Goal: Task Accomplishment & Management: Manage account settings

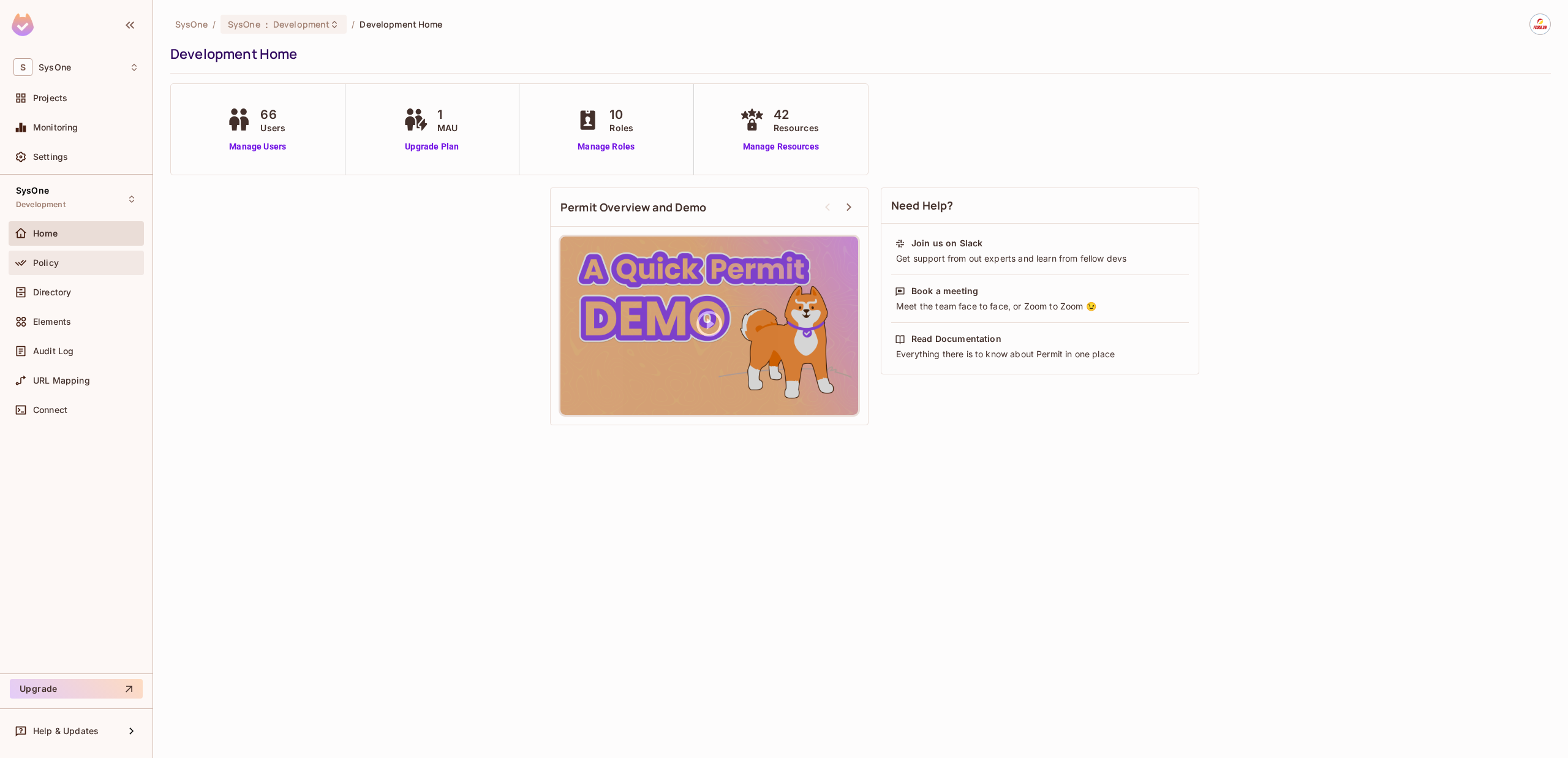
click at [69, 269] on div "Policy" at bounding box center [76, 263] width 126 height 15
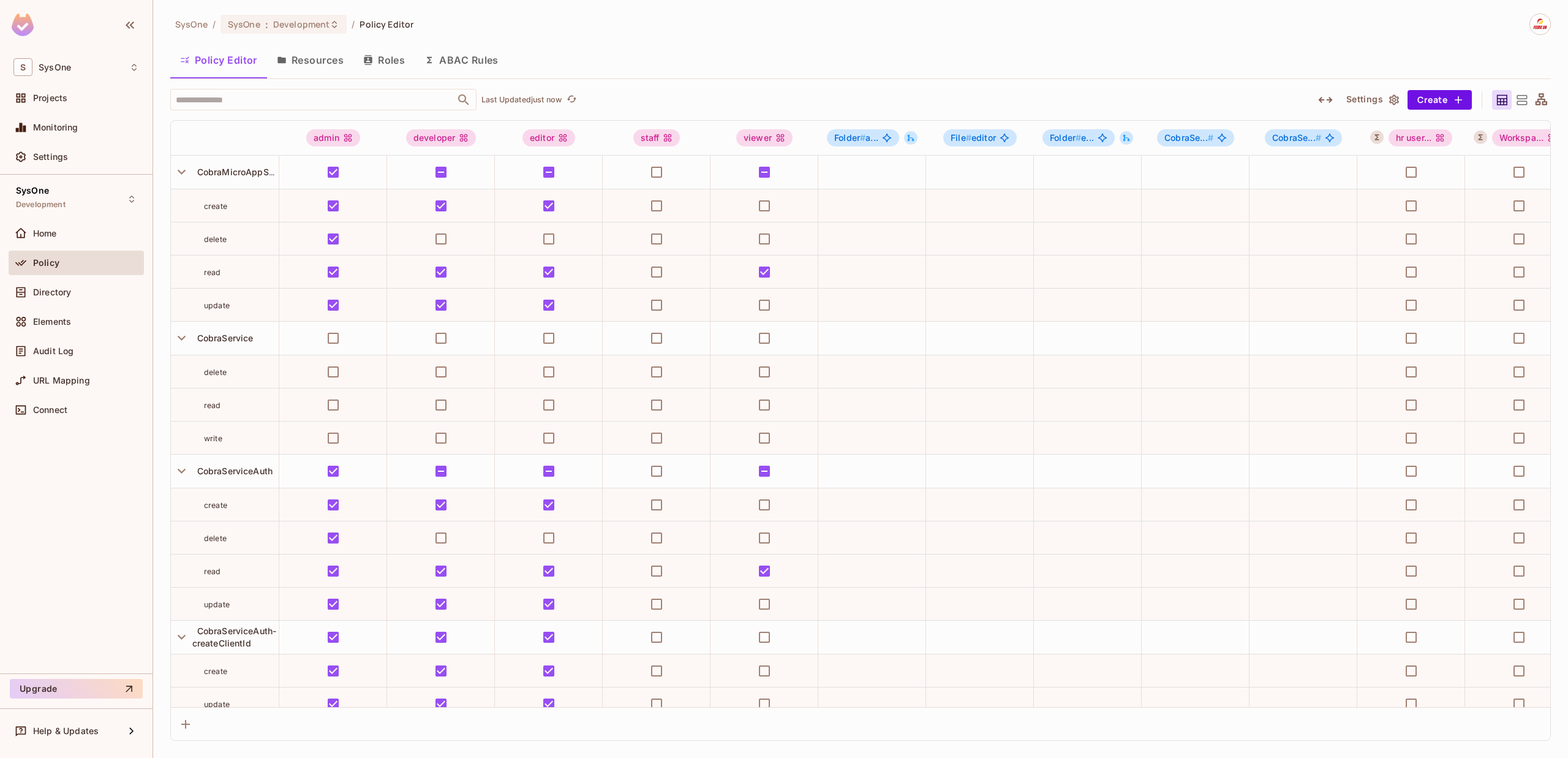
click at [459, 58] on button "ABAC Rules" at bounding box center [461, 60] width 93 height 31
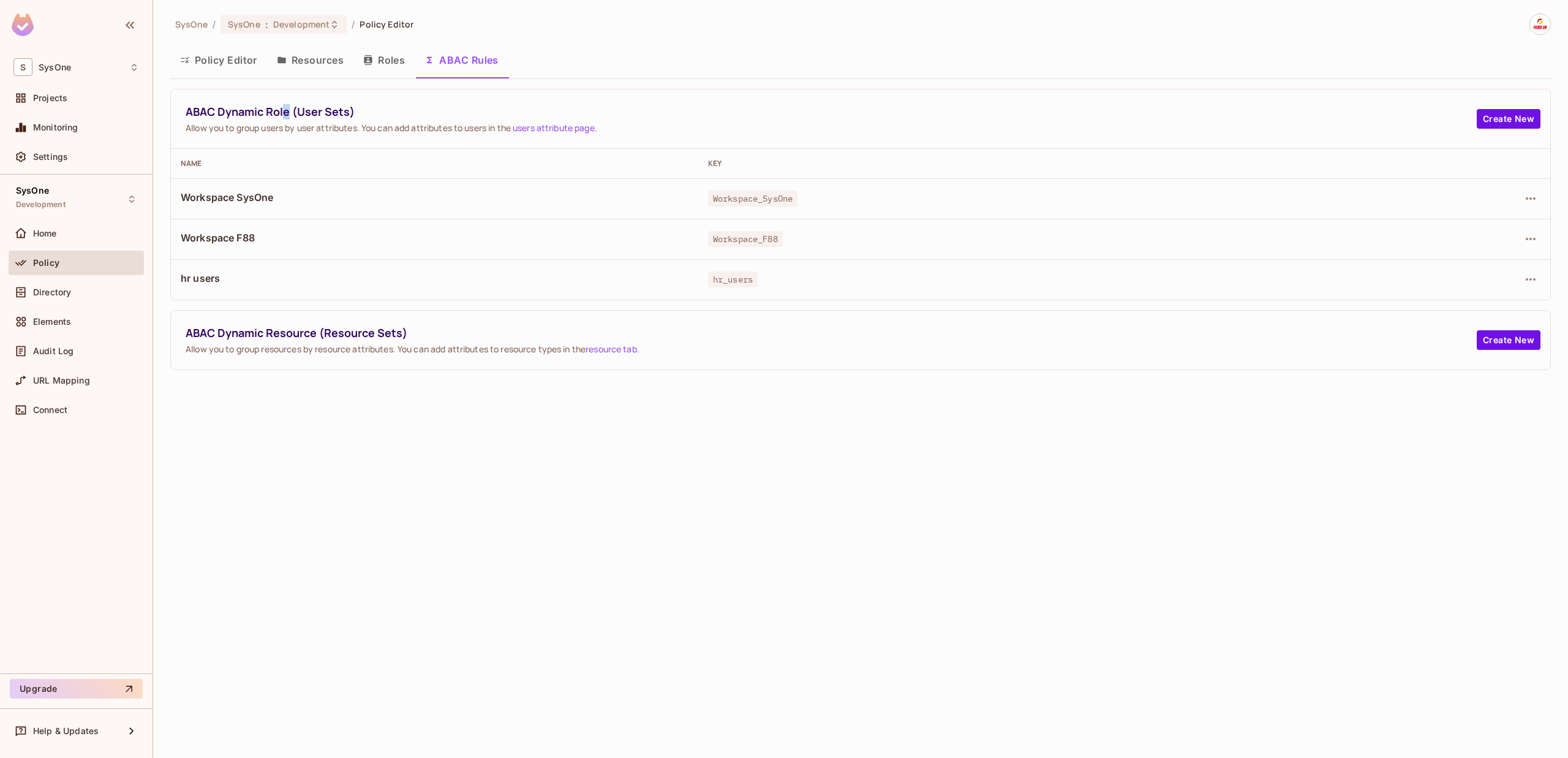
click at [286, 114] on span "ABAC Dynamic Role (User Sets)" at bounding box center [831, 111] width 1291 height 15
click at [1534, 201] on icon "button" at bounding box center [1531, 198] width 15 height 15
click at [1453, 237] on li "Edit Dynamic Role (User Set)" at bounding box center [1441, 226] width 179 height 27
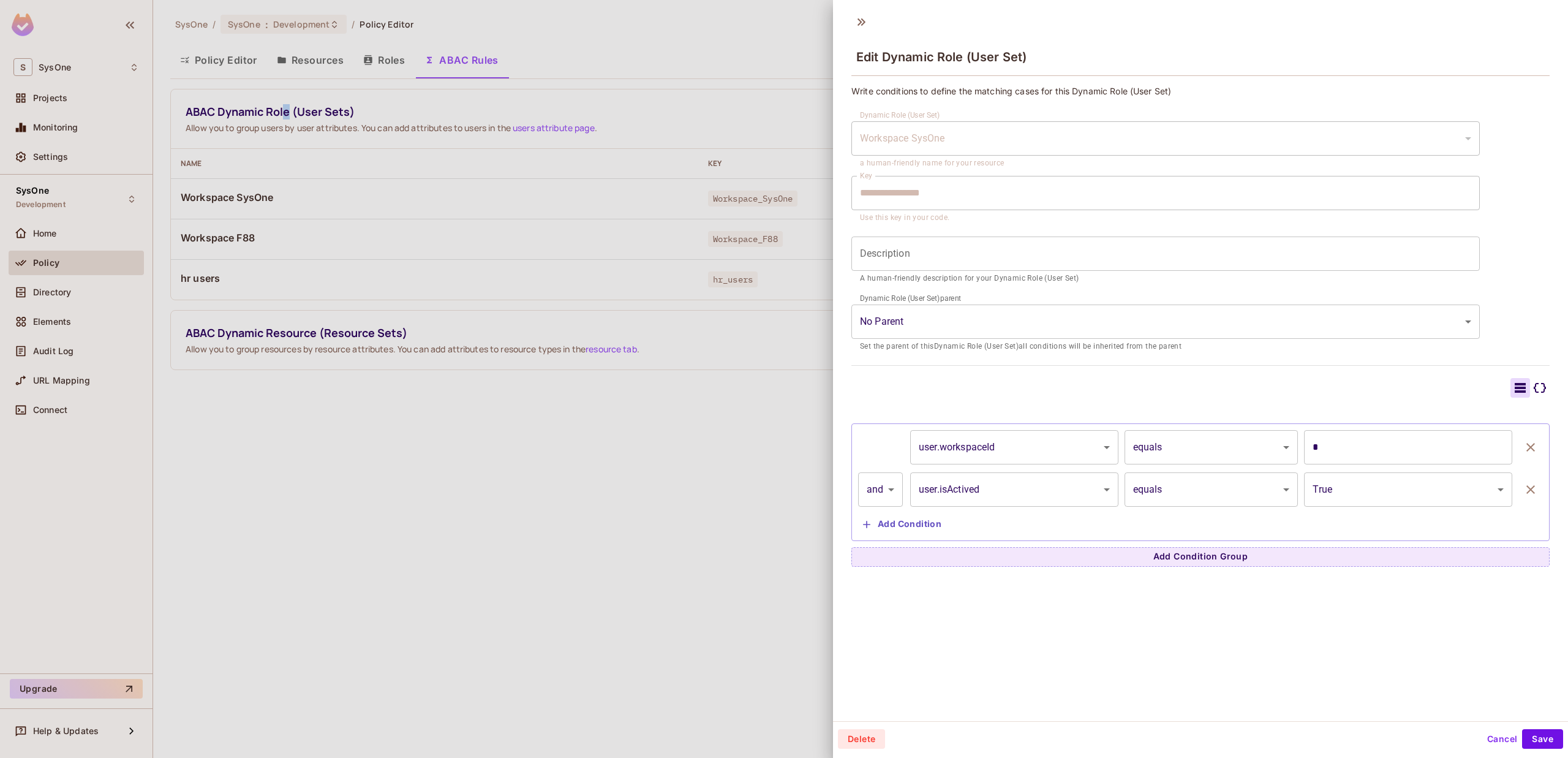
scroll to position [2, 0]
click at [859, 21] on icon at bounding box center [861, 21] width 19 height 19
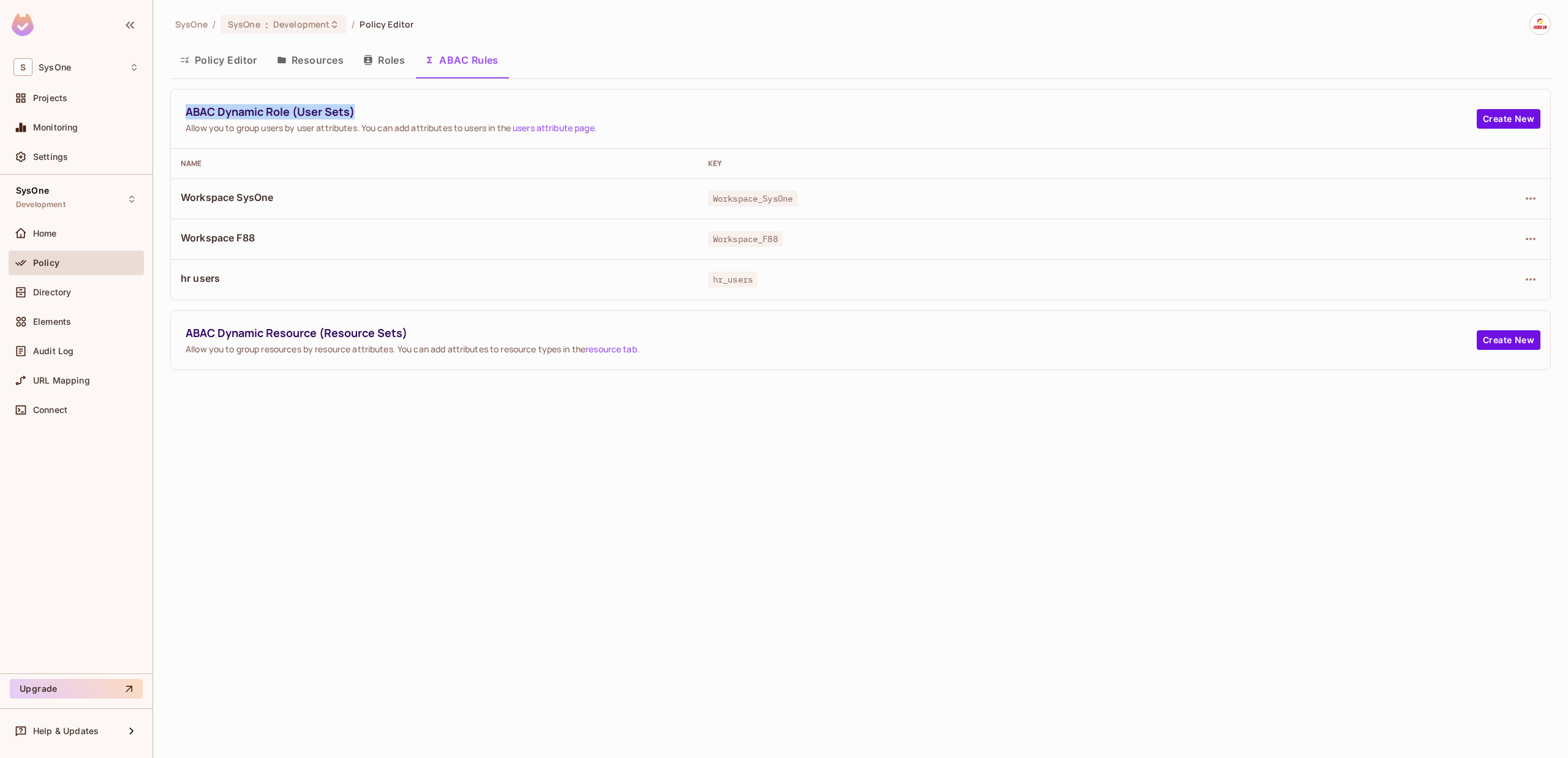
drag, startPoint x: 185, startPoint y: 111, endPoint x: 355, endPoint y: 109, distance: 170.0
click at [355, 109] on div "ABAC Dynamic Role (User Sets) Allow you to group users by user attributes. You …" at bounding box center [861, 118] width 1380 height 59
click at [191, 117] on span "ABAC Dynamic Role (User Sets)" at bounding box center [831, 111] width 1291 height 15
drag, startPoint x: 186, startPoint y: 113, endPoint x: 356, endPoint y: 110, distance: 170.0
click at [356, 110] on span "ABAC Dynamic Role (User Sets)" at bounding box center [831, 111] width 1291 height 15
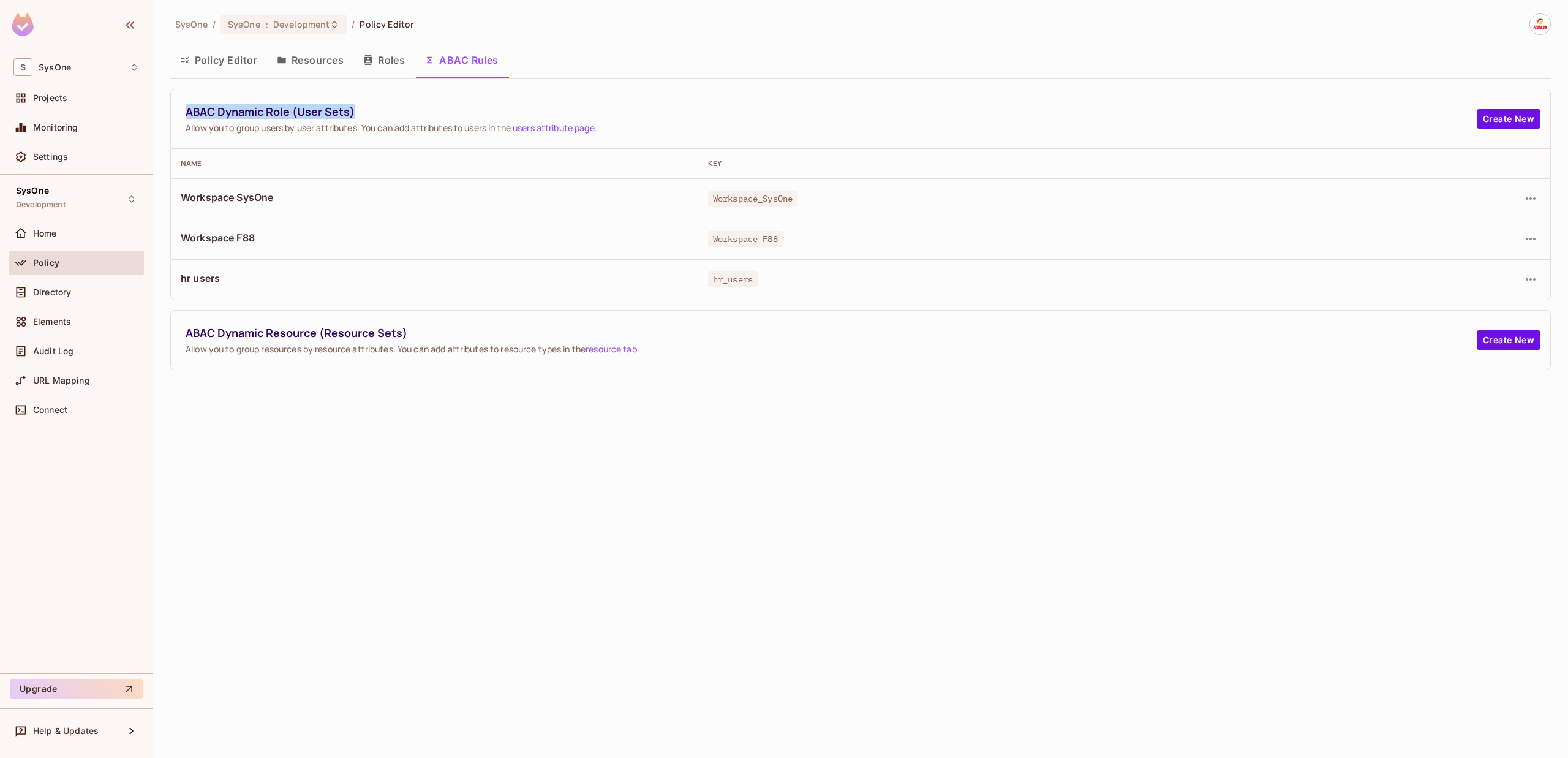
click at [217, 114] on span "ABAC Dynamic Role (User Sets)" at bounding box center [831, 111] width 1291 height 15
drag, startPoint x: 187, startPoint y: 109, endPoint x: 442, endPoint y: 111, distance: 255.0
click at [442, 111] on span "ABAC Dynamic Role (User Sets)" at bounding box center [831, 111] width 1291 height 15
click at [221, 117] on span "ABAC Dynamic Role (User Sets)" at bounding box center [831, 111] width 1291 height 15
drag, startPoint x: 238, startPoint y: 187, endPoint x: 311, endPoint y: 305, distance: 138.8
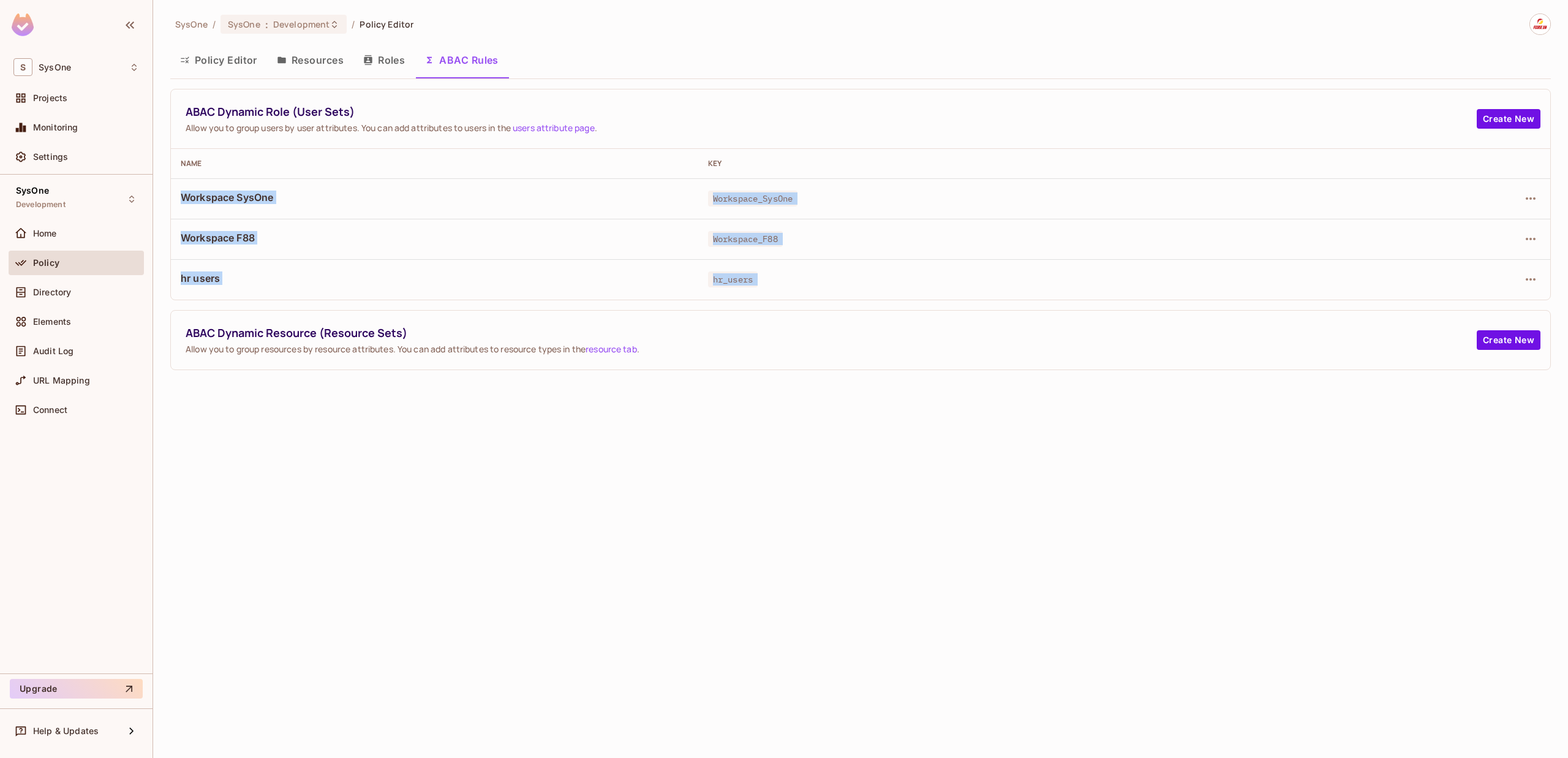
click at [311, 305] on div "ABAC Dynamic Role (User Sets) Allow you to group users by user attributes. You …" at bounding box center [860, 229] width 1381 height 281
drag, startPoint x: 224, startPoint y: 334, endPoint x: 396, endPoint y: 331, distance: 172.0
click at [298, 331] on span "ABAC Dynamic Resource (Resource Sets)" at bounding box center [831, 333] width 1291 height 15
click at [1533, 198] on icon "button" at bounding box center [1531, 198] width 10 height 2
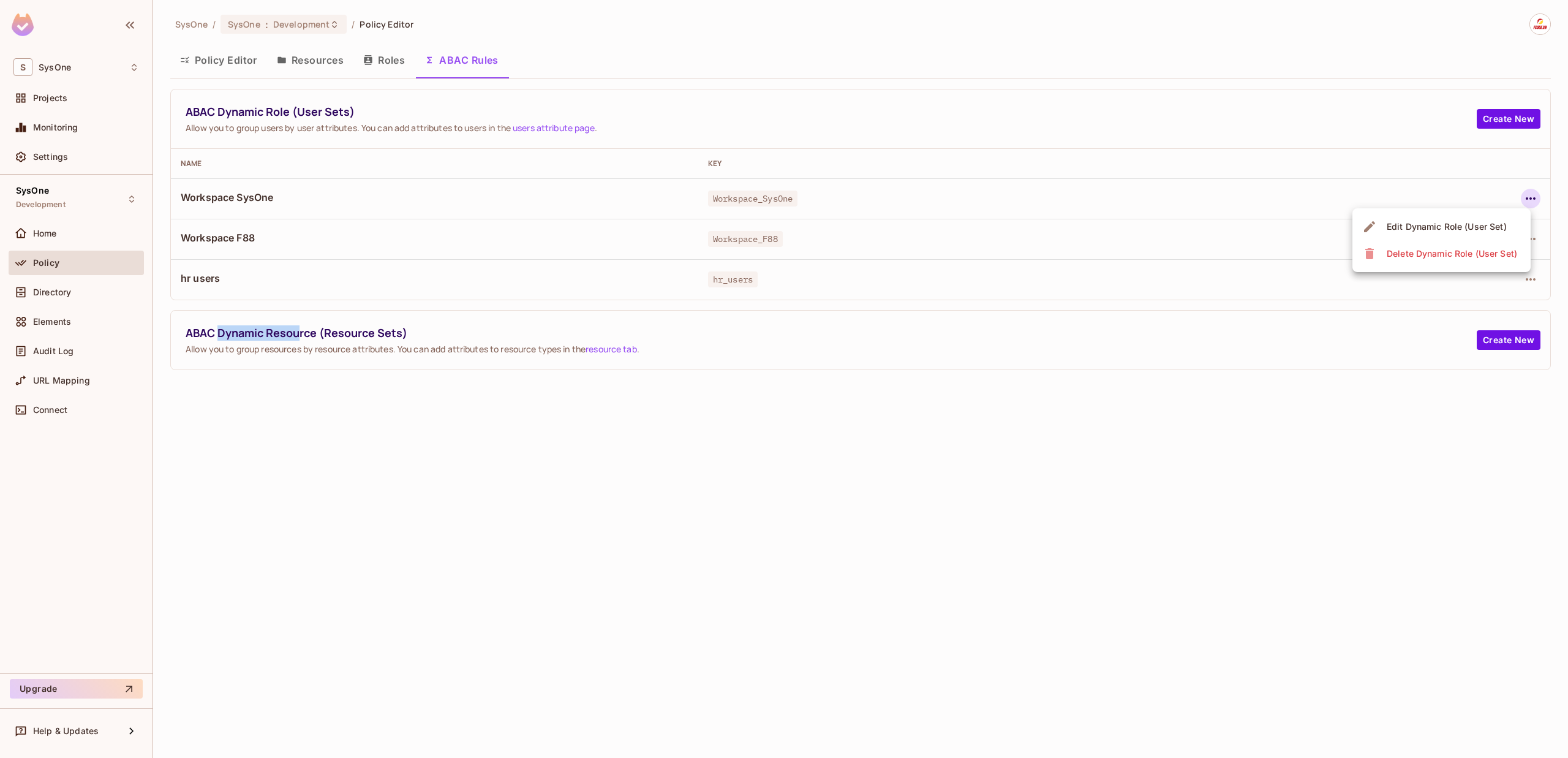
click at [1456, 222] on div "Edit Dynamic Role (User Set)" at bounding box center [1447, 226] width 120 height 12
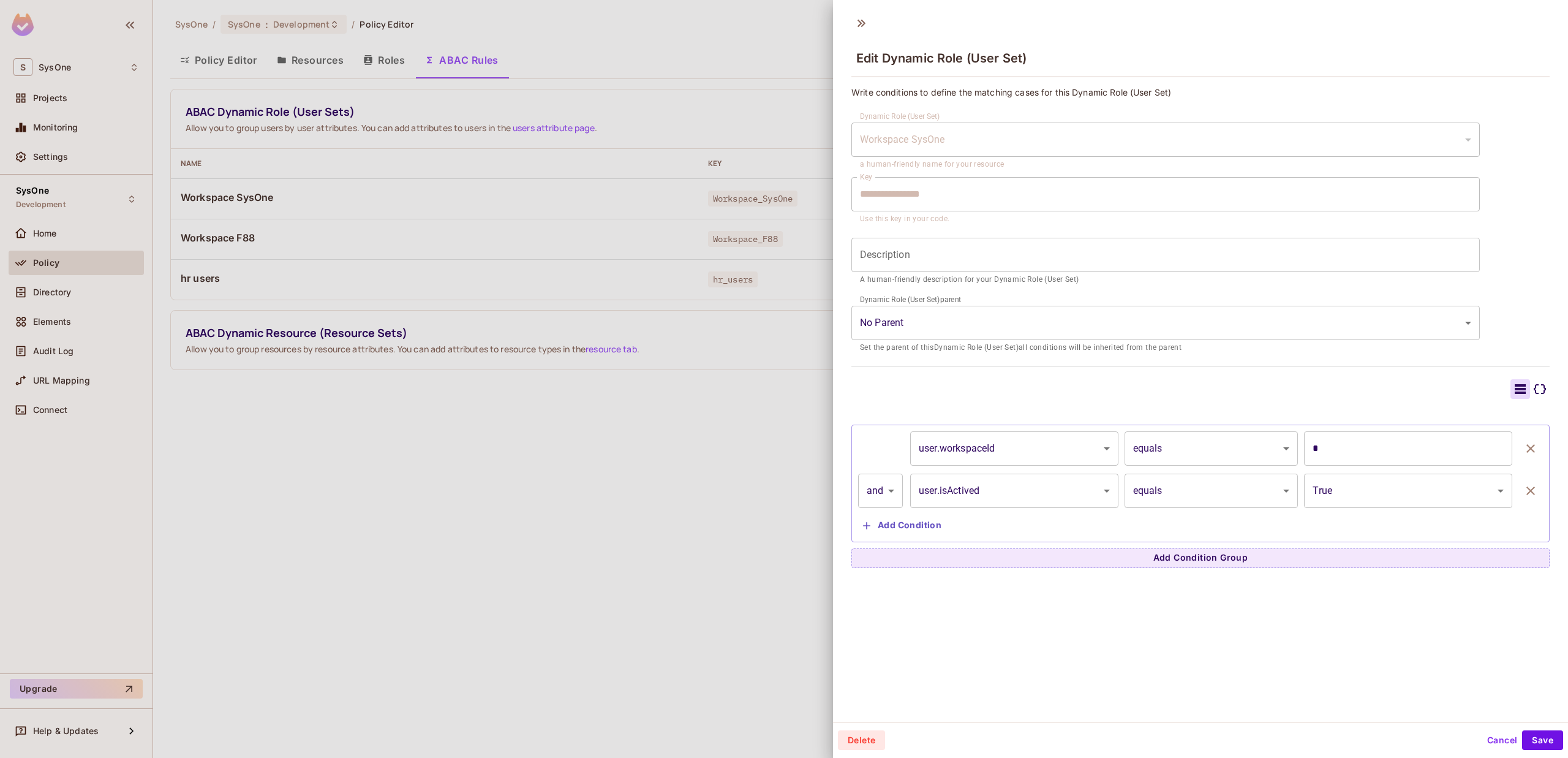
click at [631, 199] on div at bounding box center [784, 379] width 1568 height 758
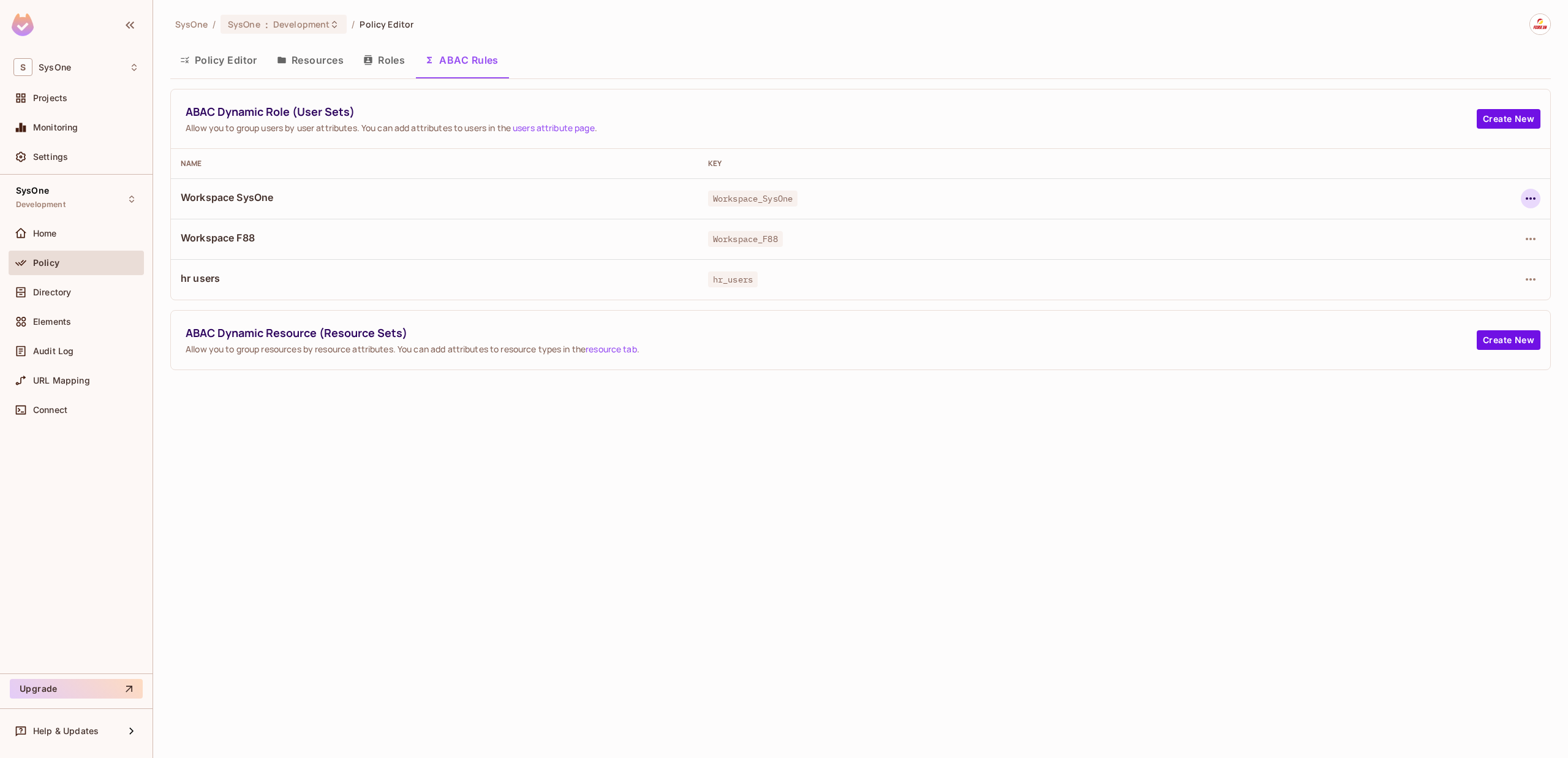
click at [1528, 201] on icon "button" at bounding box center [1531, 198] width 15 height 15
click at [1489, 218] on span "Edit Dynamic Role (User Set)" at bounding box center [1446, 226] width 127 height 19
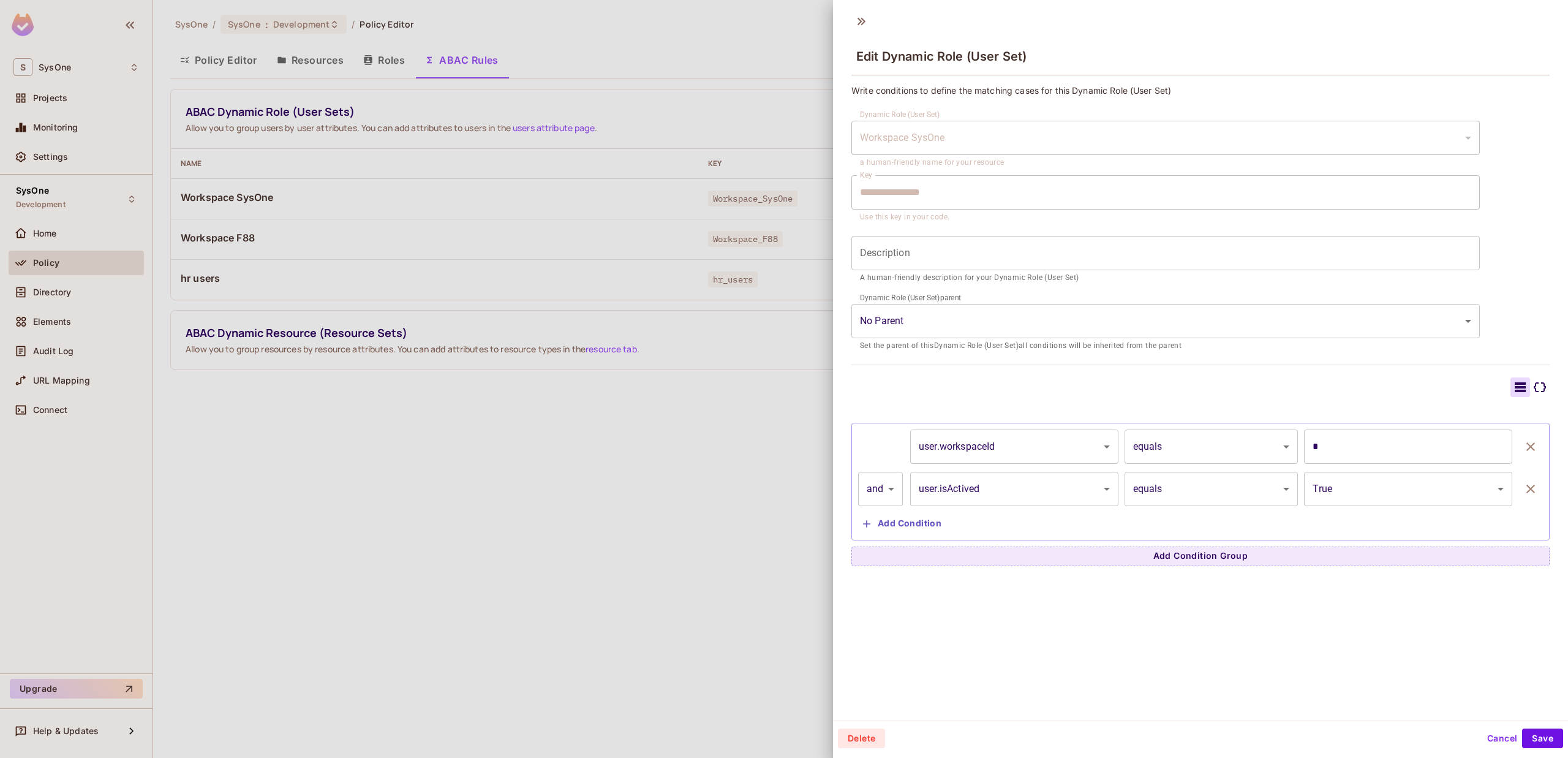
click at [1534, 390] on icon at bounding box center [1540, 387] width 12 height 10
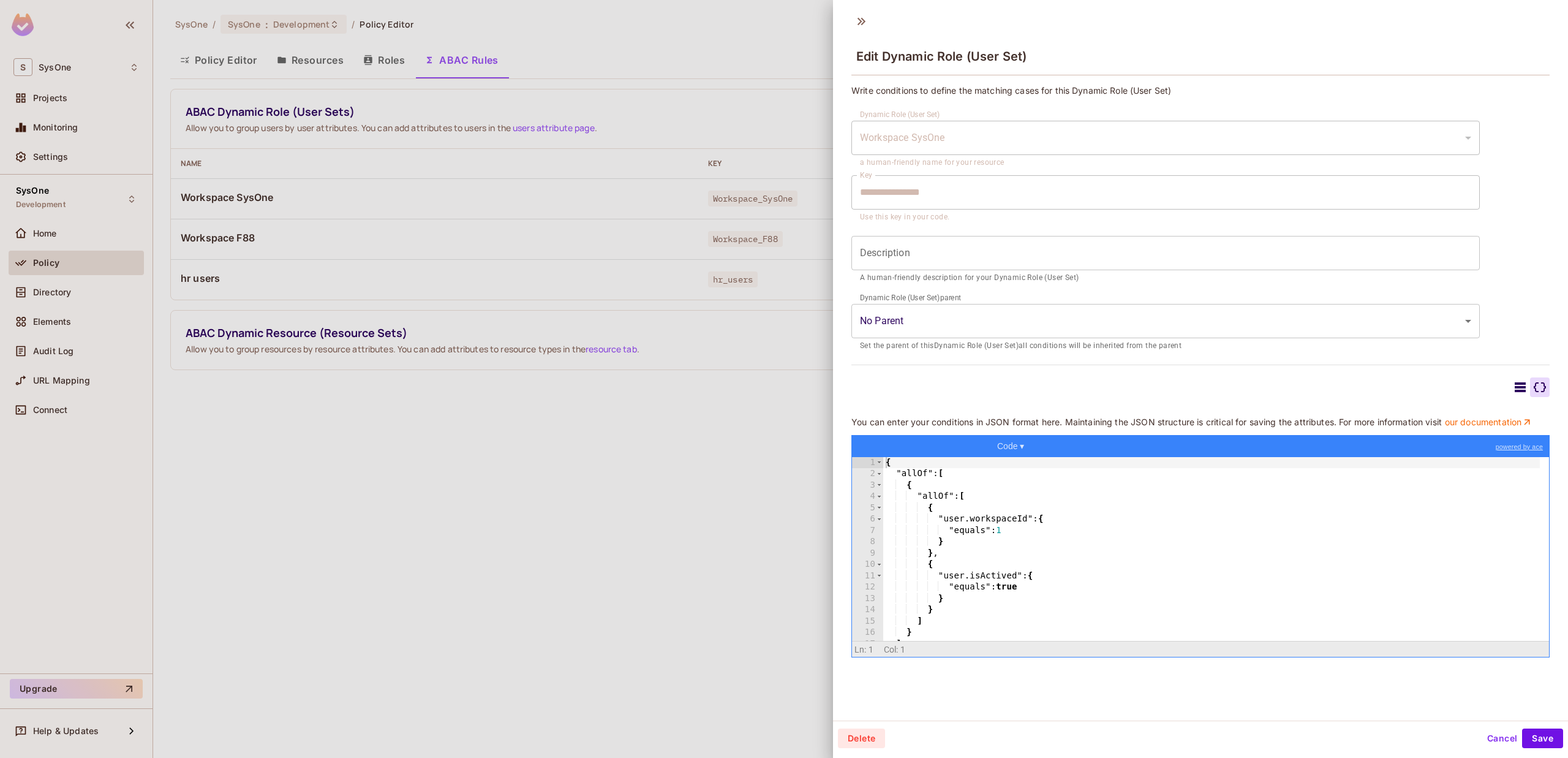
scroll to position [0, 0]
click at [1513, 391] on icon at bounding box center [1520, 387] width 15 height 15
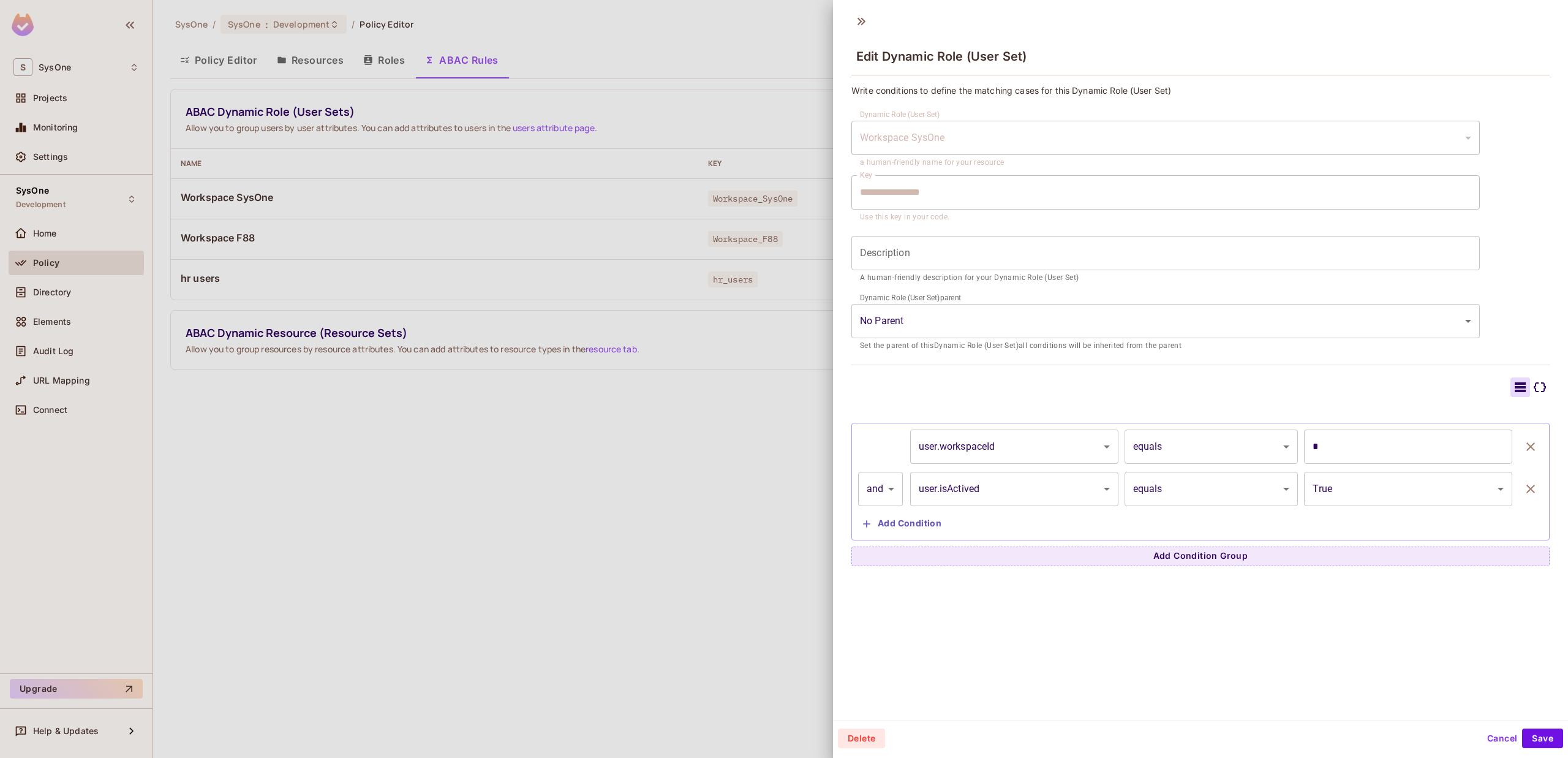
click at [1532, 390] on icon at bounding box center [1540, 387] width 15 height 15
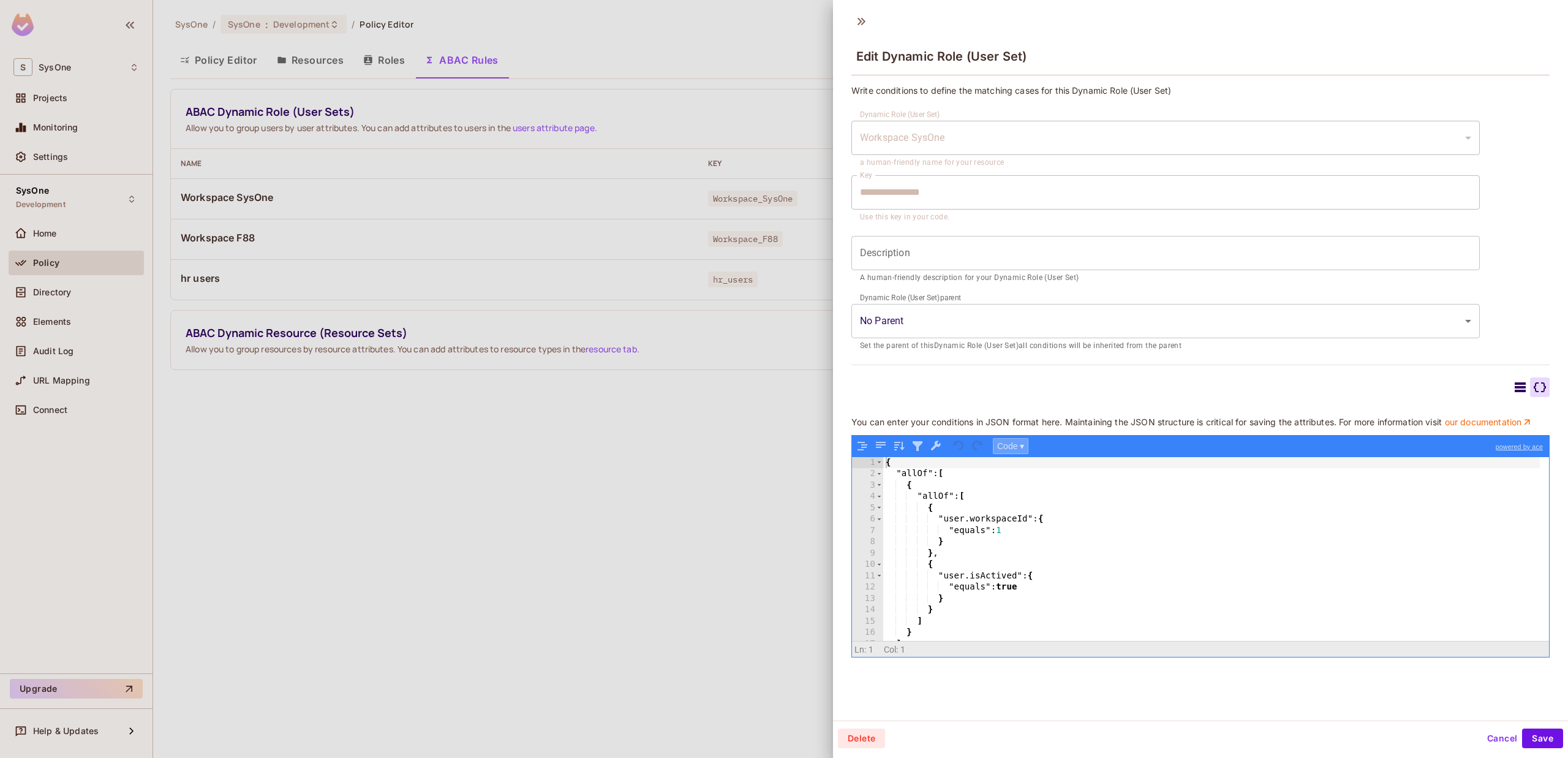
click at [1022, 454] on button "Code ▾" at bounding box center [1010, 446] width 36 height 16
click at [1025, 481] on div "Tree" at bounding box center [1030, 478] width 74 height 15
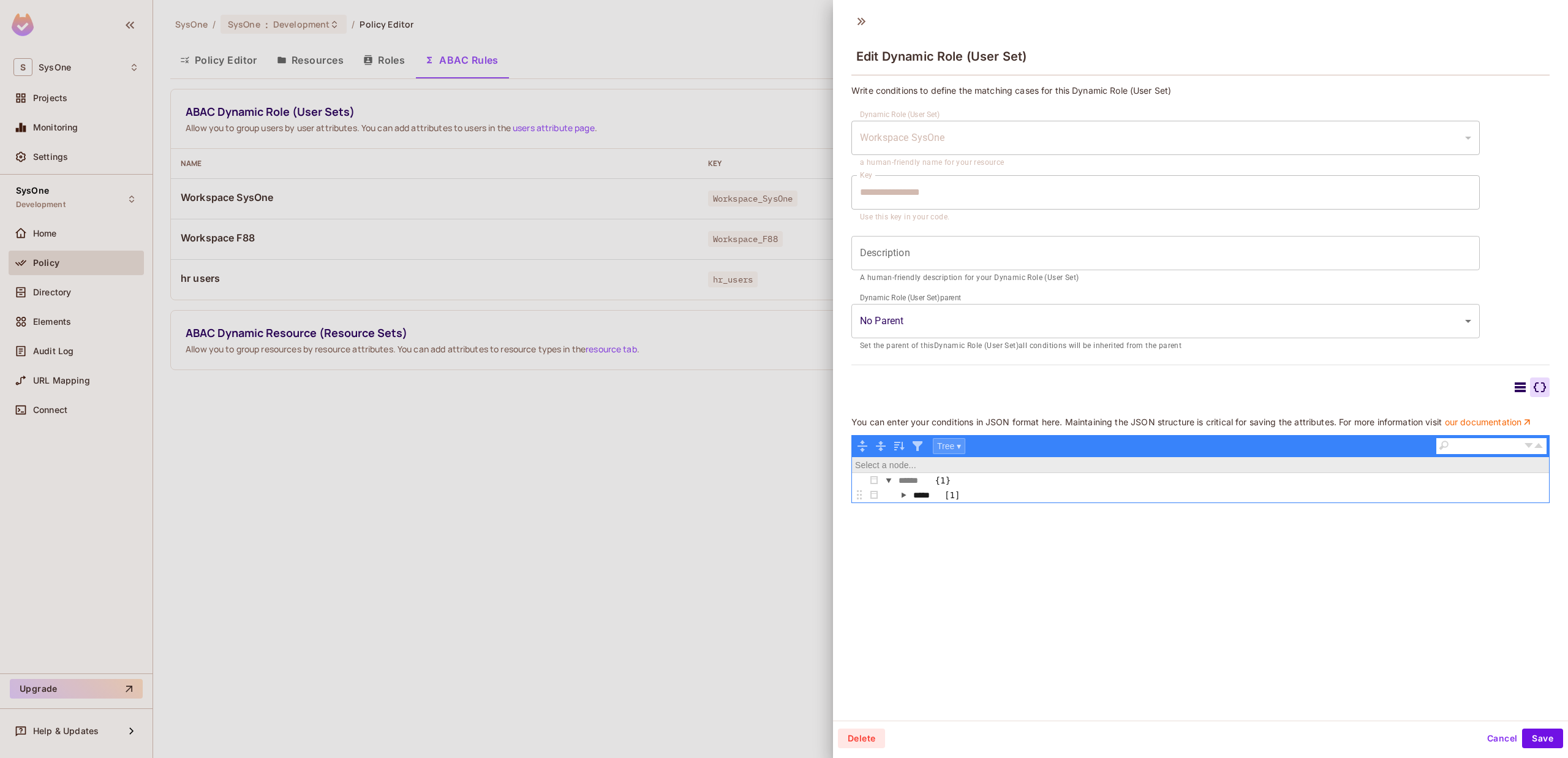
click at [950, 454] on button "Tree ▾" at bounding box center [949, 446] width 32 height 16
click at [967, 467] on div "Code" at bounding box center [970, 463] width 74 height 15
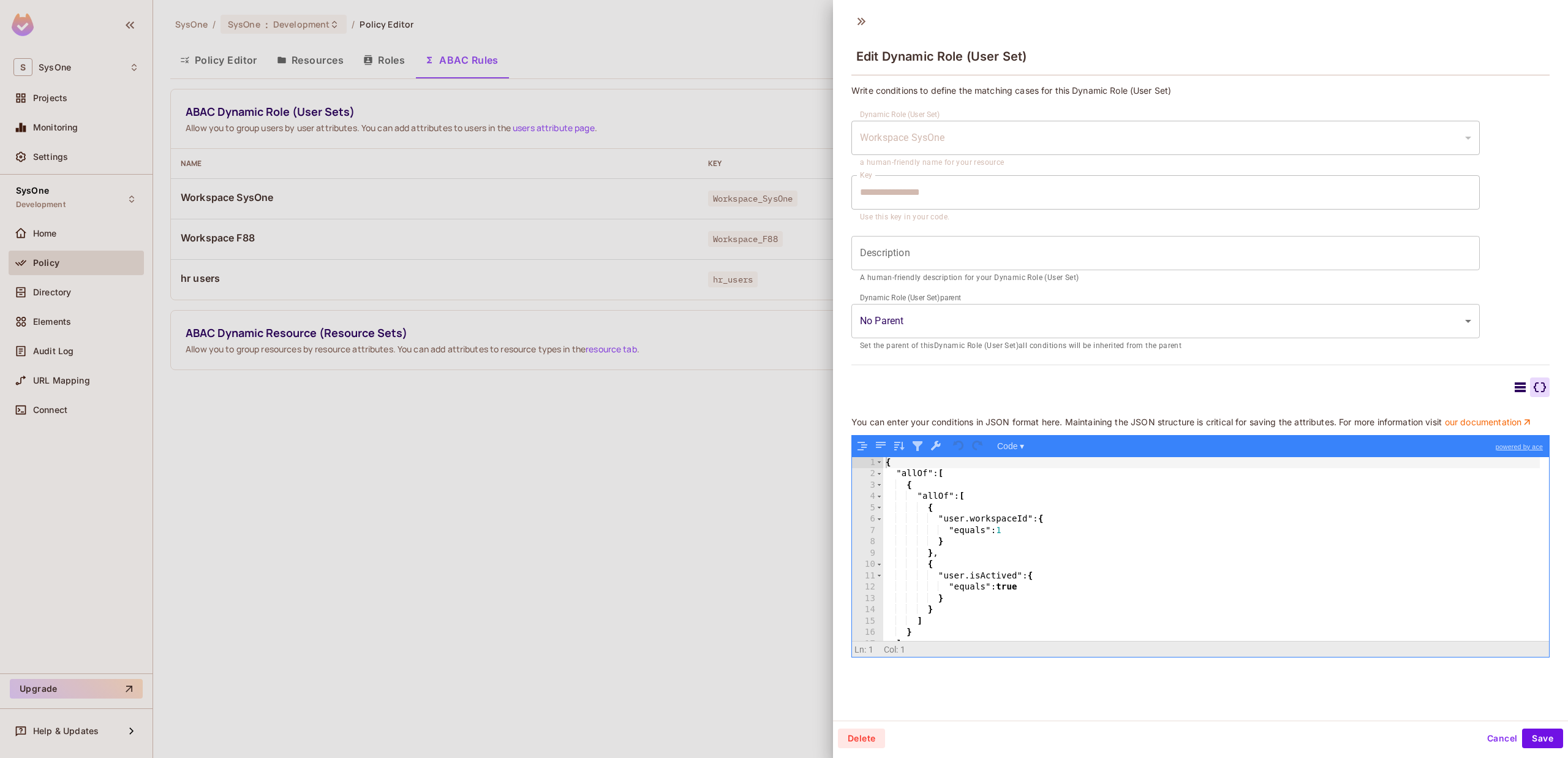
click at [1513, 389] on icon at bounding box center [1520, 387] width 15 height 15
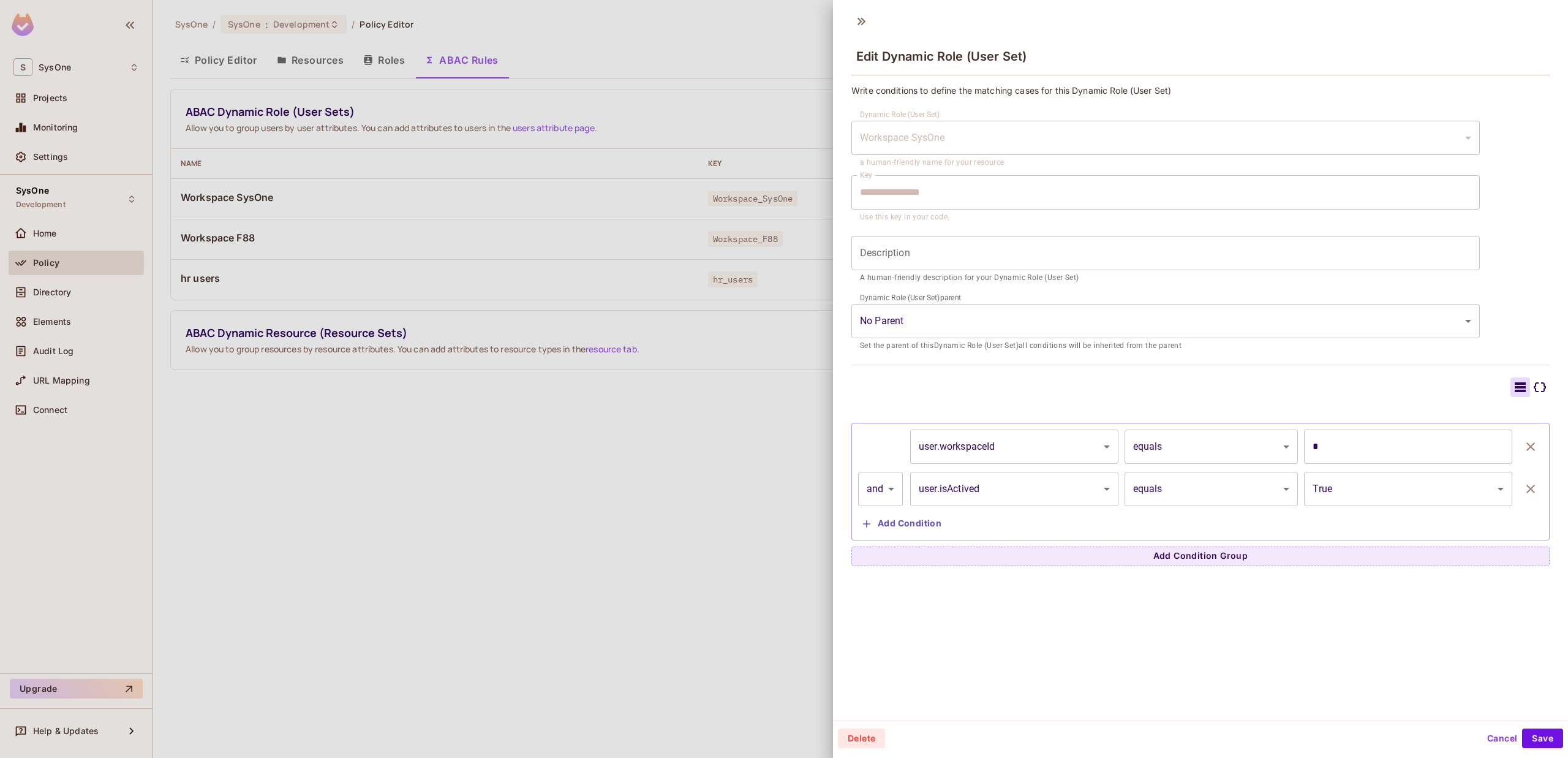
click at [1532, 384] on icon at bounding box center [1540, 387] width 15 height 15
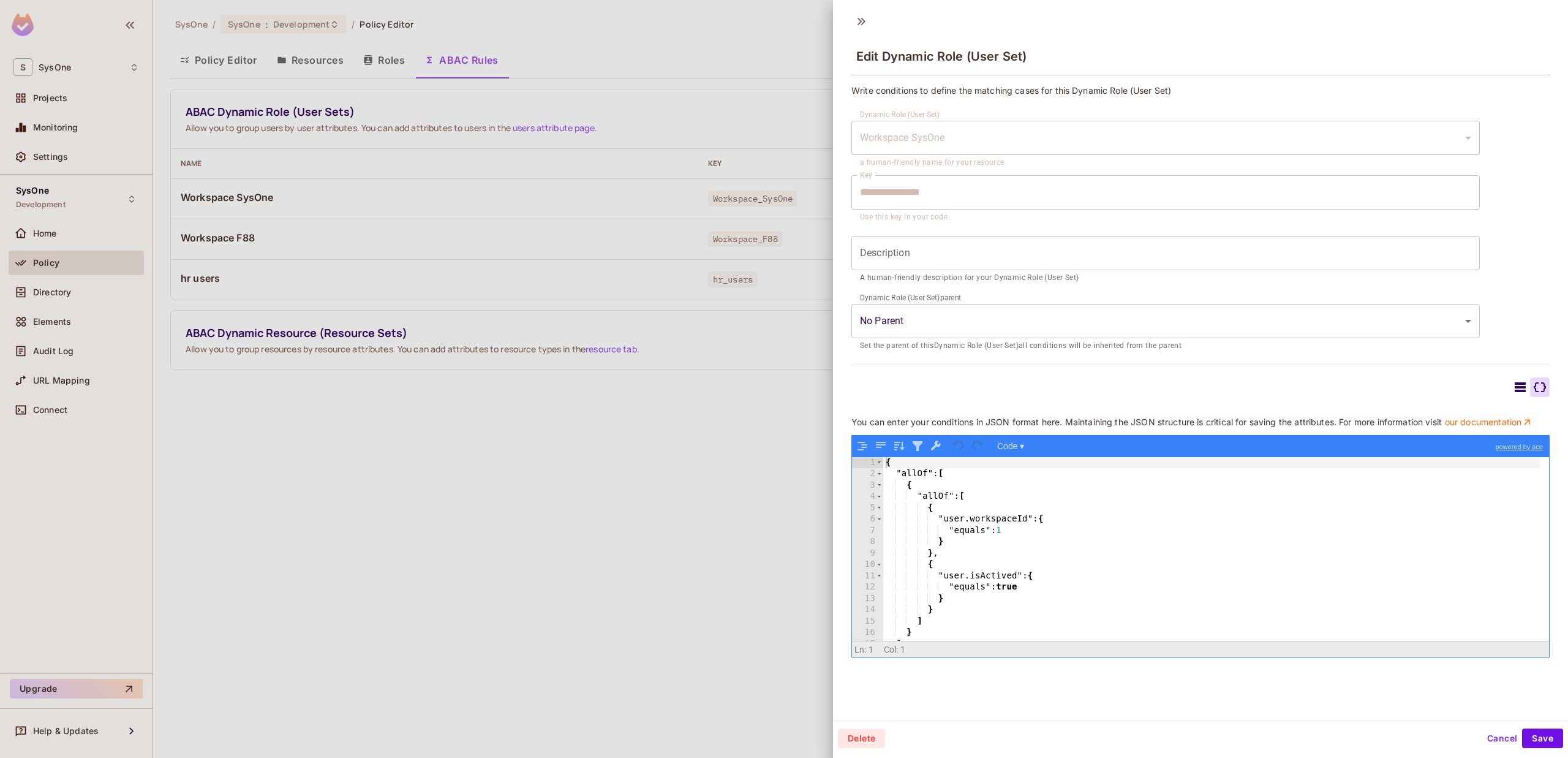
scroll to position [0, 0]
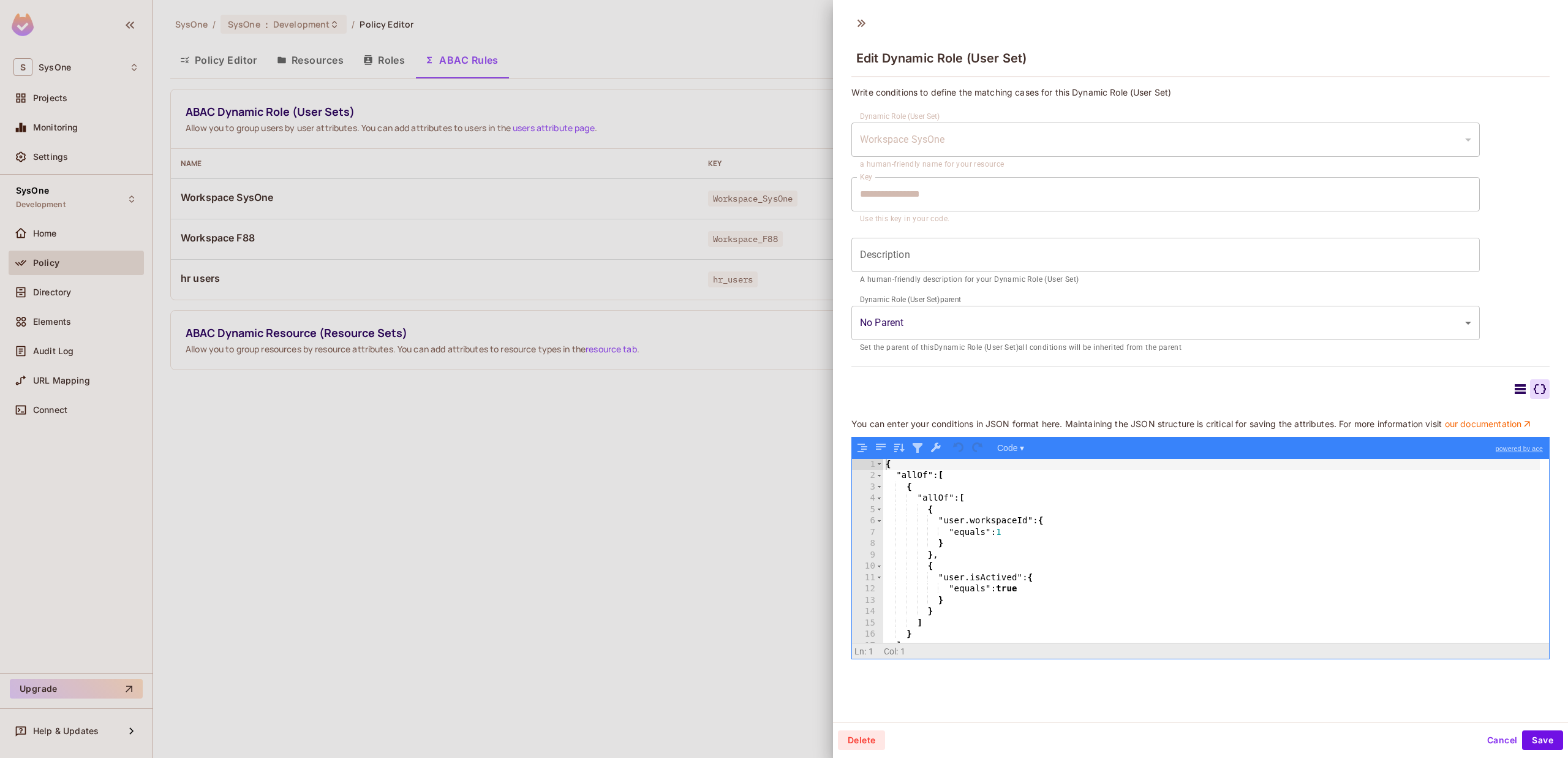
click at [1513, 390] on icon at bounding box center [1520, 389] width 15 height 15
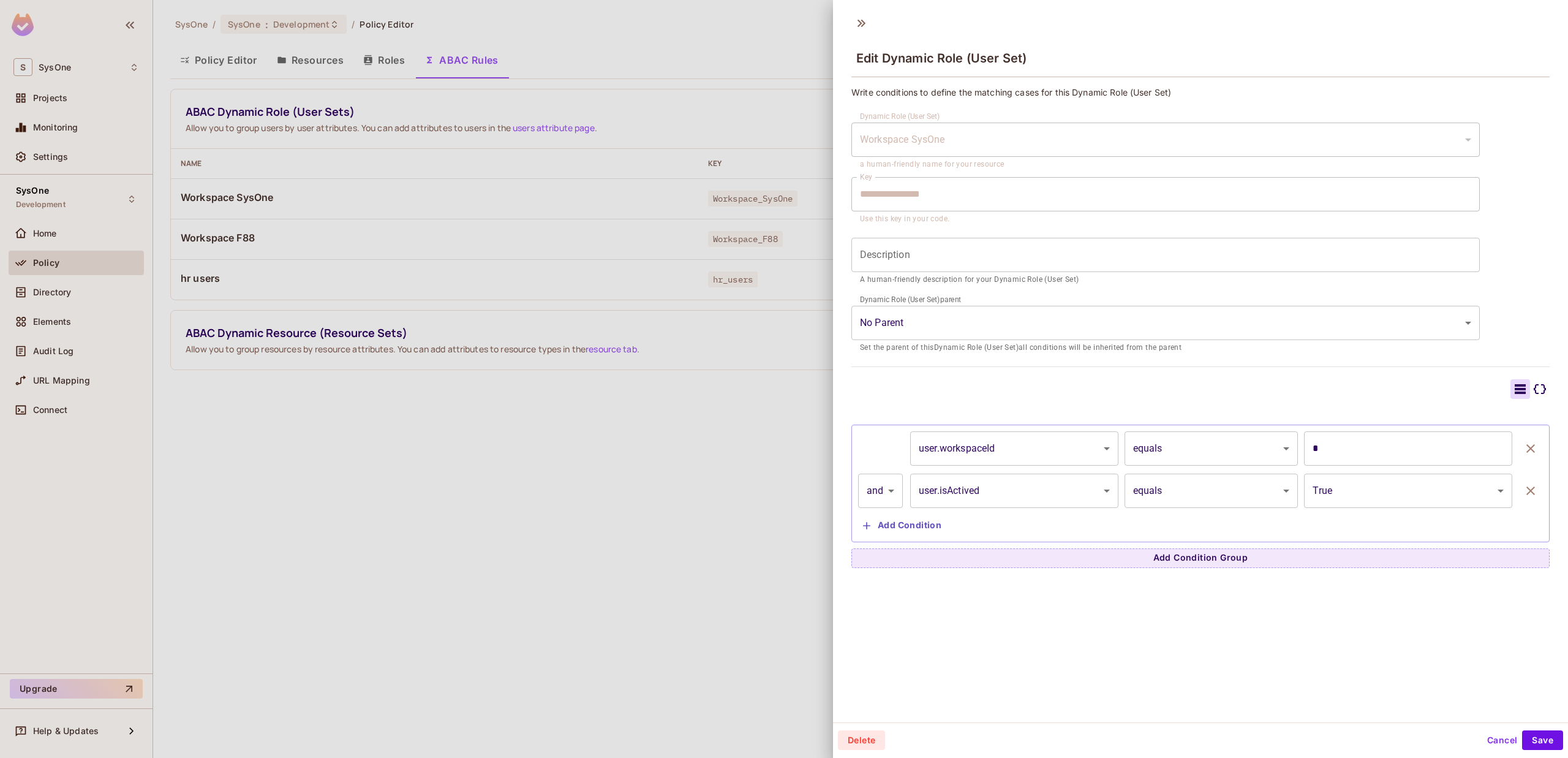
click at [1532, 390] on icon at bounding box center [1540, 389] width 15 height 15
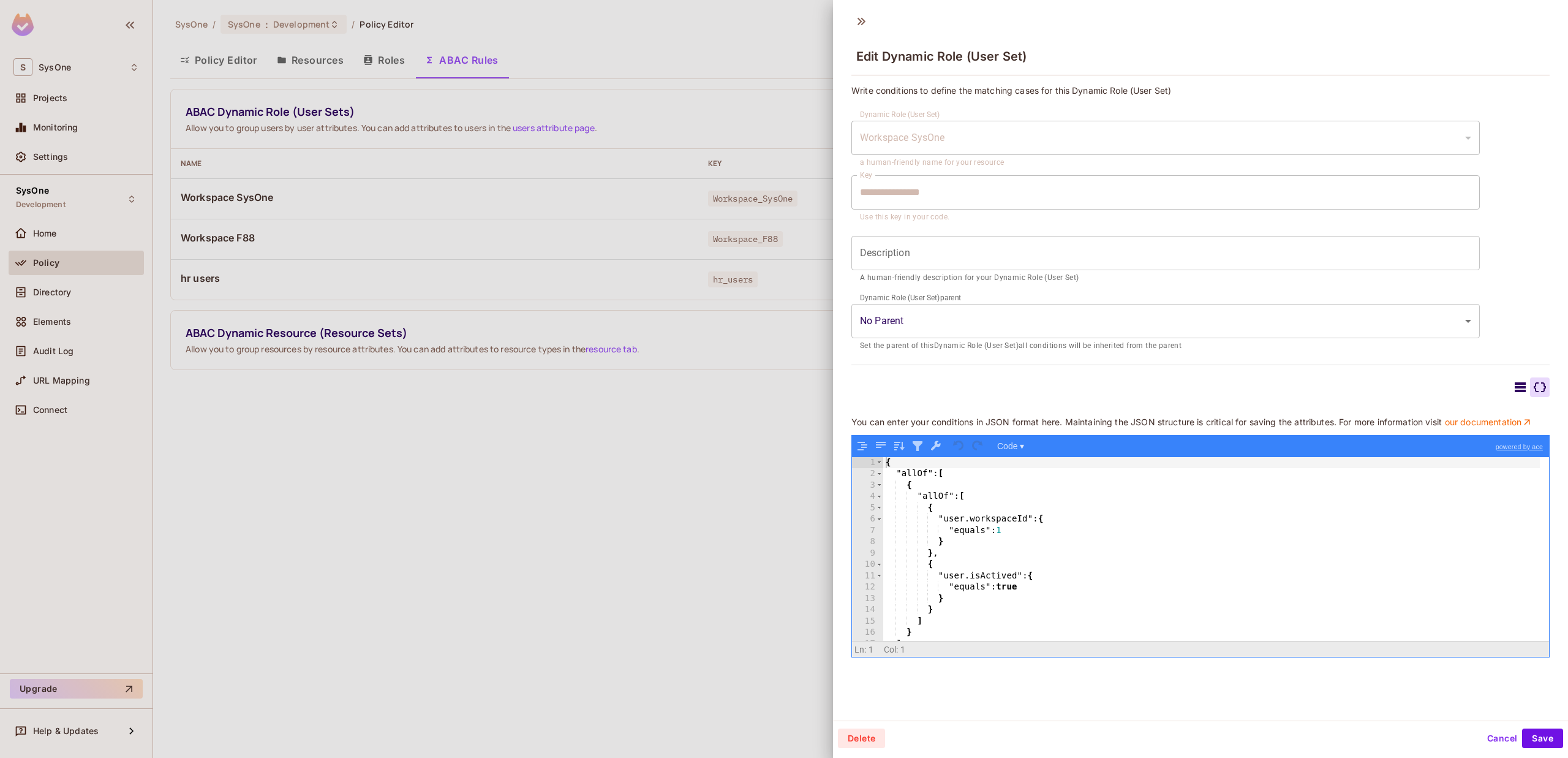
click at [1514, 385] on icon at bounding box center [1520, 387] width 11 height 10
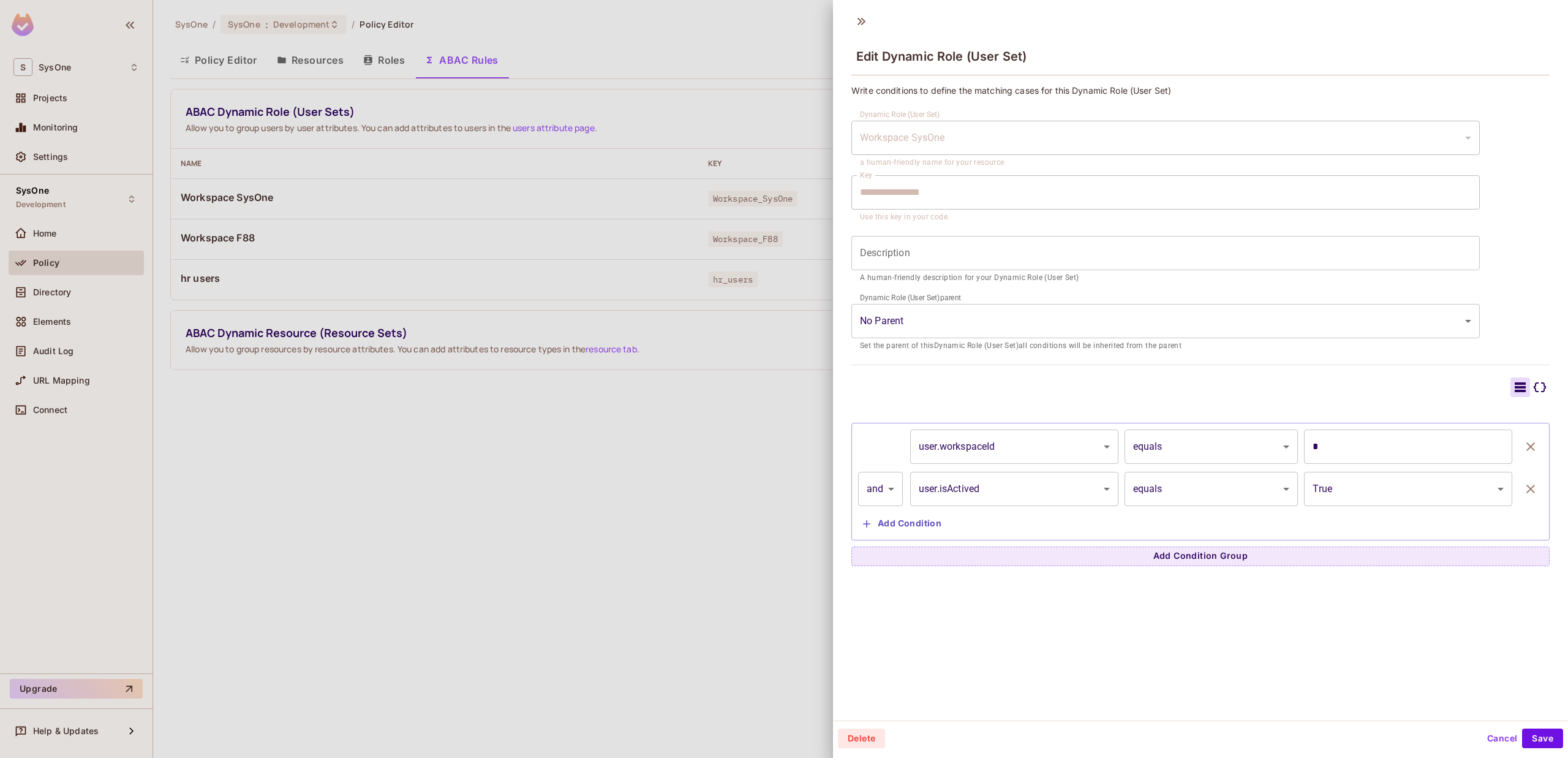
click at [887, 524] on button "Add Condition" at bounding box center [902, 523] width 88 height 19
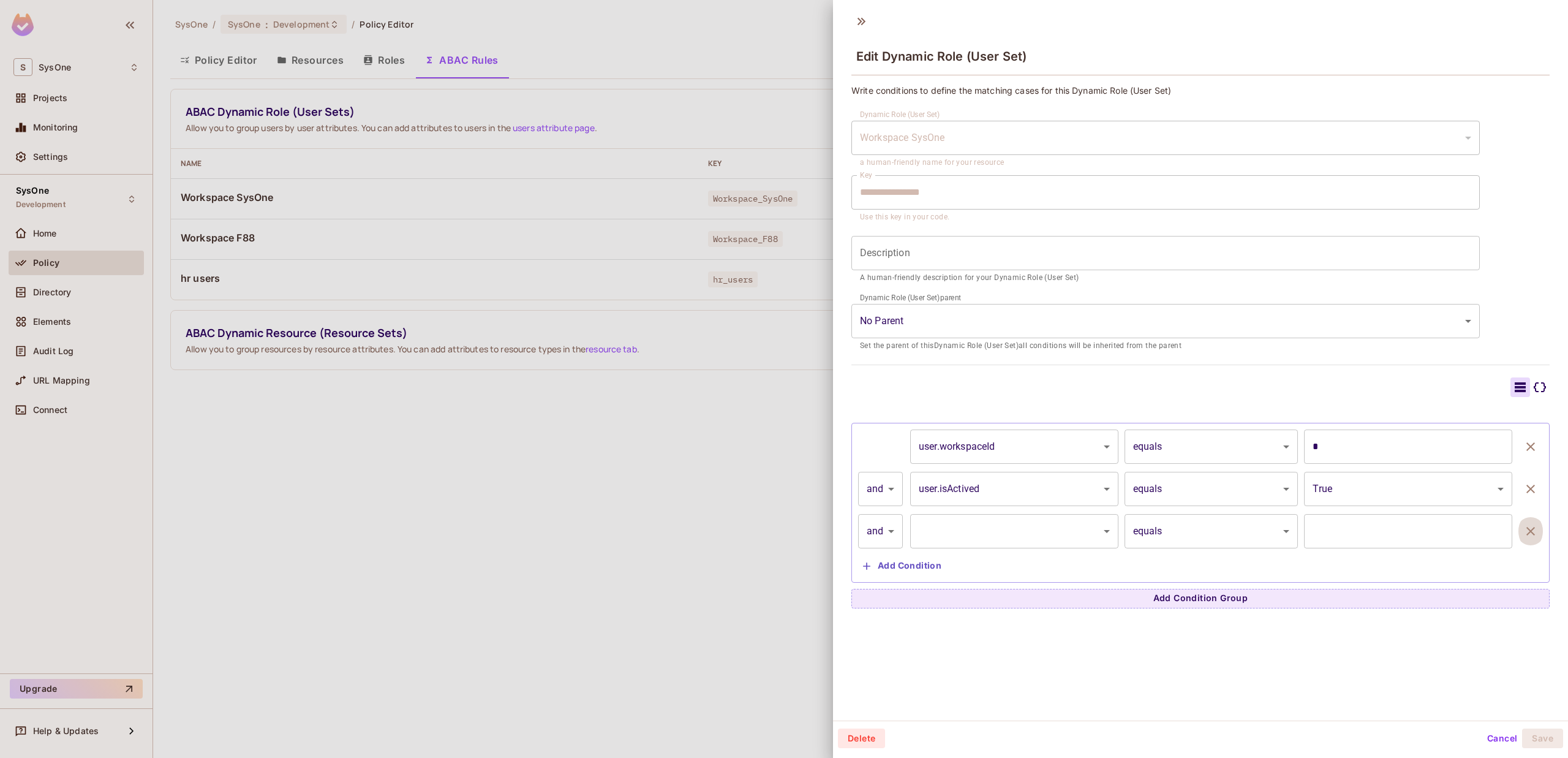
click at [1527, 532] on icon "button" at bounding box center [1531, 531] width 9 height 9
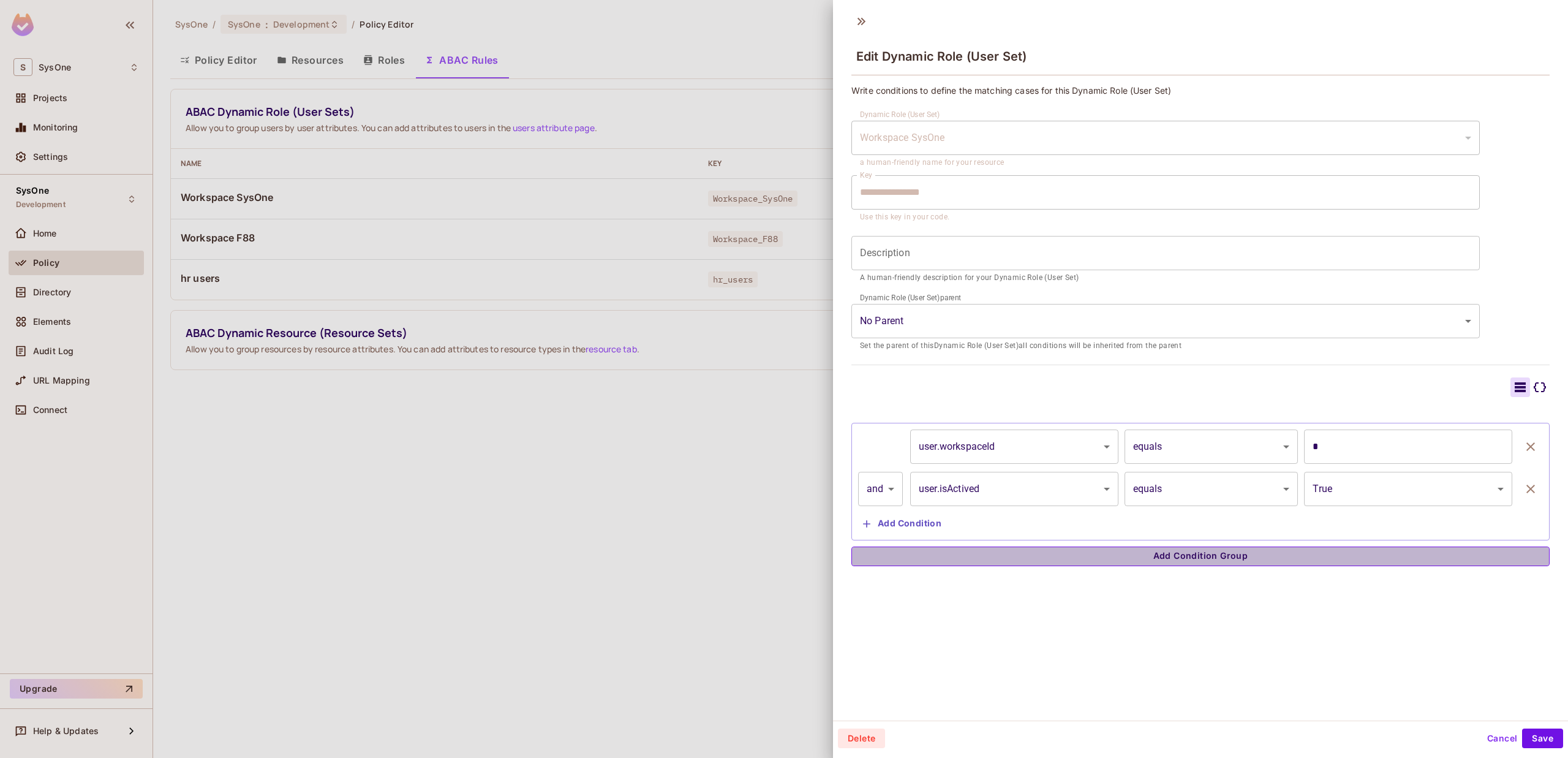
click at [1218, 554] on button "Add Condition Group" at bounding box center [1200, 556] width 698 height 19
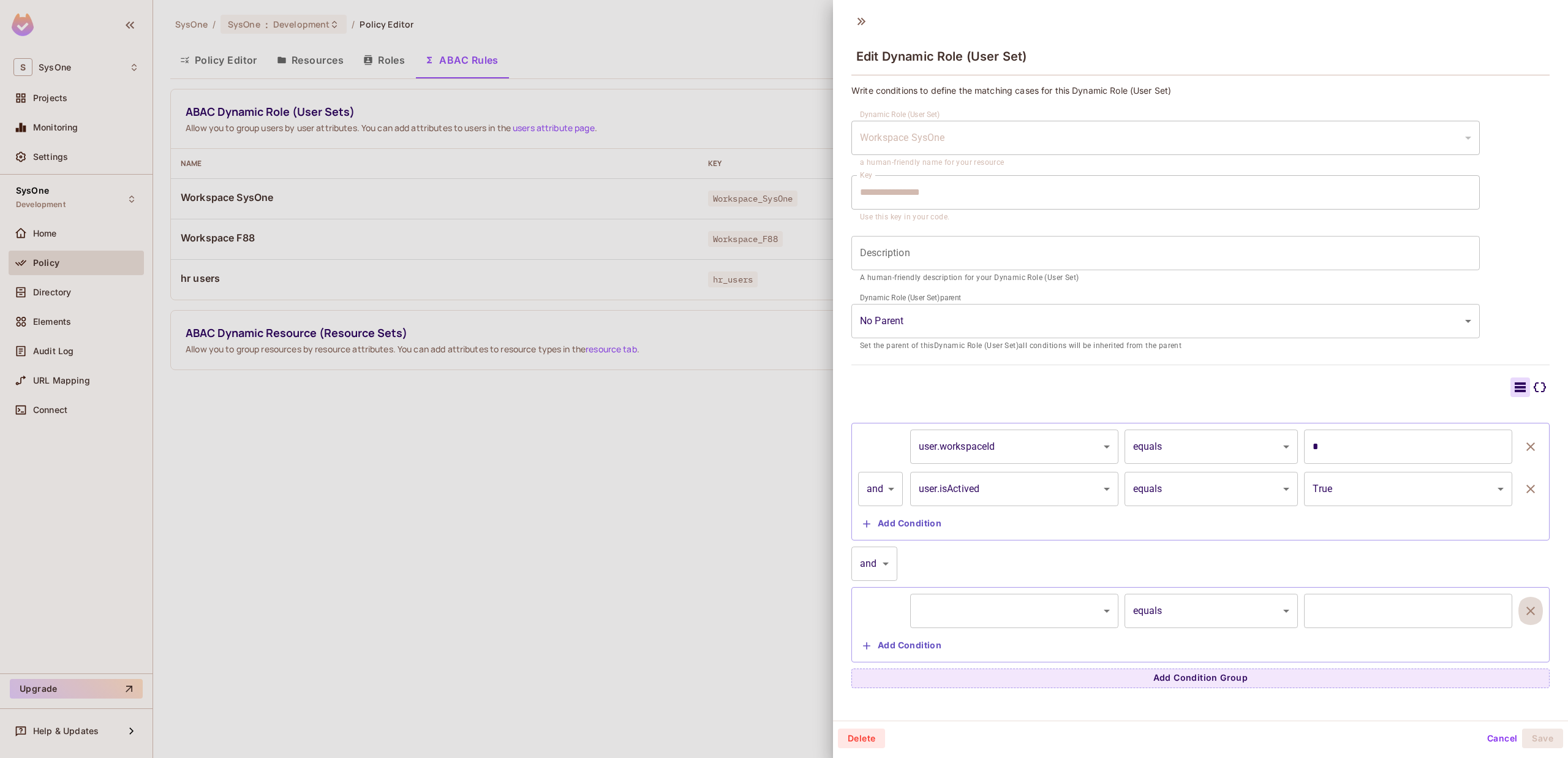
click at [1527, 612] on icon "button" at bounding box center [1531, 610] width 9 height 9
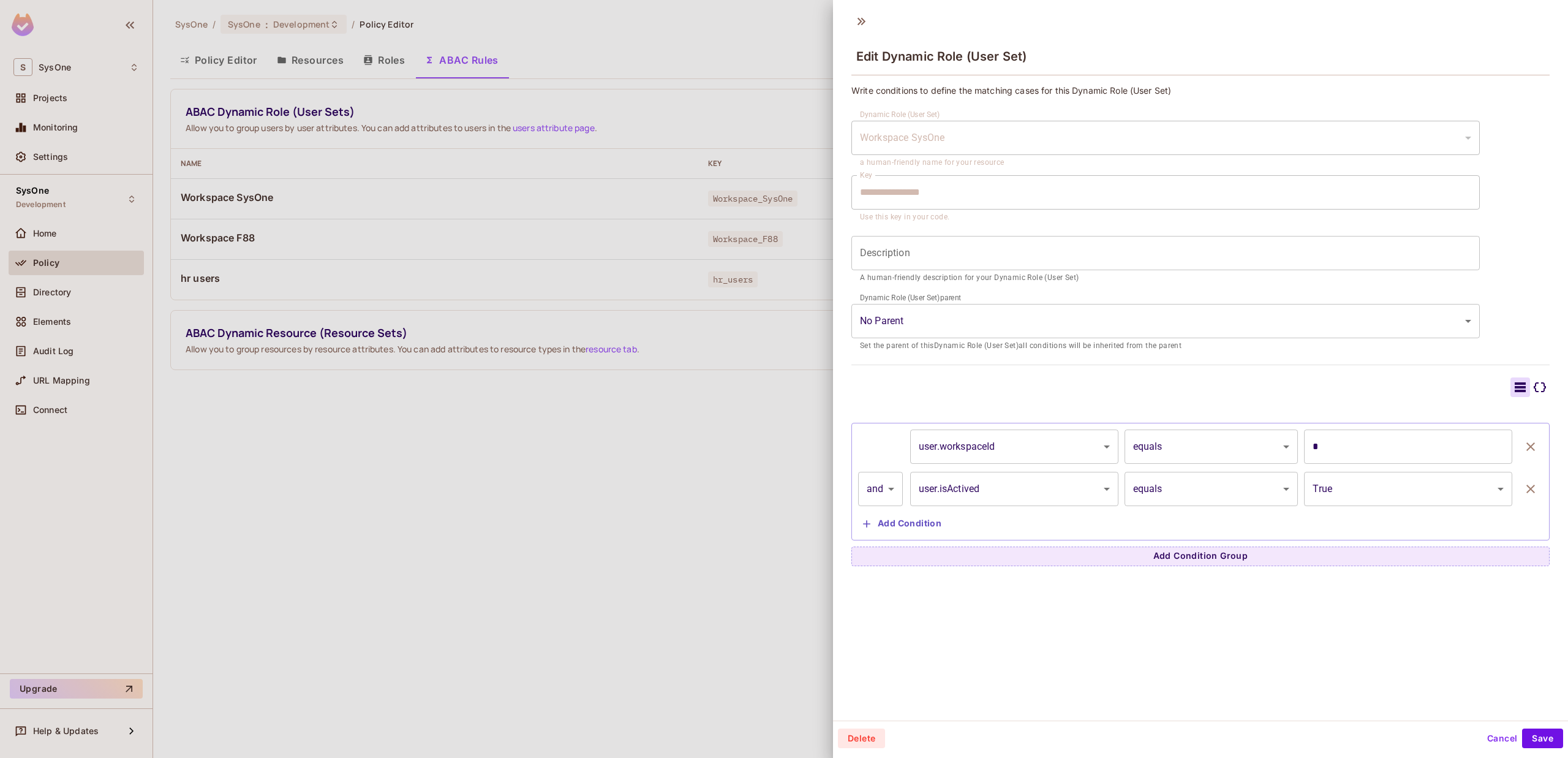
click at [1095, 134] on div "Workspace SysOne" at bounding box center [1165, 138] width 628 height 34
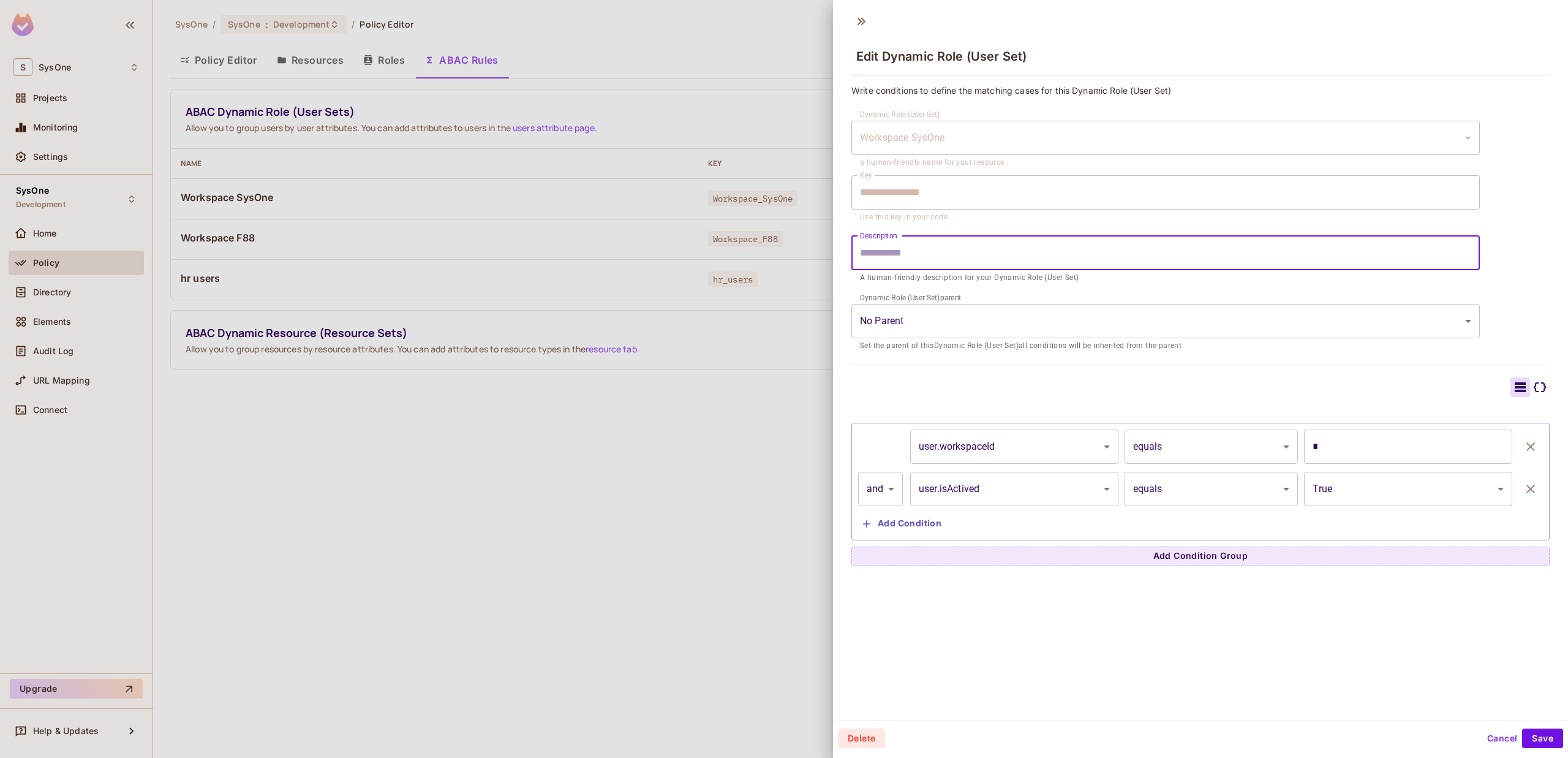
click at [977, 254] on input "Description" at bounding box center [1165, 253] width 628 height 34
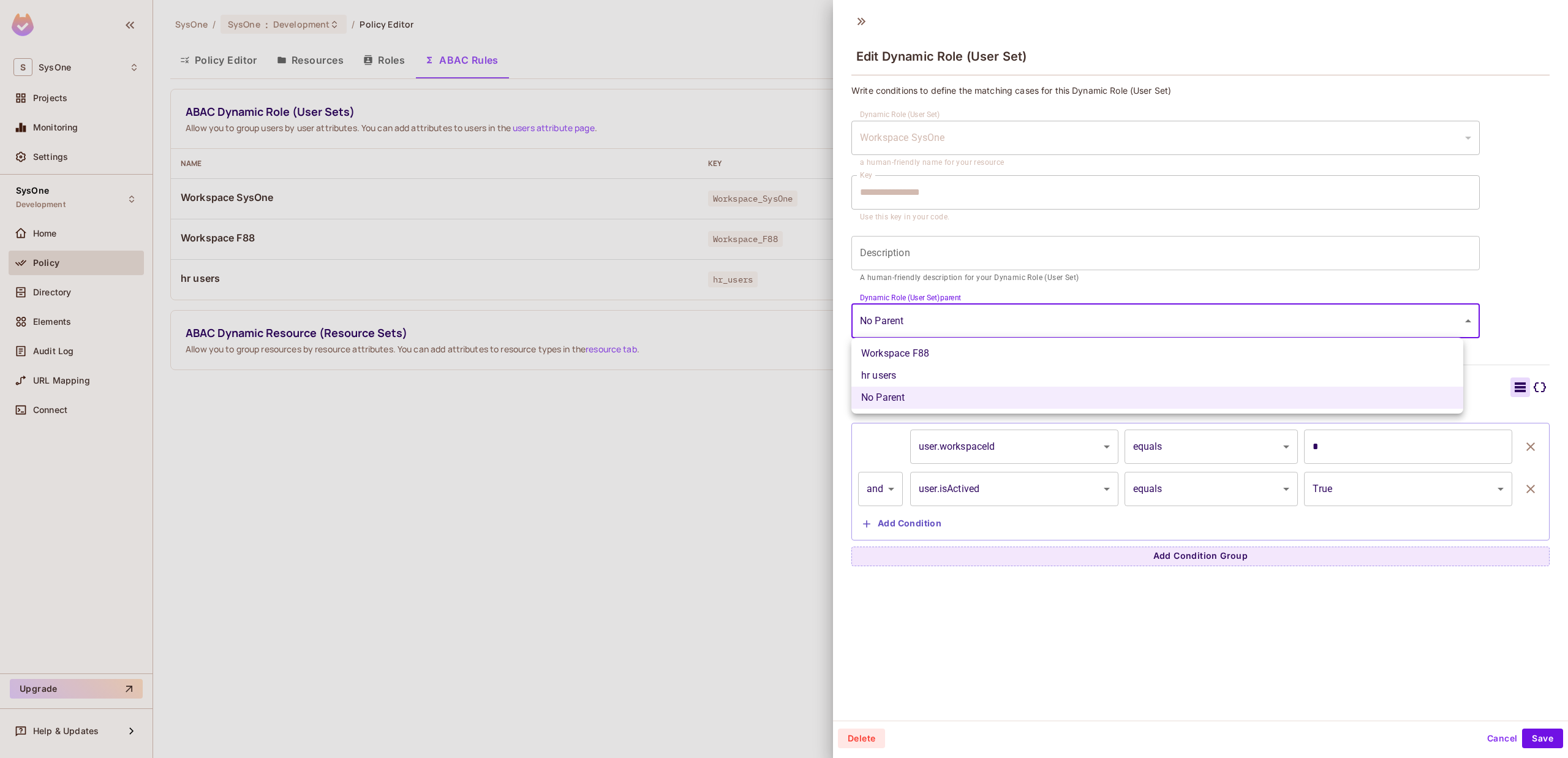
click at [959, 311] on body "**********" at bounding box center [784, 379] width 1568 height 758
click at [972, 322] on div at bounding box center [784, 379] width 1568 height 758
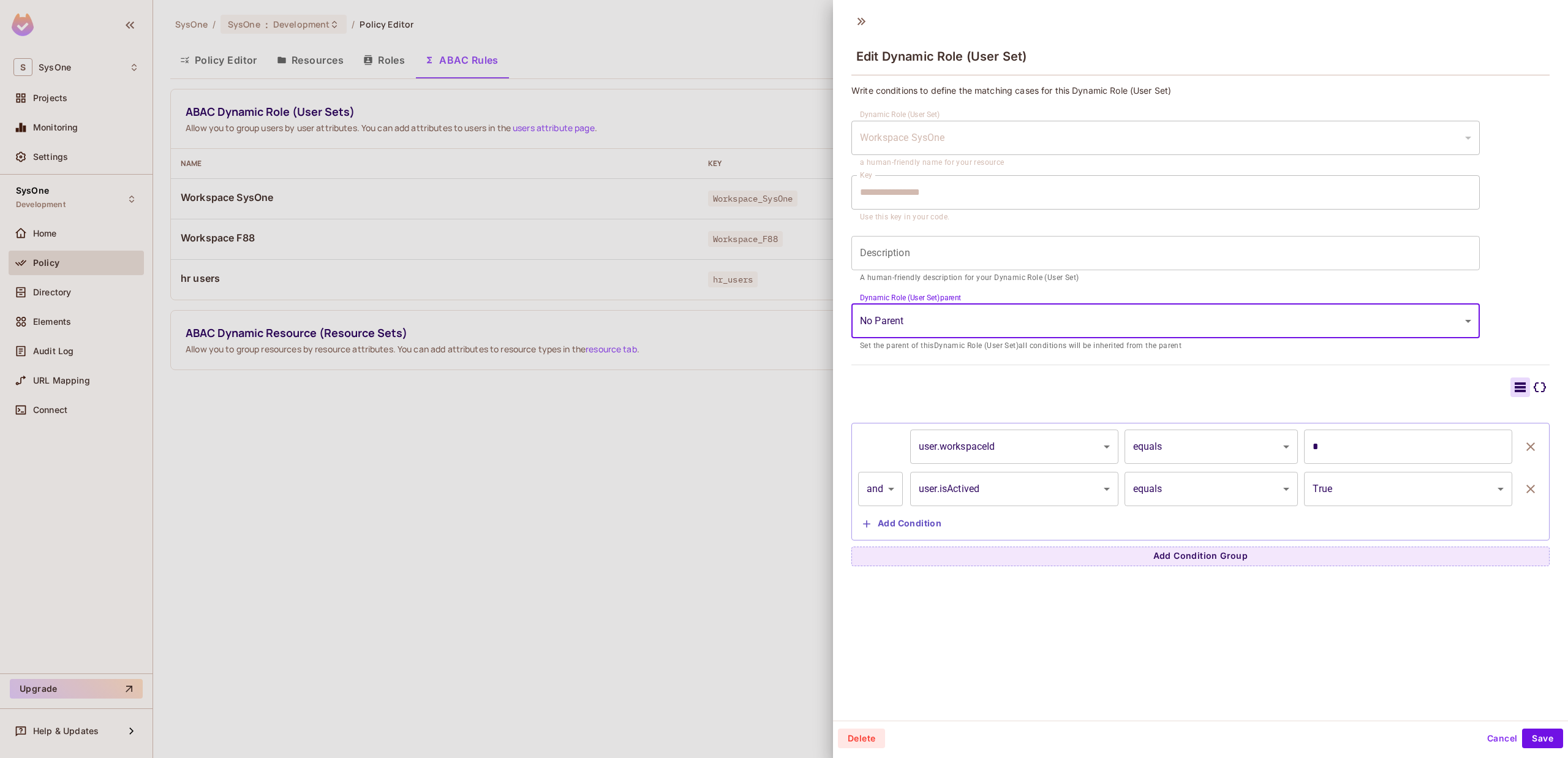
click at [960, 317] on body "**********" at bounding box center [784, 379] width 1568 height 758
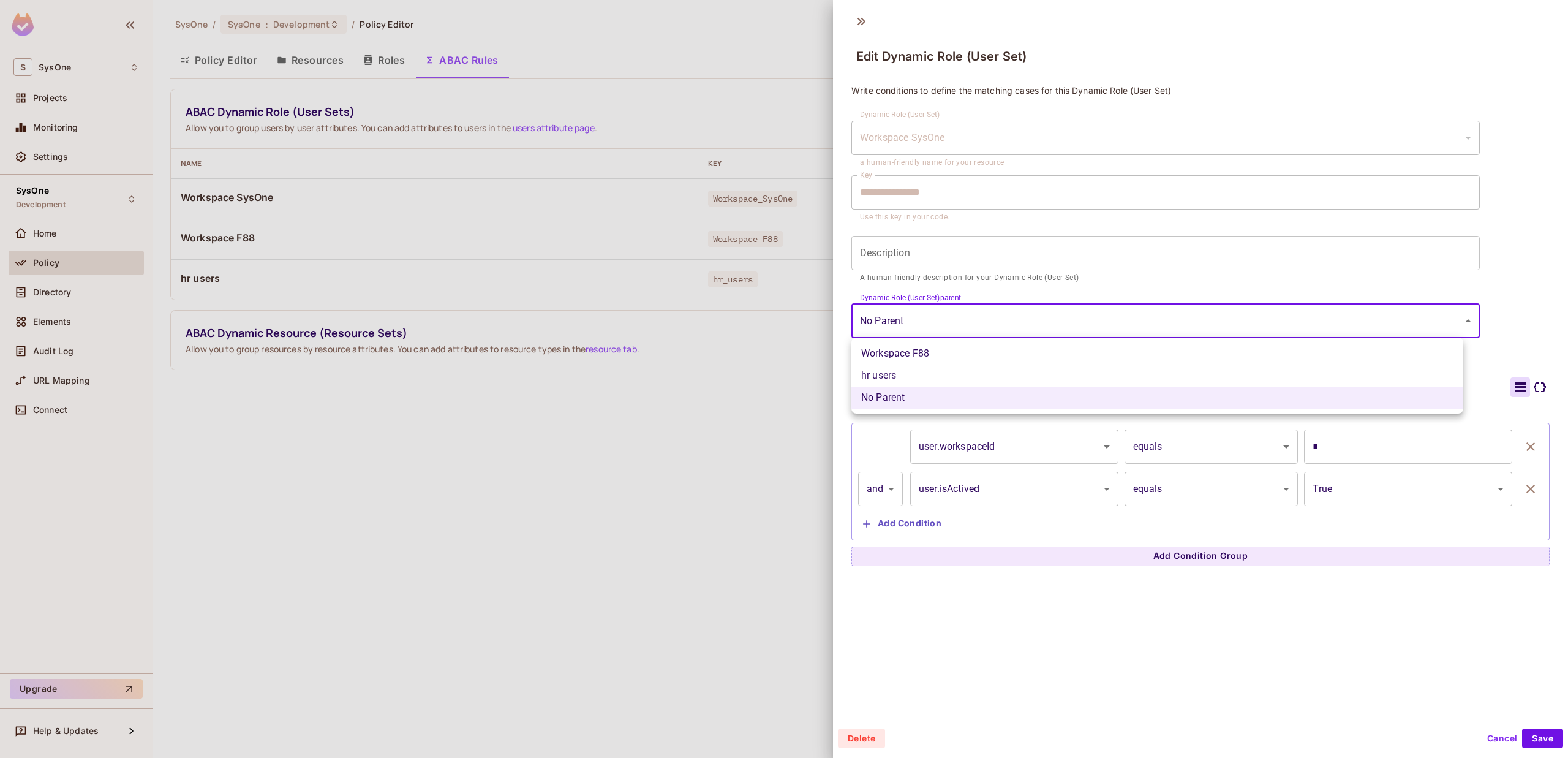
click at [960, 316] on div at bounding box center [784, 379] width 1568 height 758
click at [960, 316] on body "**********" at bounding box center [784, 379] width 1568 height 758
click at [960, 316] on div at bounding box center [784, 379] width 1568 height 758
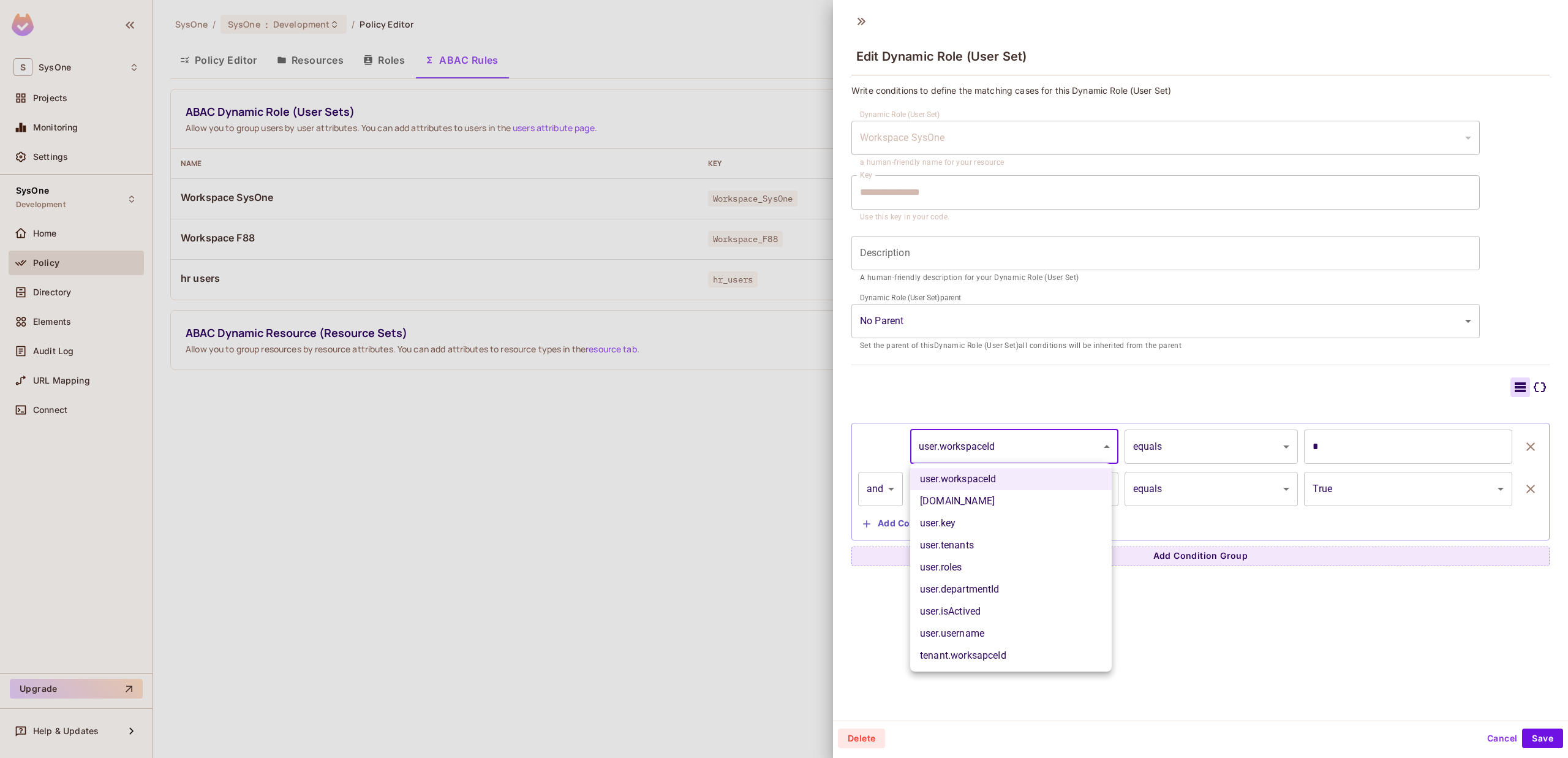
click at [1050, 445] on body "**********" at bounding box center [784, 379] width 1568 height 758
click at [1061, 445] on div at bounding box center [784, 379] width 1568 height 758
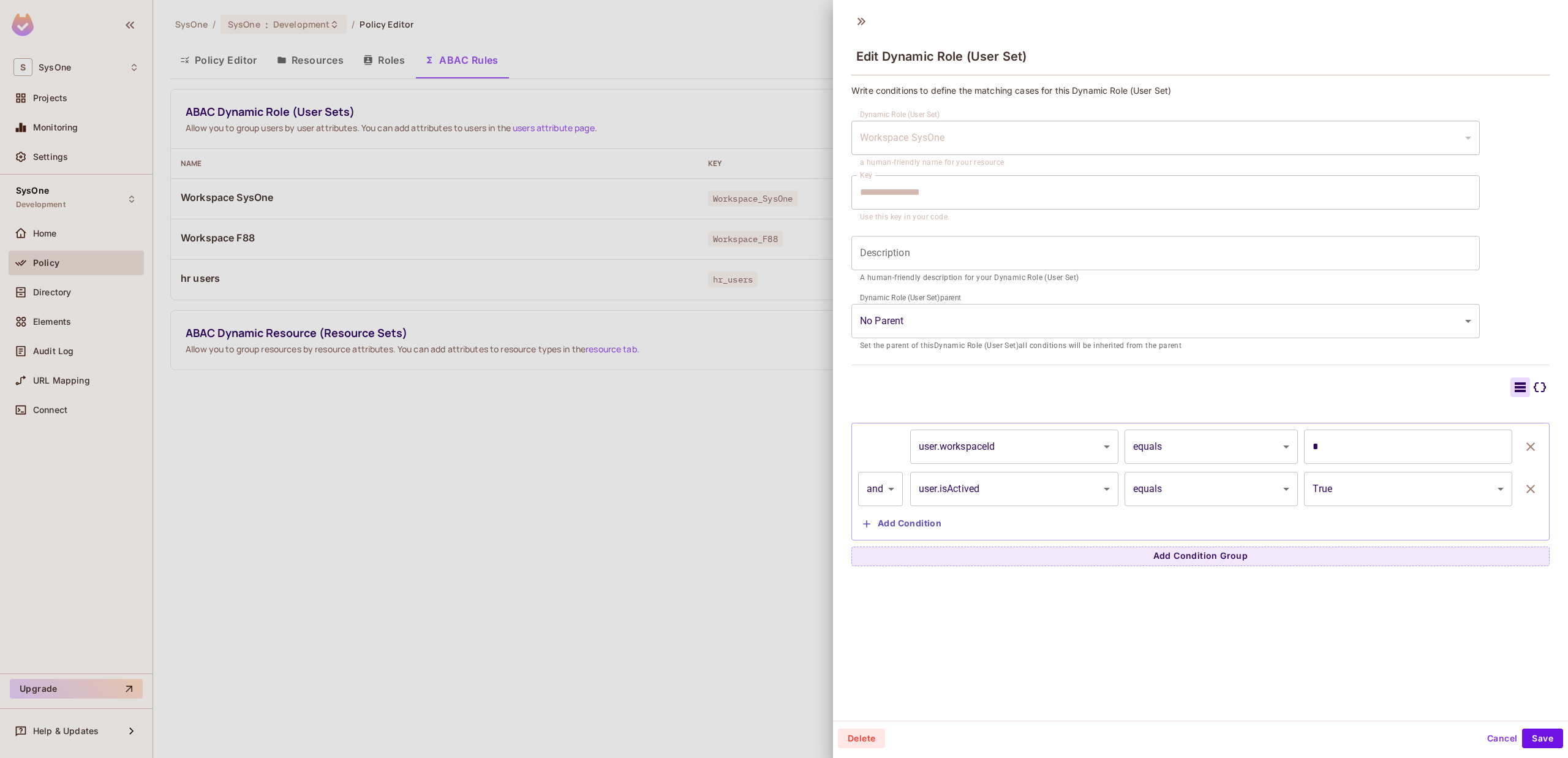
click at [485, 448] on div at bounding box center [784, 379] width 1568 height 758
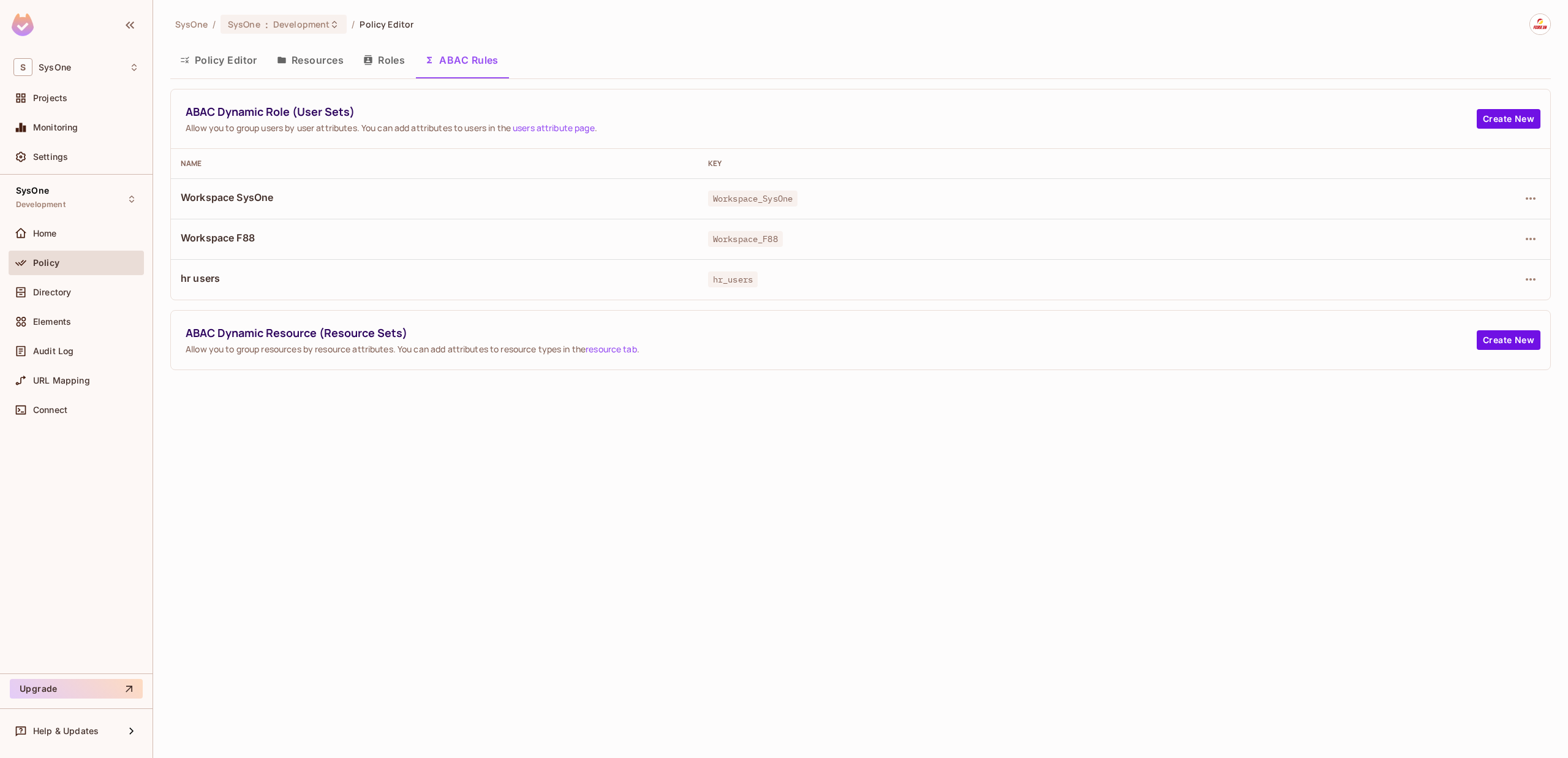
click at [268, 196] on span "Workspace SysOne" at bounding box center [435, 197] width 508 height 14
click at [271, 196] on span "Workspace SysOne" at bounding box center [435, 197] width 508 height 14
click at [1528, 189] on button "button" at bounding box center [1531, 198] width 19 height 19
click at [1441, 223] on div "Edit Dynamic Role (User Set)" at bounding box center [1447, 226] width 120 height 12
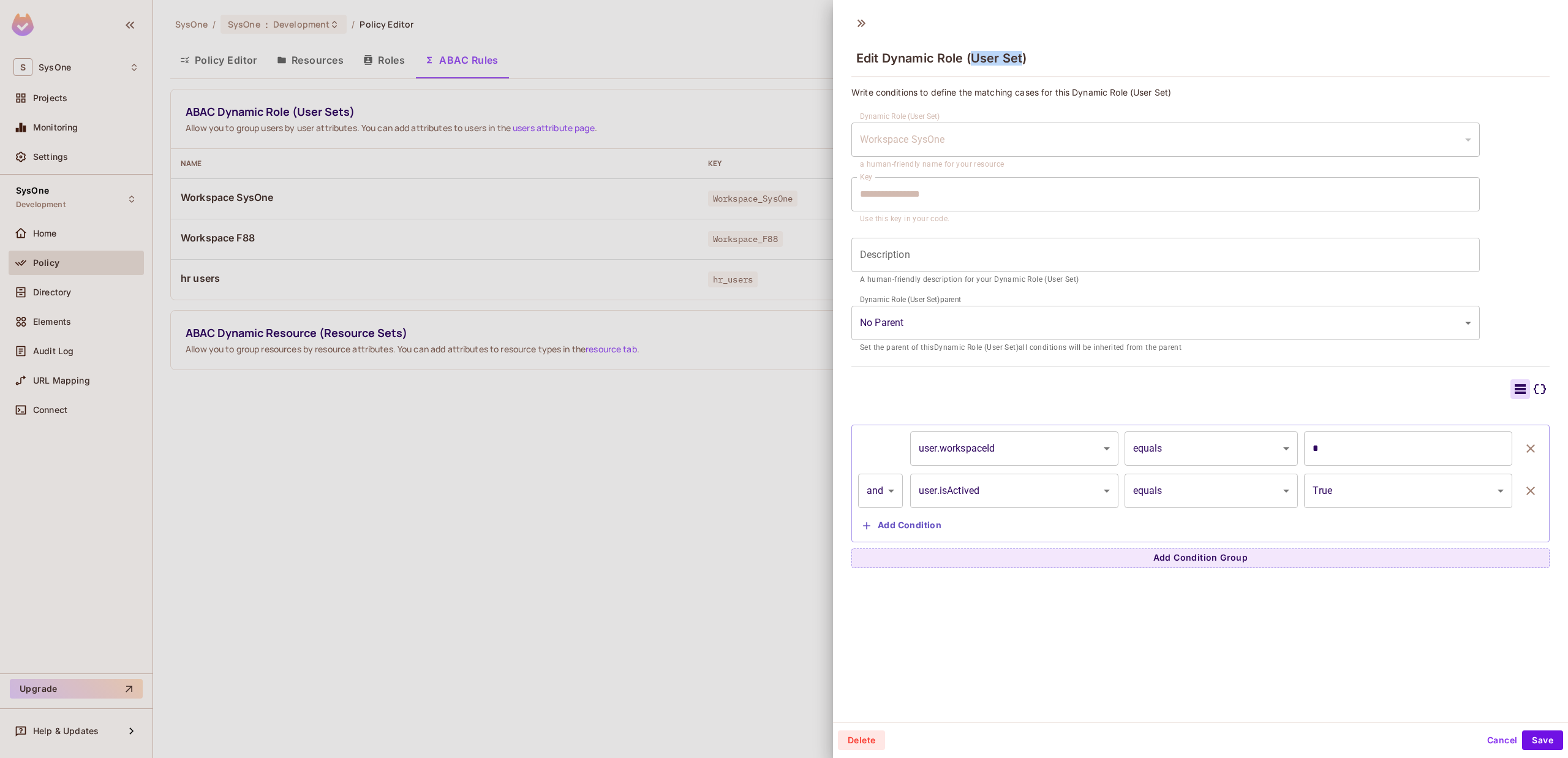
drag, startPoint x: 972, startPoint y: 57, endPoint x: 1024, endPoint y: 60, distance: 52.1
click at [1024, 60] on span "Edit Dynamic Role (User Set)" at bounding box center [941, 58] width 170 height 15
click at [1523, 489] on icon "button" at bounding box center [1531, 490] width 15 height 15
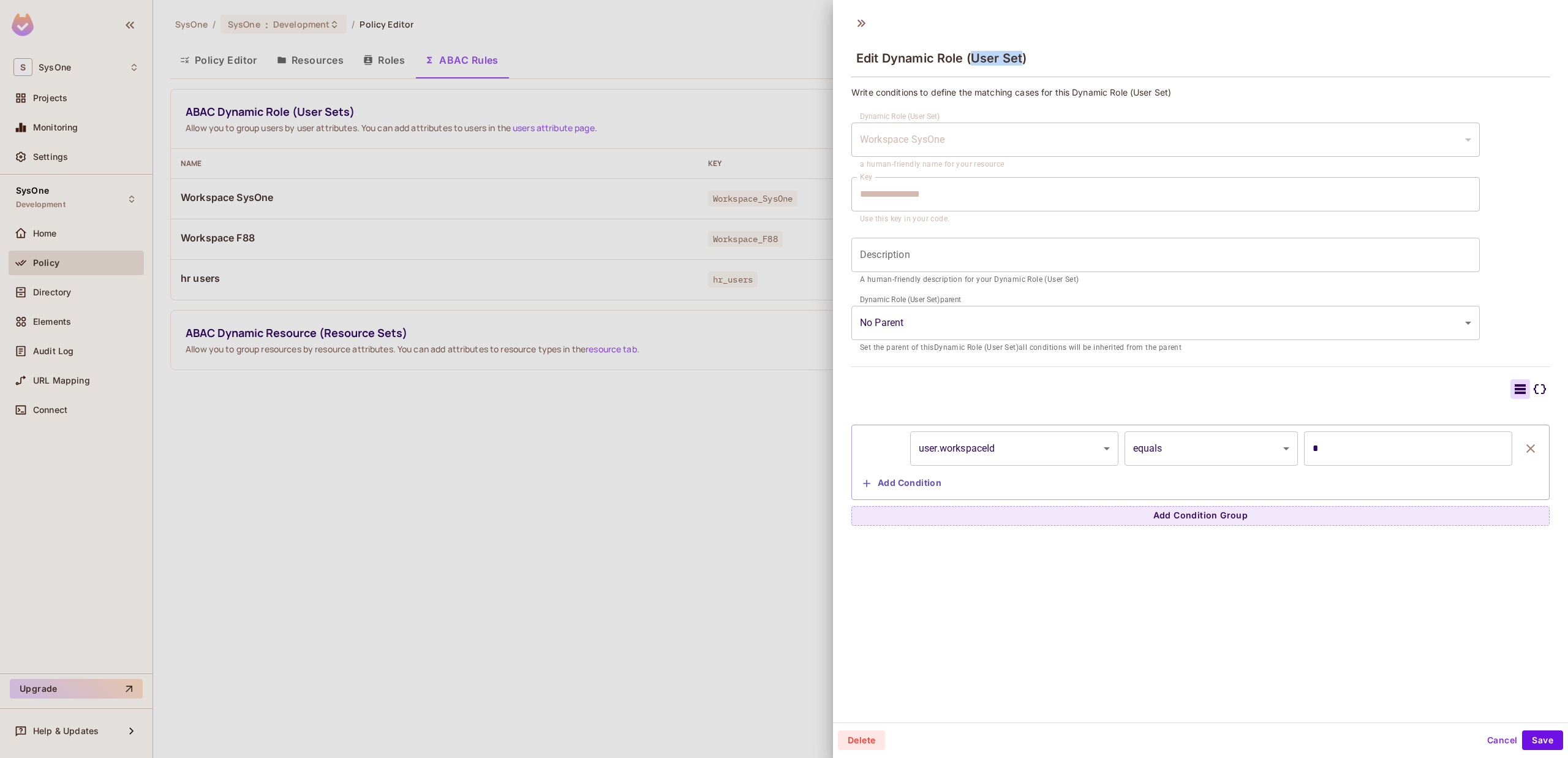
click at [893, 486] on button "Add Condition" at bounding box center [902, 483] width 88 height 19
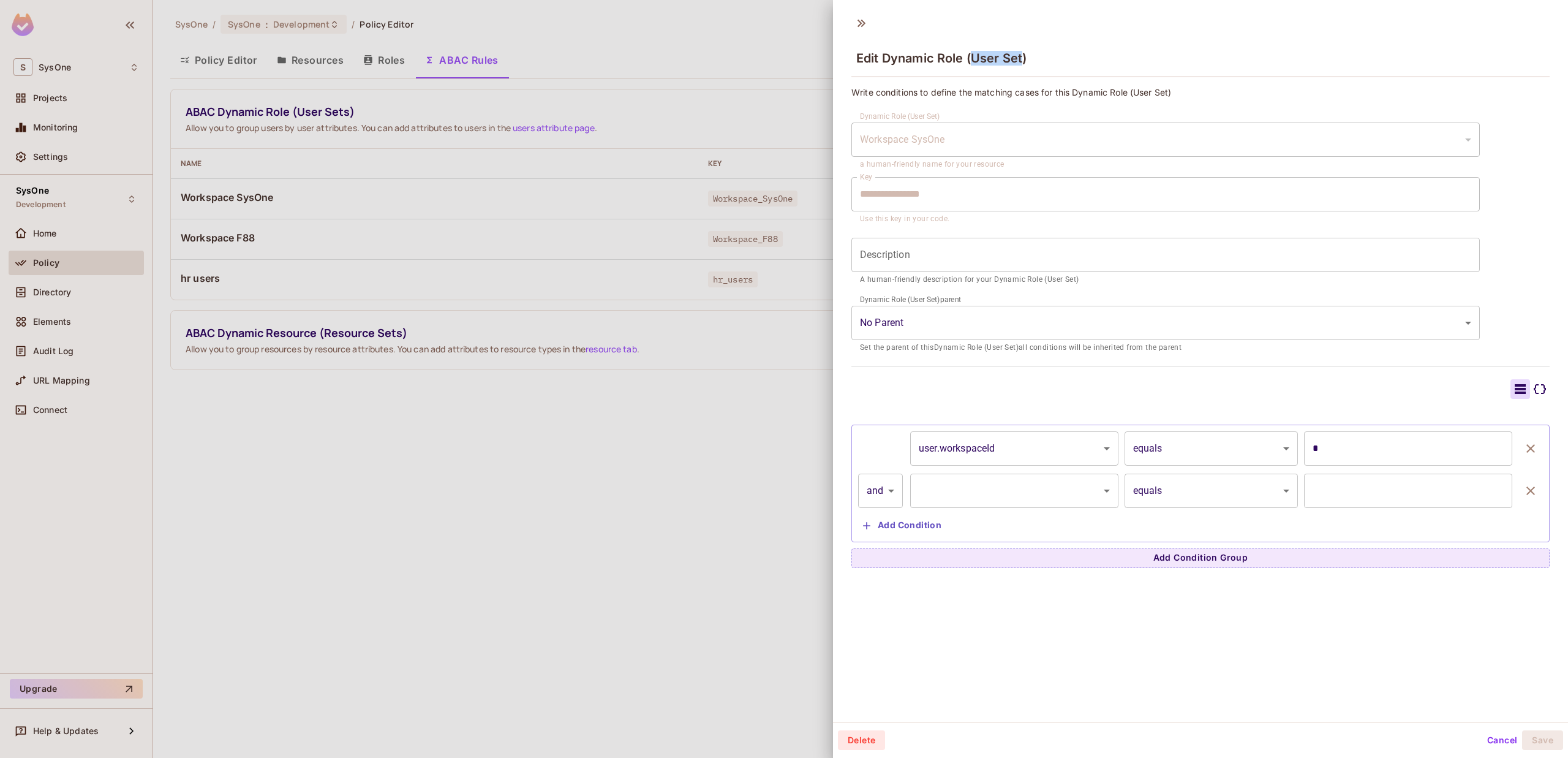
click at [1523, 489] on icon "button" at bounding box center [1531, 490] width 15 height 15
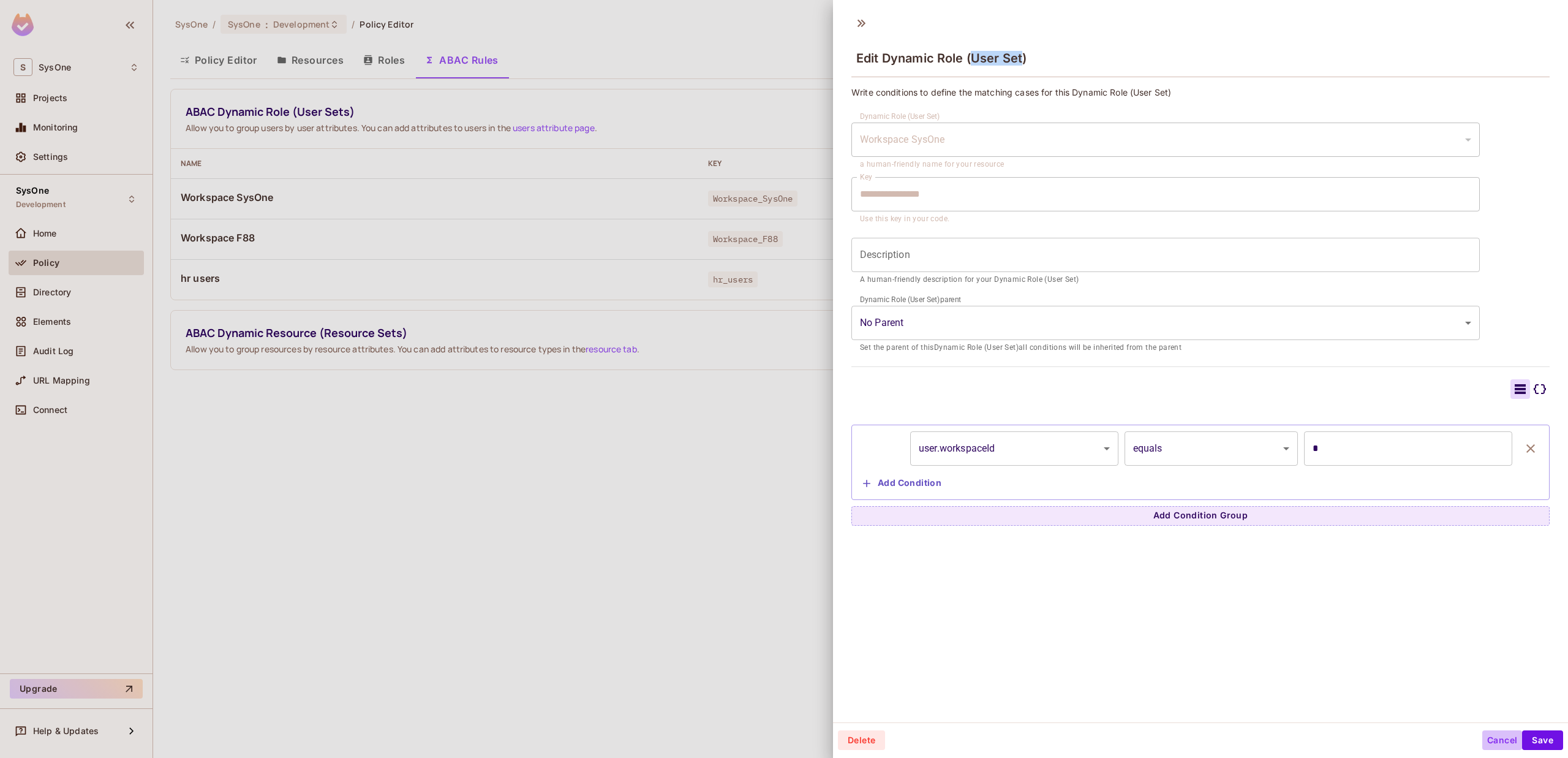
click at [1497, 742] on button "Cancel" at bounding box center [1501, 740] width 40 height 19
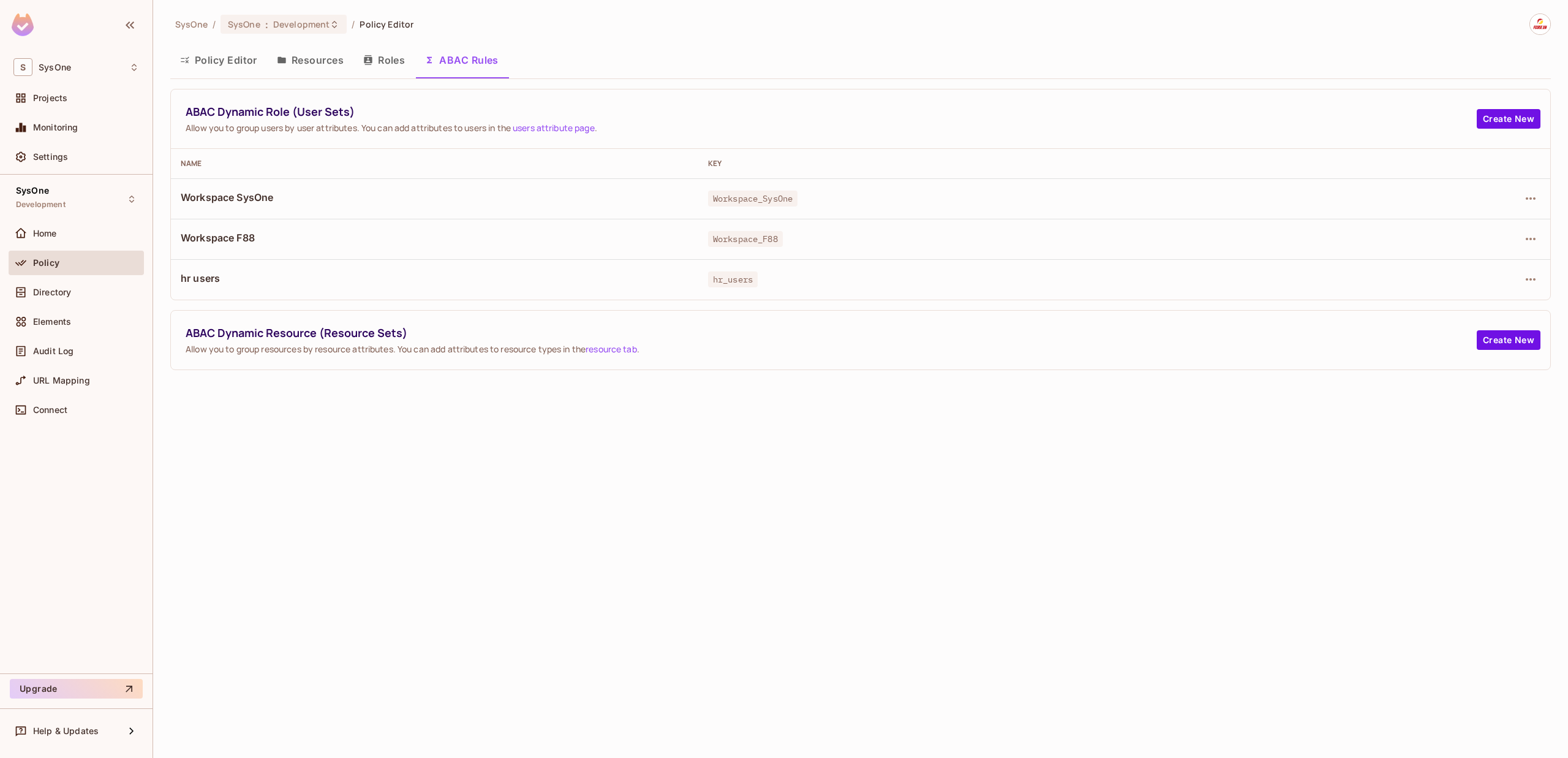
click at [728, 199] on span "Workspace_SysOne" at bounding box center [752, 199] width 89 height 16
click at [1536, 199] on icon "button" at bounding box center [1531, 198] width 15 height 15
click at [1460, 229] on div "Edit Dynamic Role (User Set)" at bounding box center [1447, 226] width 120 height 12
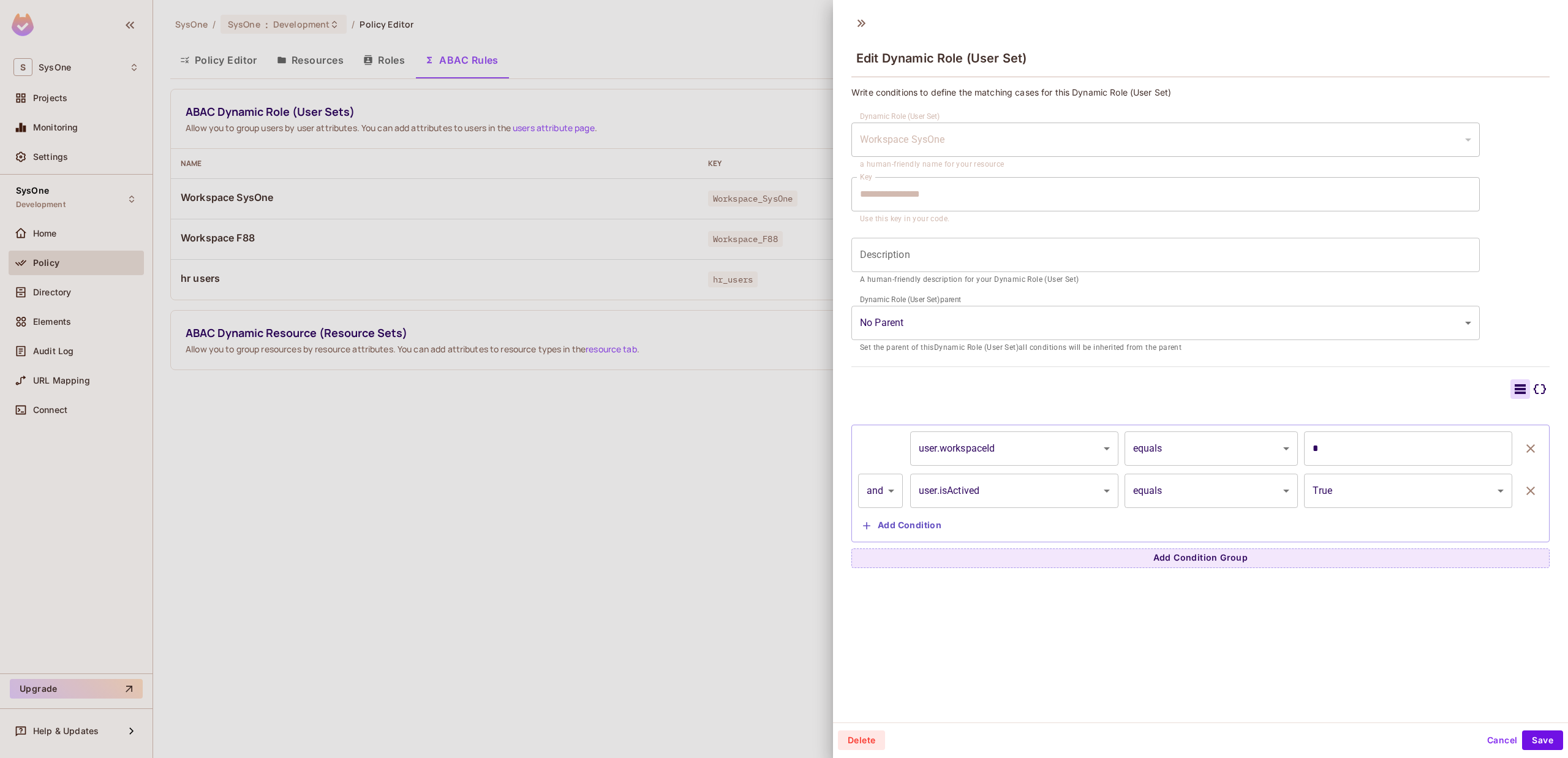
click at [1026, 447] on body "**********" at bounding box center [784, 379] width 1568 height 758
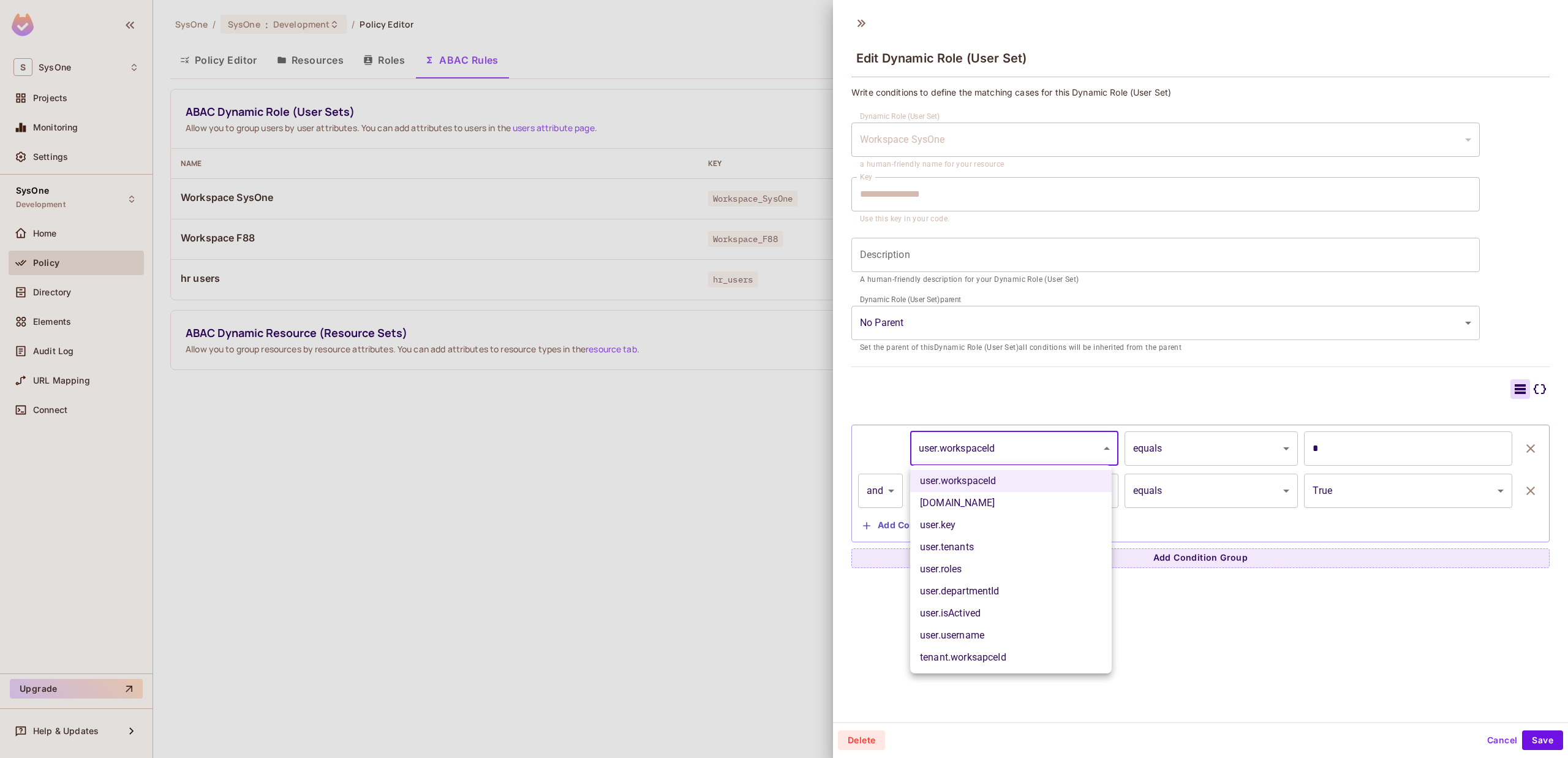
click at [1304, 450] on div at bounding box center [784, 379] width 1568 height 758
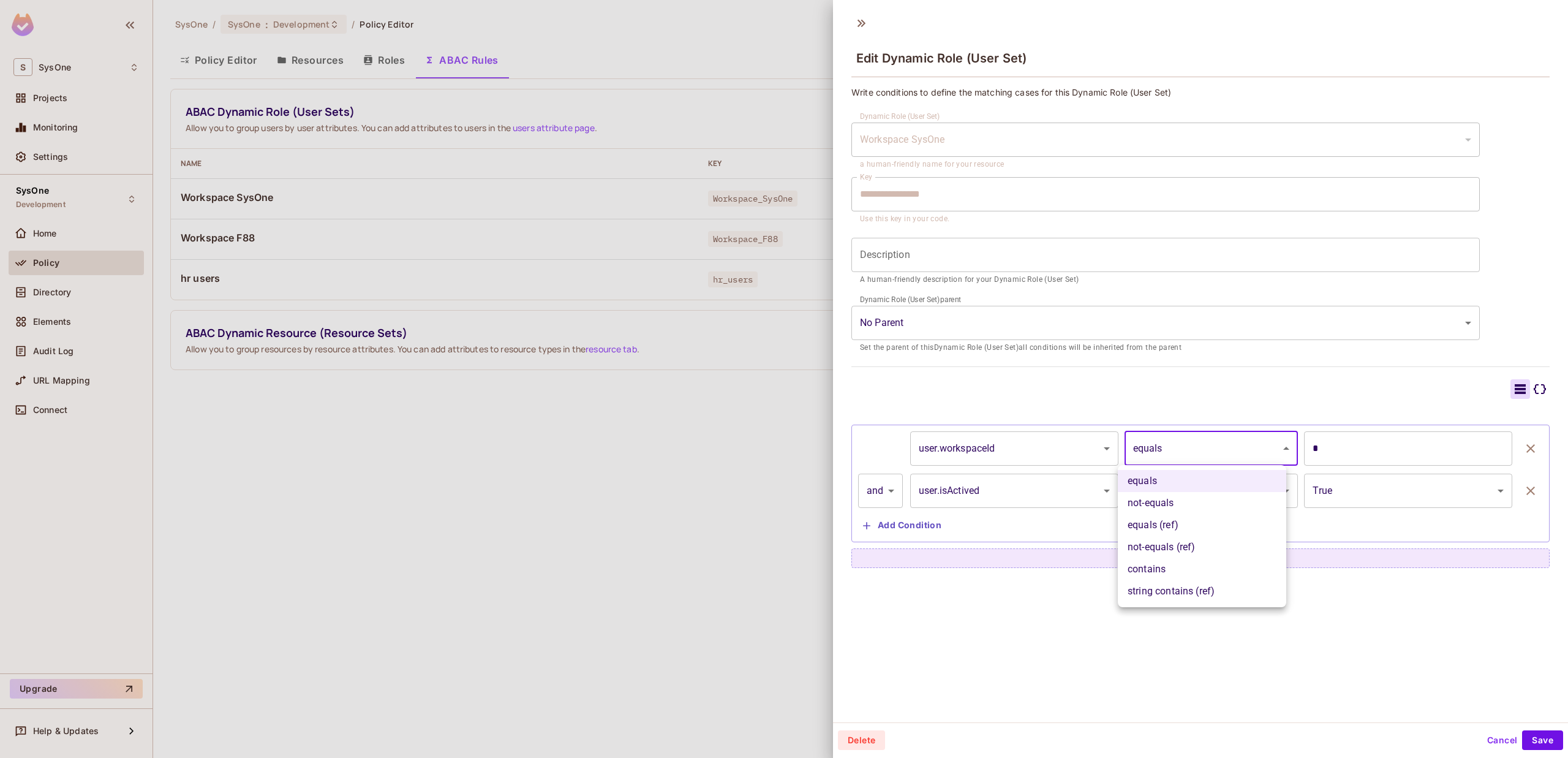
click at [1250, 447] on body "**********" at bounding box center [784, 379] width 1568 height 758
click at [1199, 440] on div at bounding box center [784, 379] width 1568 height 758
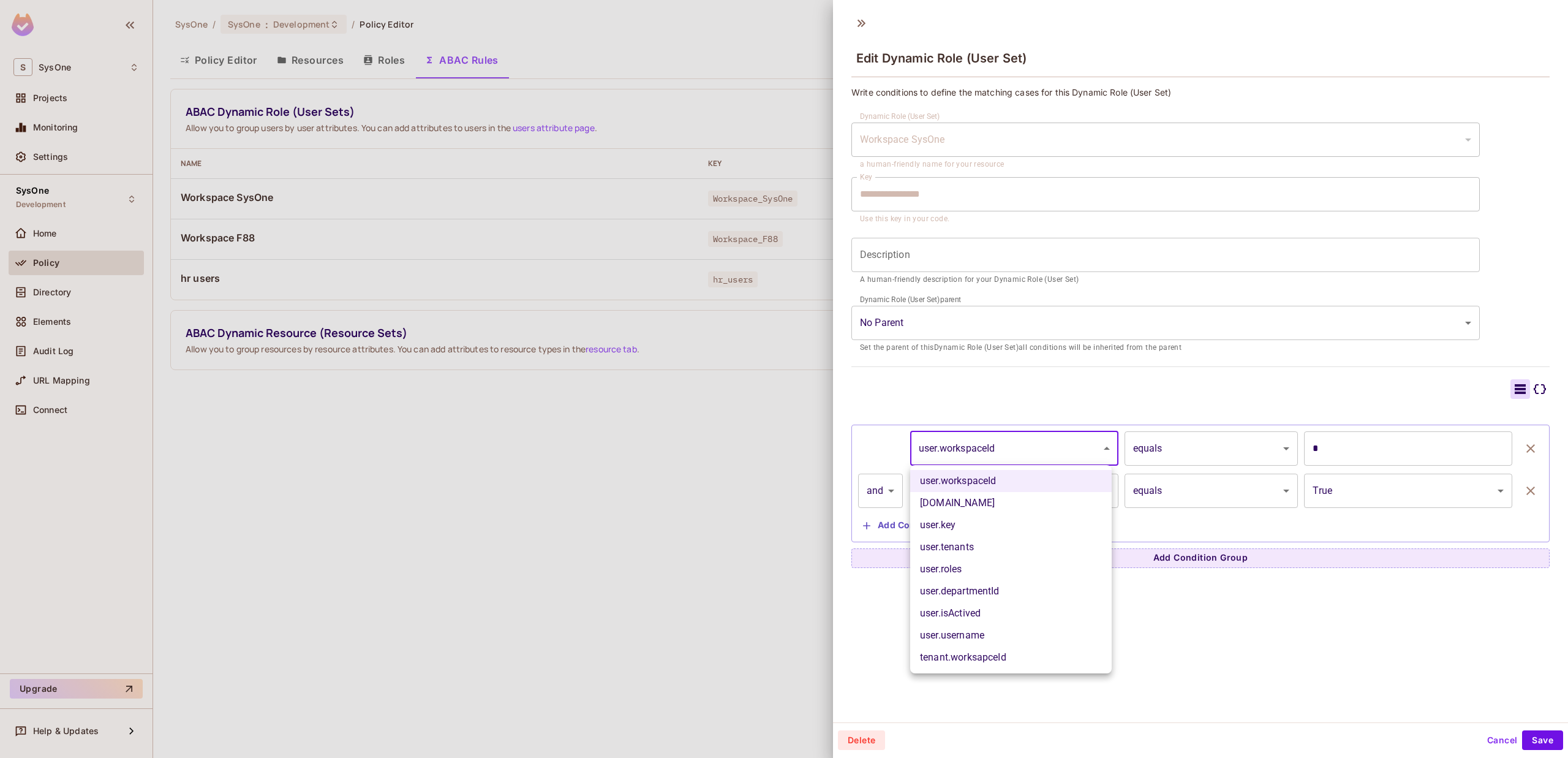
click at [1055, 455] on body "**********" at bounding box center [784, 379] width 1568 height 758
click at [1071, 441] on div at bounding box center [784, 379] width 1568 height 758
click at [1062, 445] on body "**********" at bounding box center [784, 379] width 1568 height 758
click at [1027, 402] on div at bounding box center [784, 379] width 1568 height 758
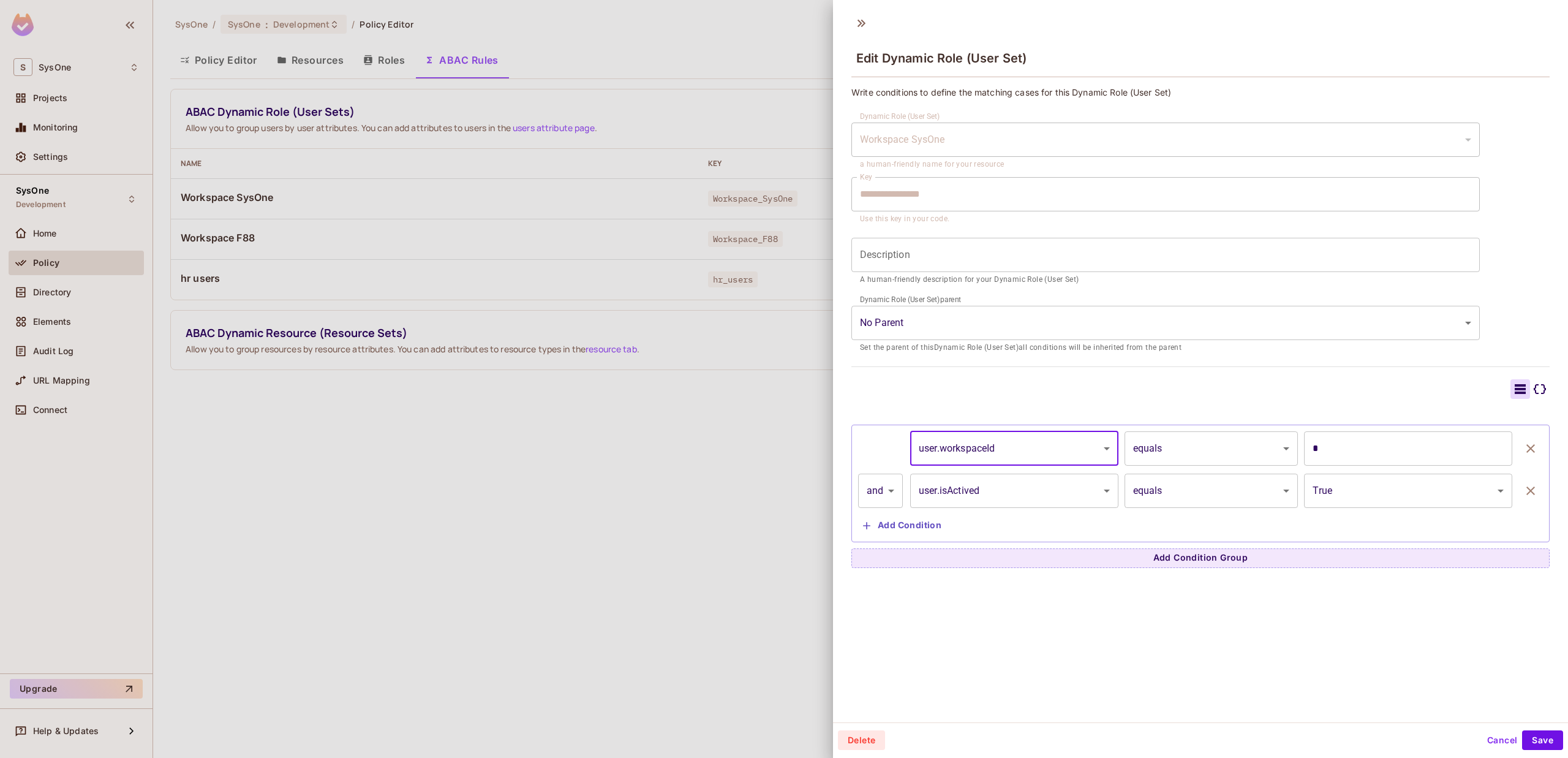
click at [998, 442] on body "**********" at bounding box center [784, 379] width 1568 height 758
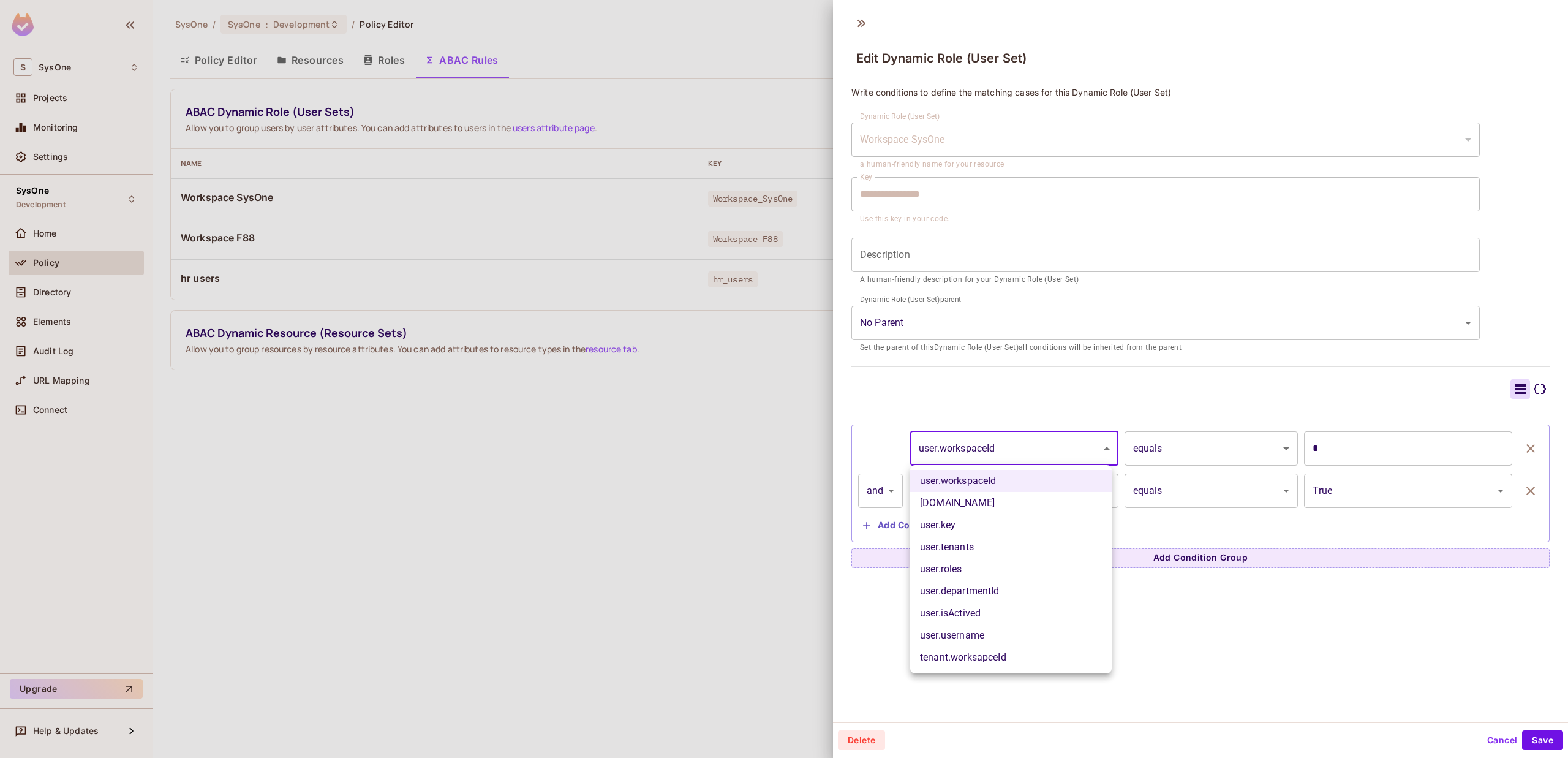
click at [1023, 390] on div at bounding box center [784, 379] width 1568 height 758
click at [1013, 438] on body "**********" at bounding box center [784, 379] width 1568 height 758
click at [948, 401] on div at bounding box center [784, 379] width 1568 height 758
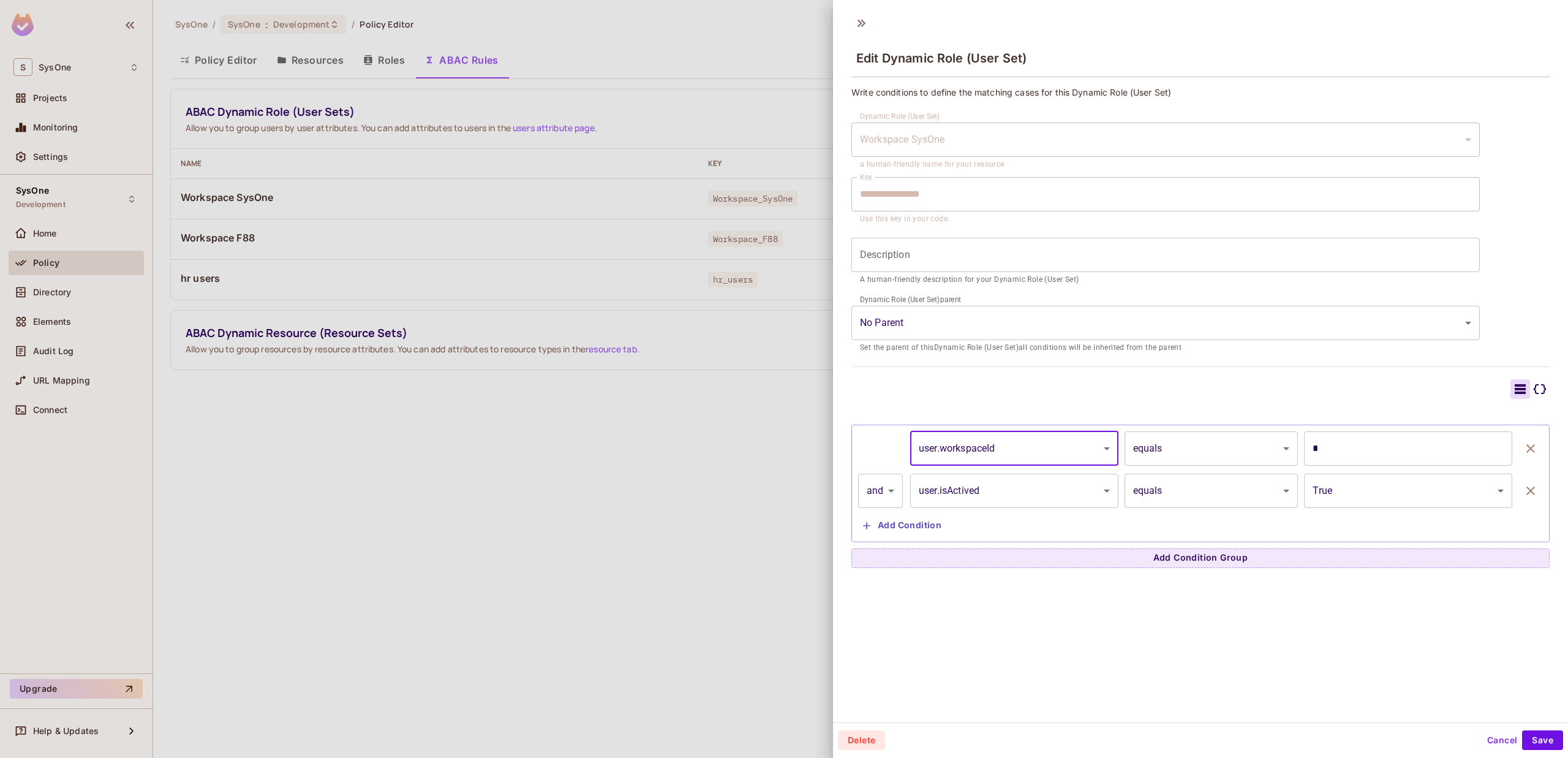
click at [966, 454] on body "**********" at bounding box center [784, 379] width 1568 height 758
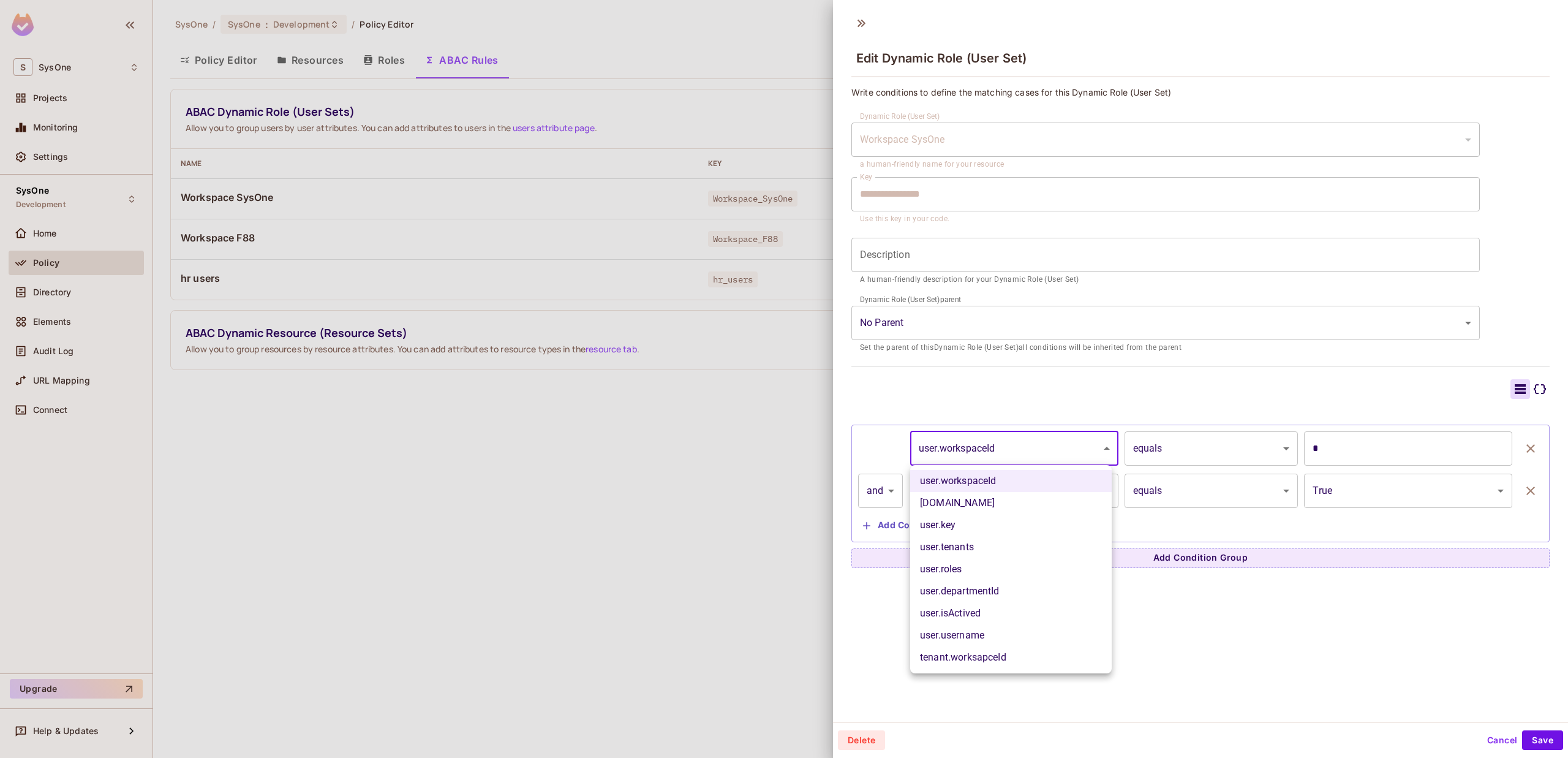
click at [971, 497] on li "[DOMAIN_NAME]" at bounding box center [1010, 502] width 201 height 22
click at [990, 448] on body "**********" at bounding box center [784, 379] width 1568 height 758
click at [989, 476] on li "user.workspaceId" at bounding box center [1010, 480] width 201 height 22
type input "**********"
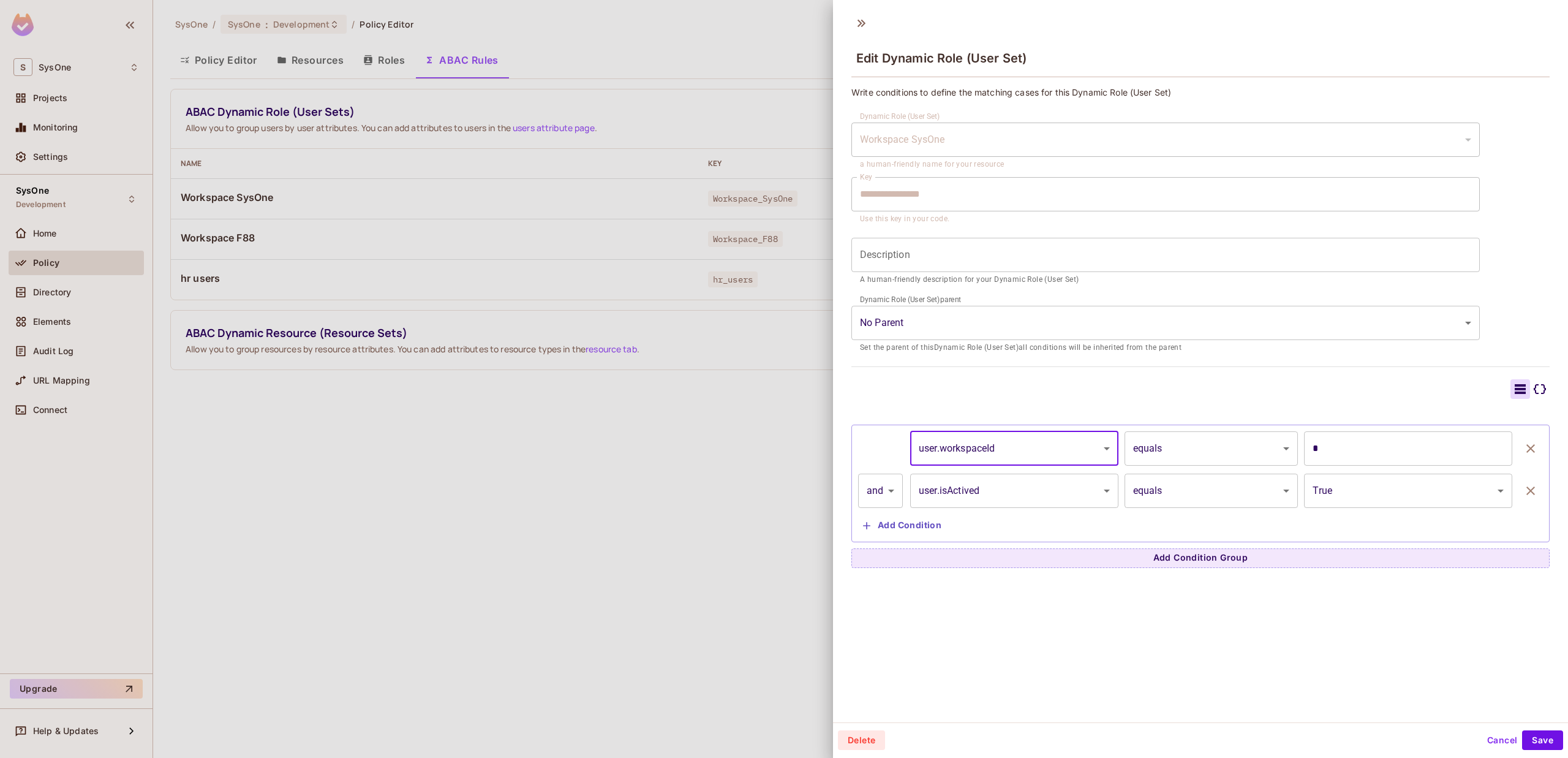
click at [1026, 444] on body "**********" at bounding box center [784, 379] width 1568 height 758
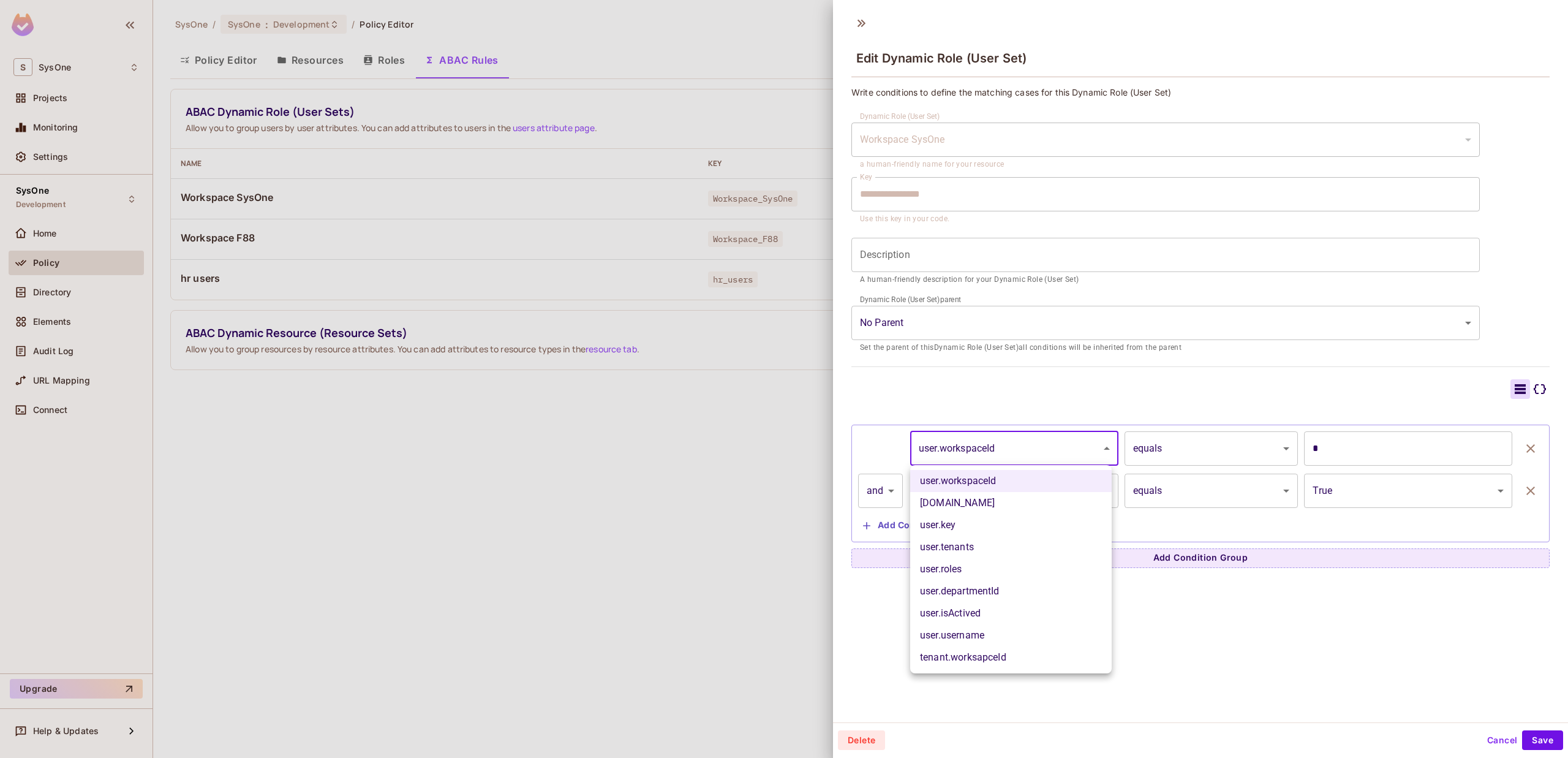
click at [826, 652] on div at bounding box center [784, 379] width 1568 height 758
click at [990, 451] on body "**********" at bounding box center [784, 379] width 1568 height 758
click at [1045, 459] on div at bounding box center [784, 379] width 1568 height 758
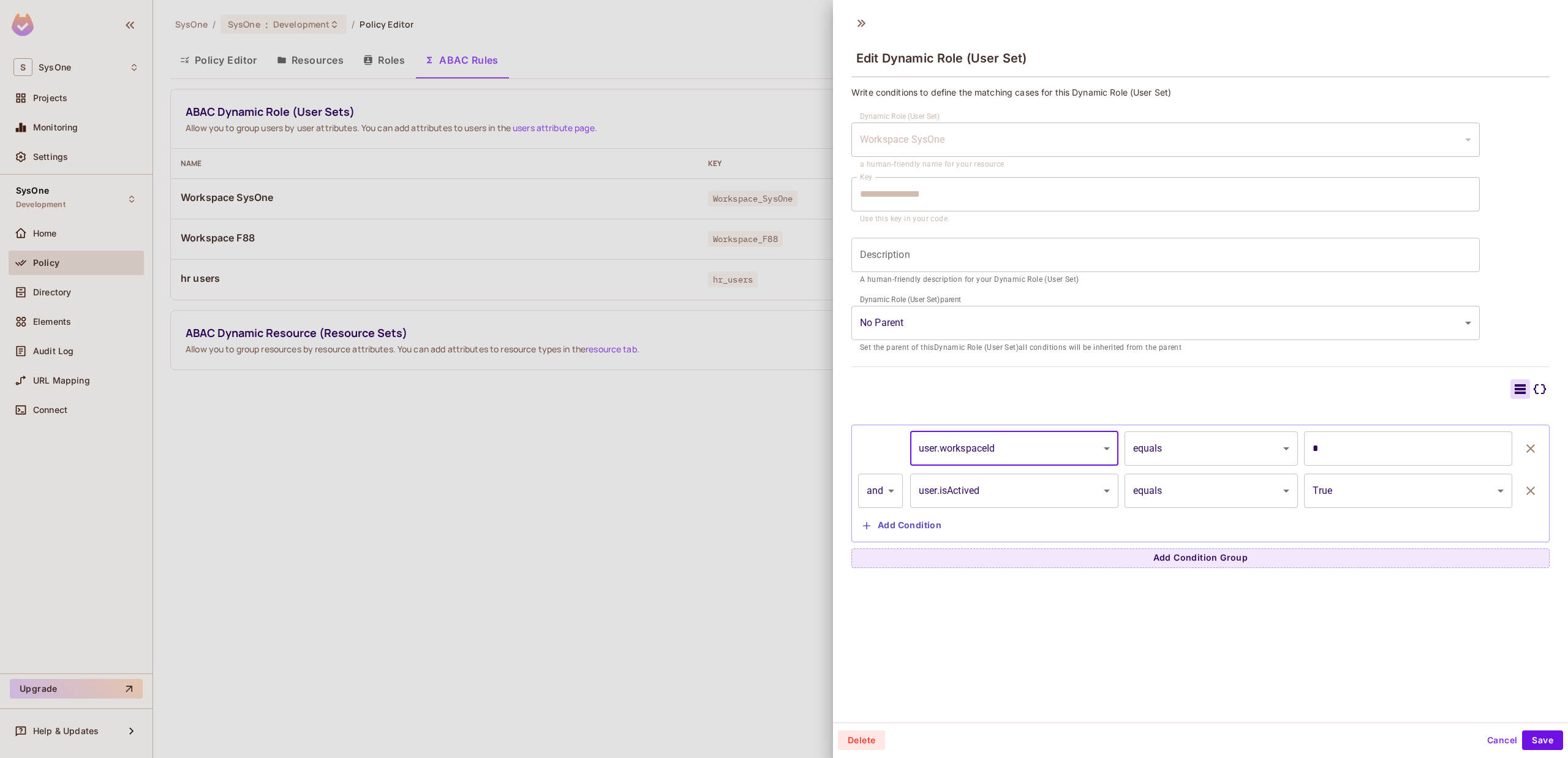
click at [1045, 458] on body "**********" at bounding box center [784, 379] width 1568 height 758
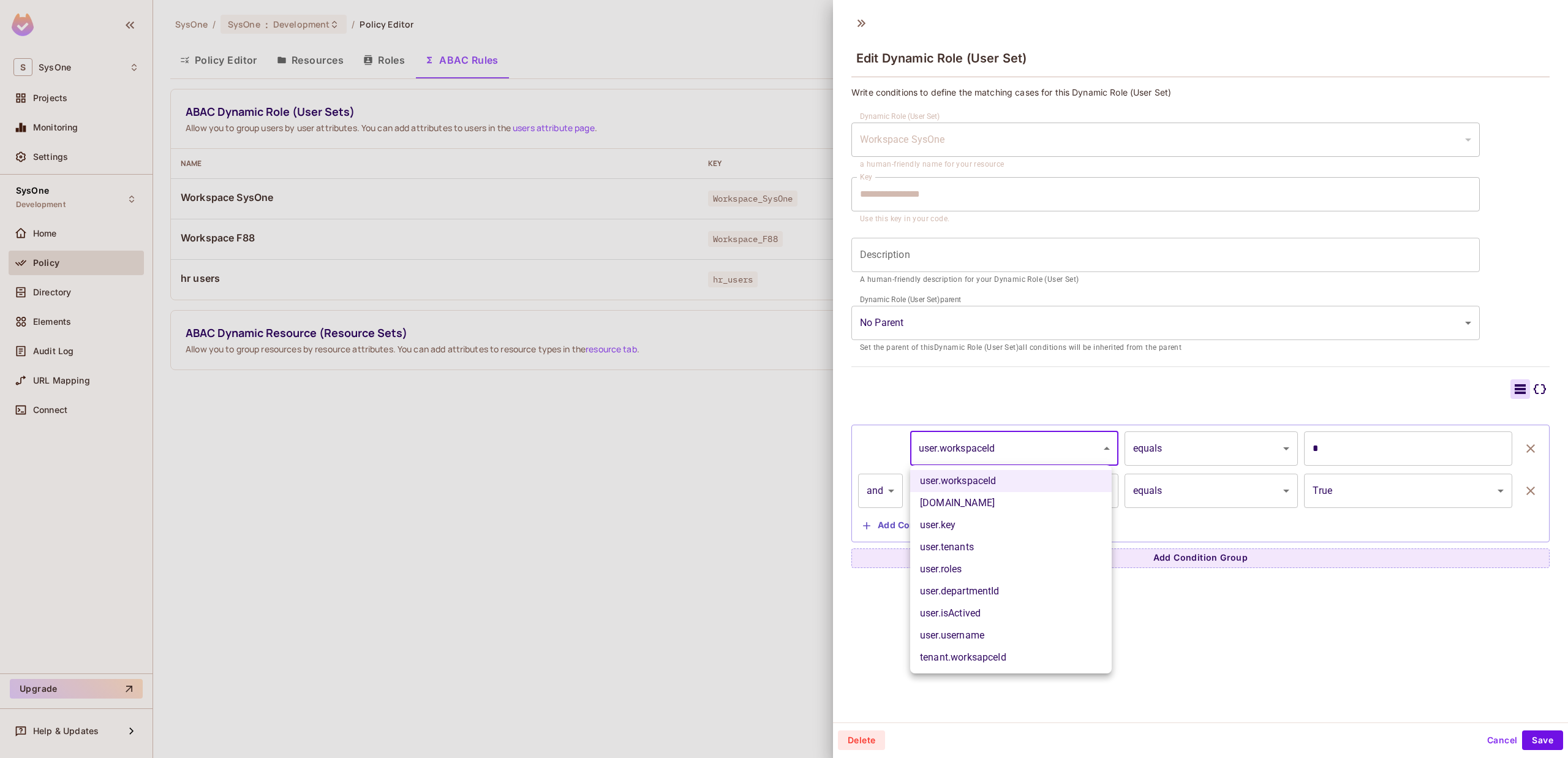
click at [1044, 459] on div at bounding box center [784, 379] width 1568 height 758
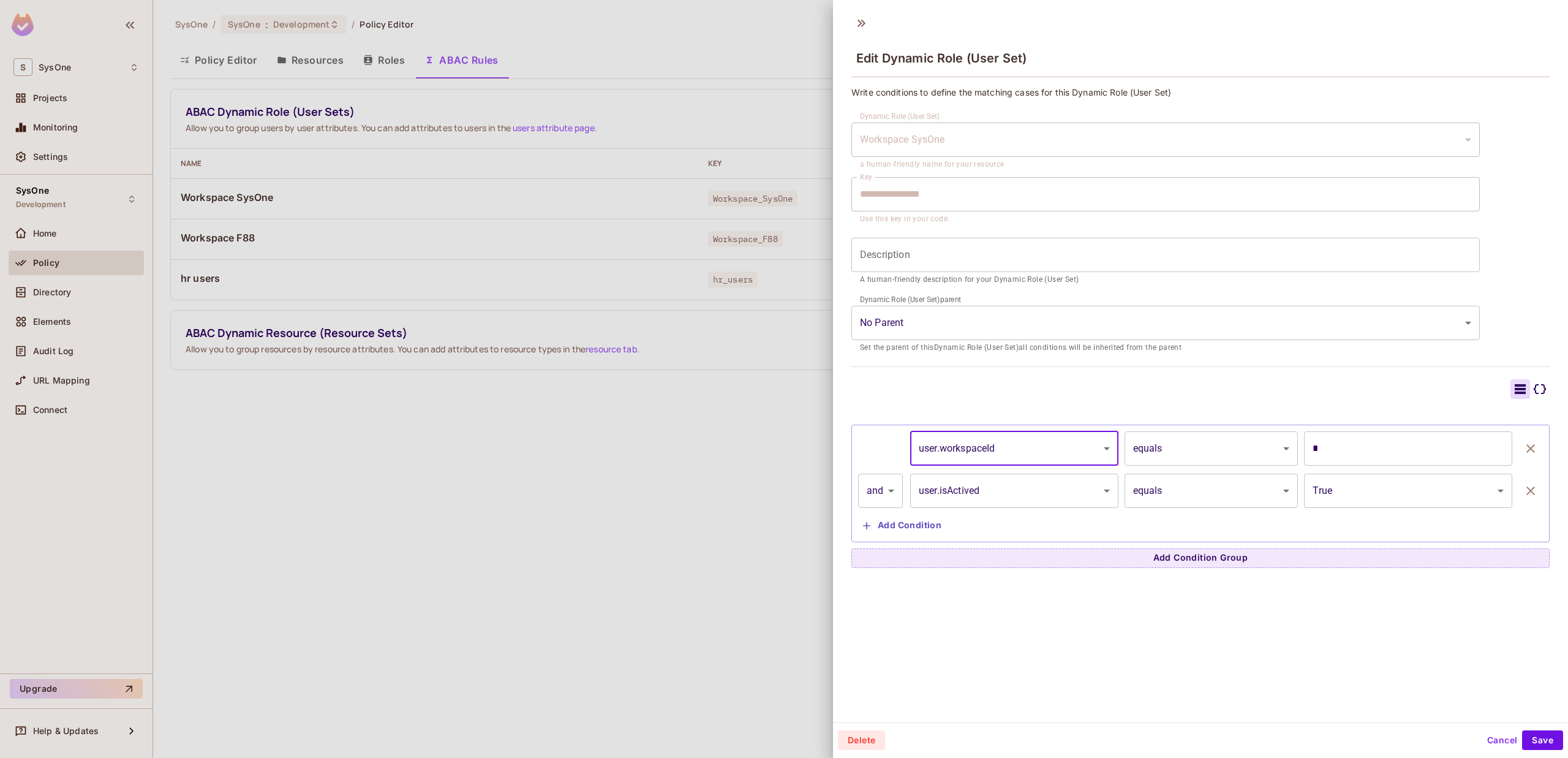
click at [443, 472] on div at bounding box center [784, 379] width 1568 height 758
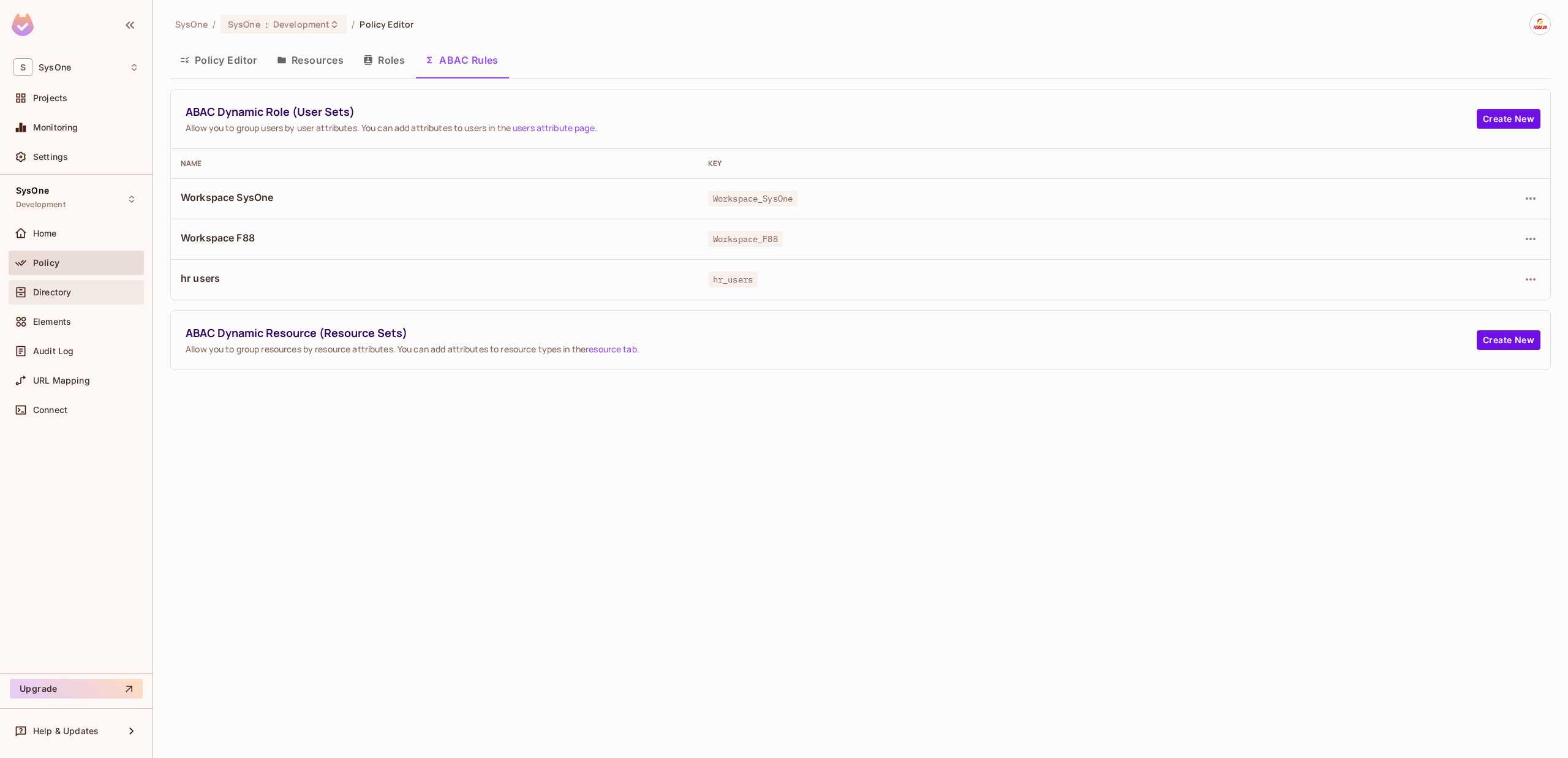
click at [74, 301] on div "Directory" at bounding box center [76, 292] width 136 height 24
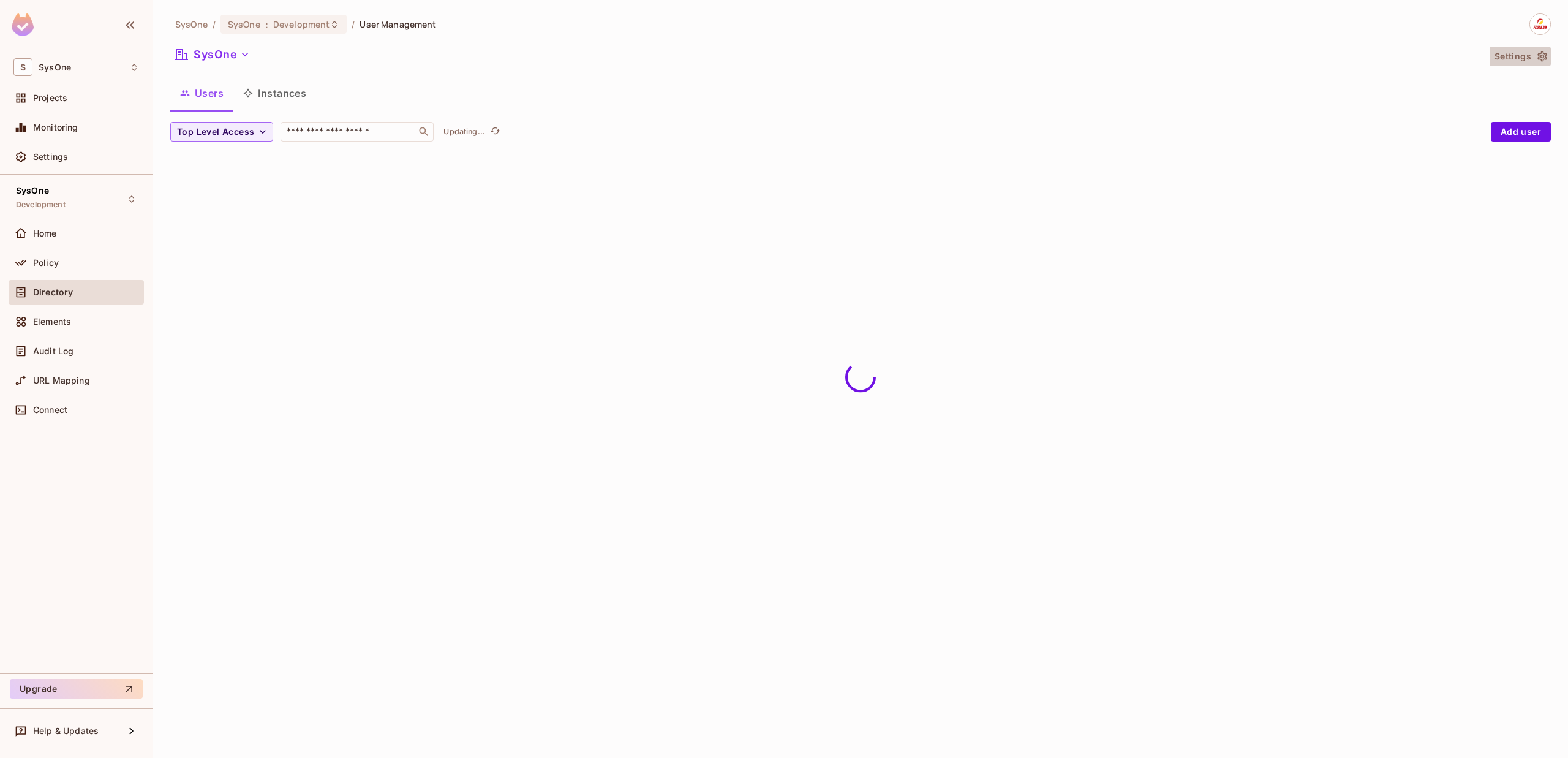
click at [1534, 56] on button "Settings" at bounding box center [1519, 56] width 61 height 19
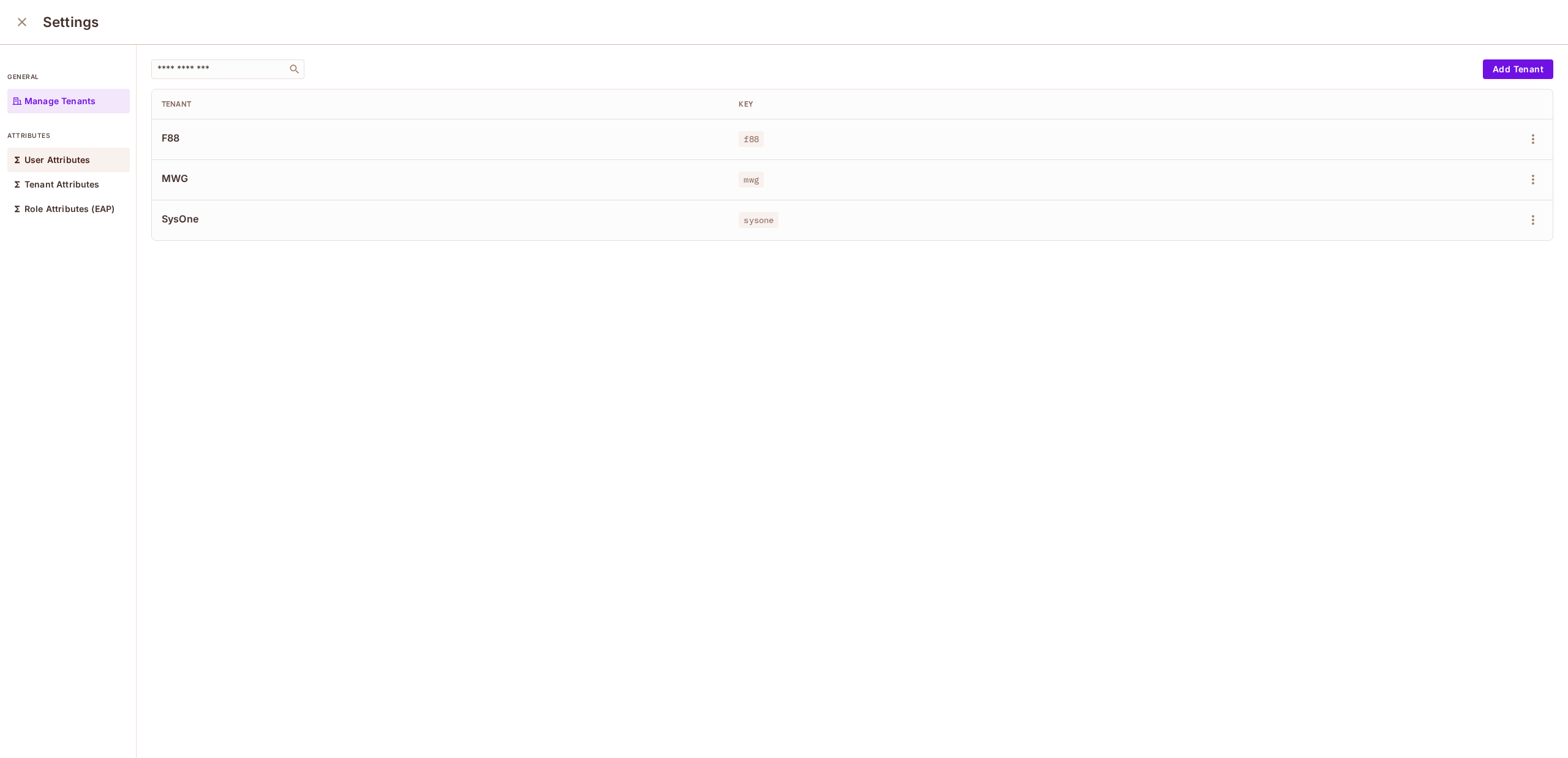
click at [49, 169] on div "User Attributes" at bounding box center [68, 160] width 123 height 24
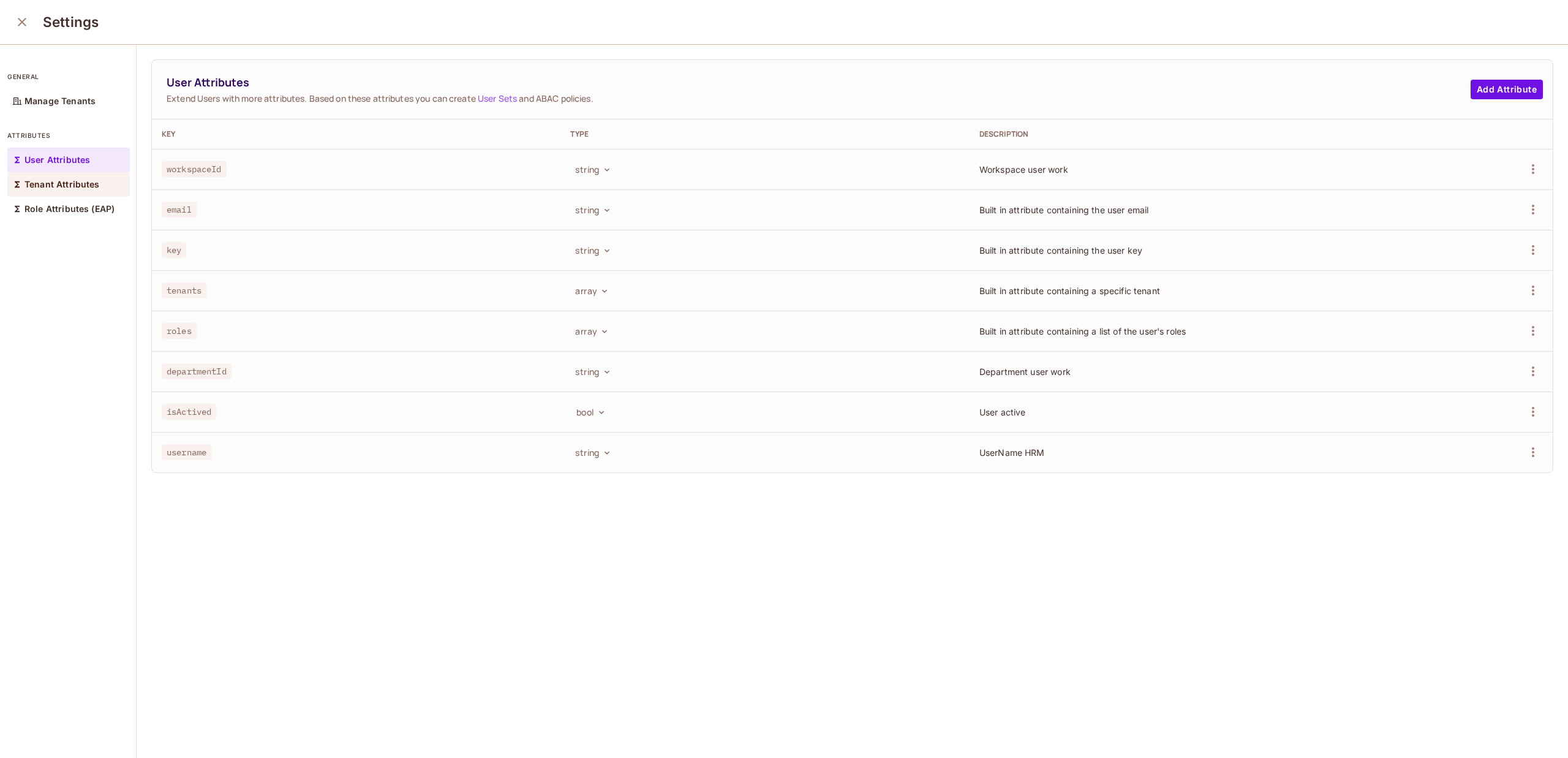
click at [76, 181] on p "Tenant Attributes" at bounding box center [62, 184] width 75 height 10
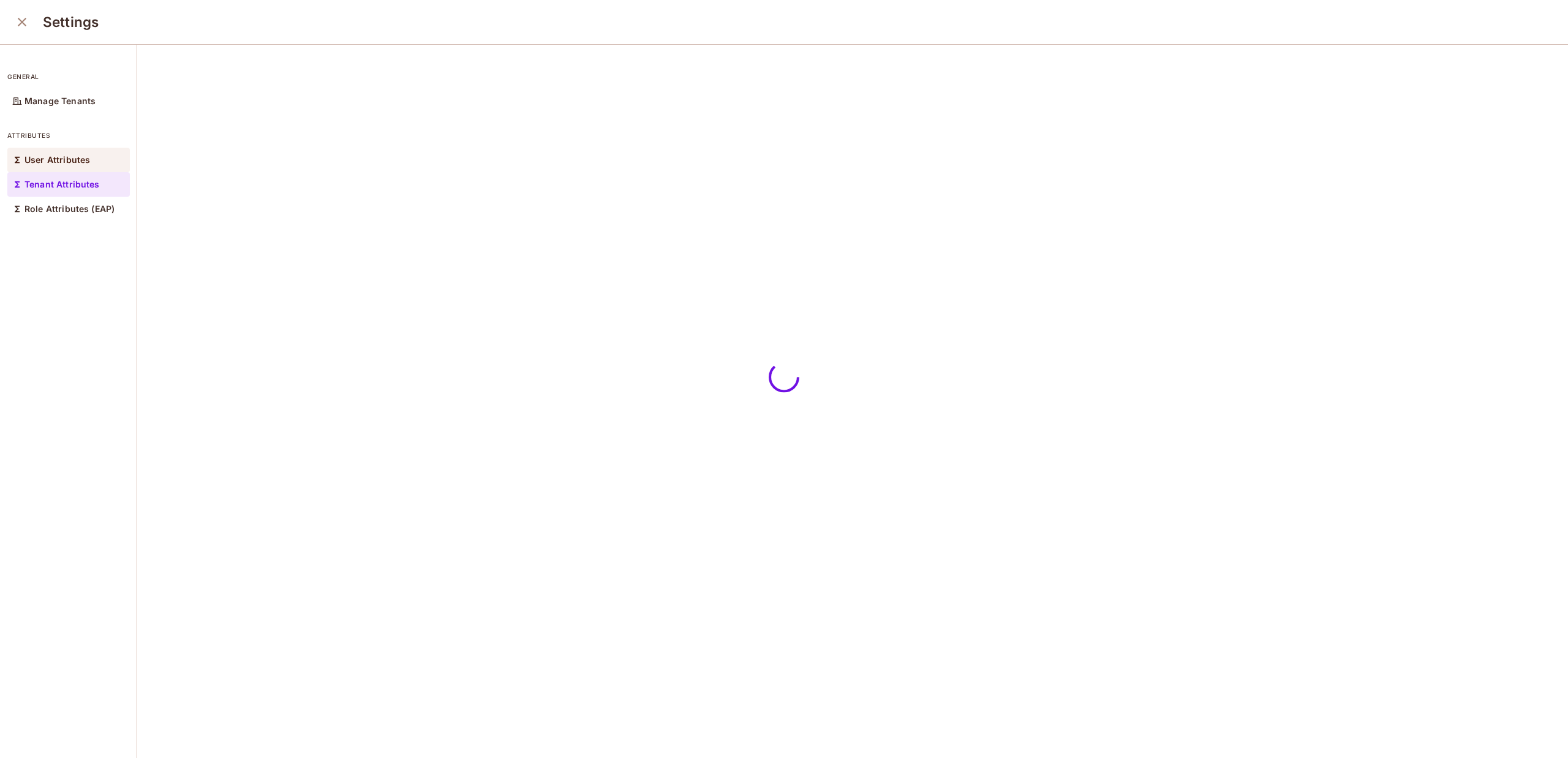
click at [76, 161] on p "User Attributes" at bounding box center [57, 160] width 66 height 10
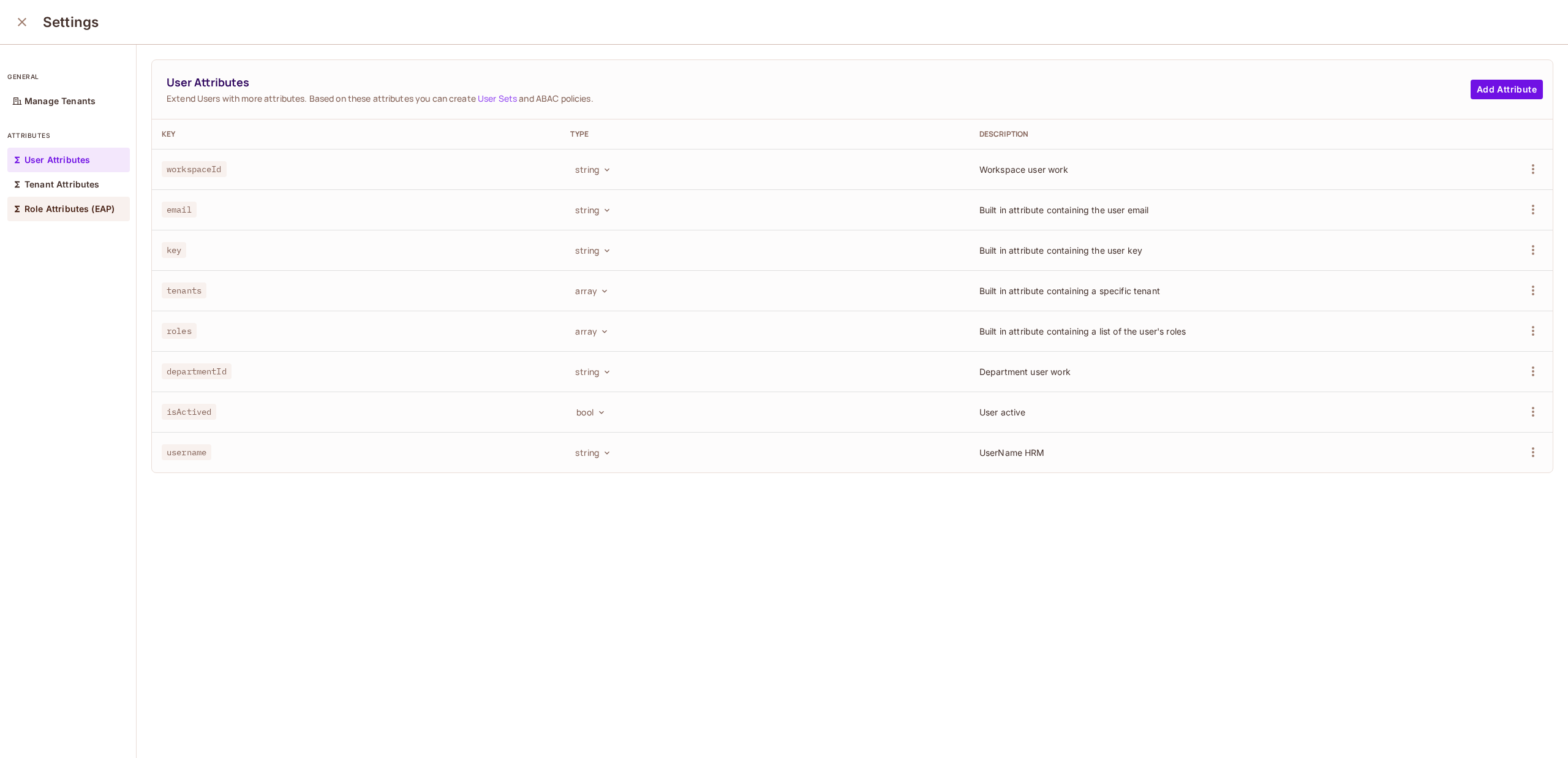
click at [79, 206] on p "Role Attributes (EAP)" at bounding box center [69, 209] width 90 height 10
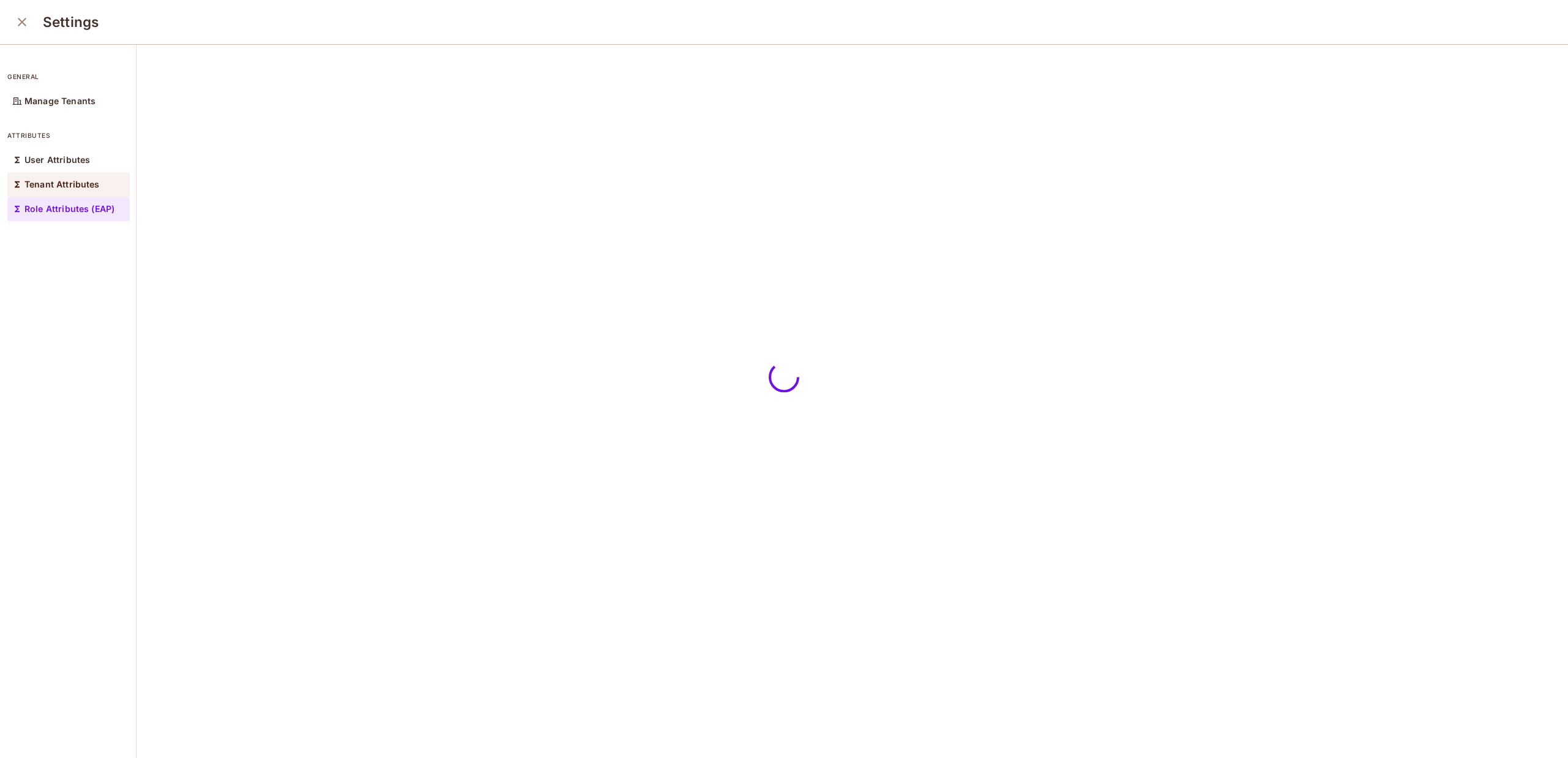
click at [79, 174] on div "Tenant Attributes" at bounding box center [68, 184] width 123 height 24
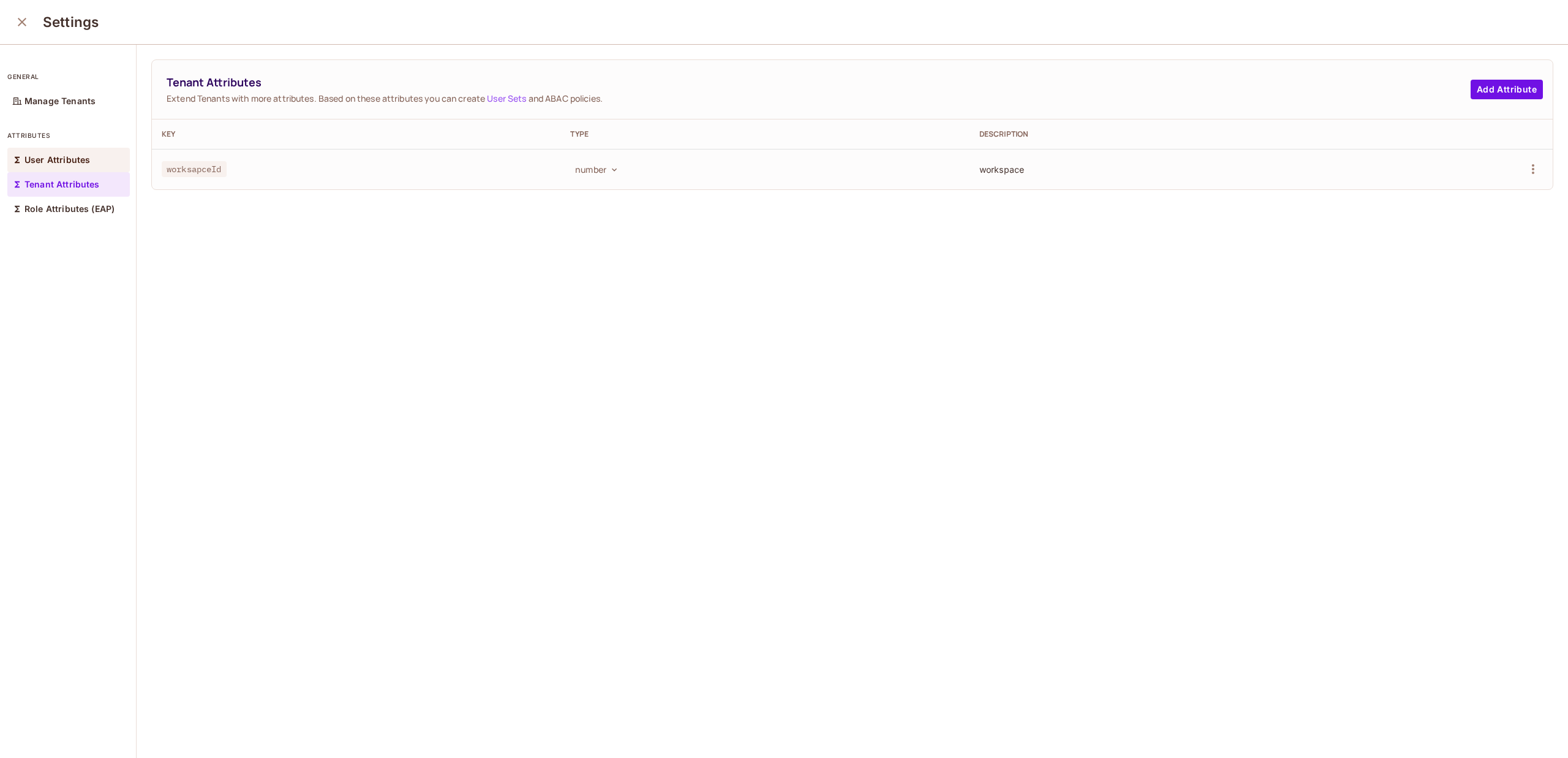
click at [79, 170] on div "User Attributes" at bounding box center [68, 160] width 123 height 24
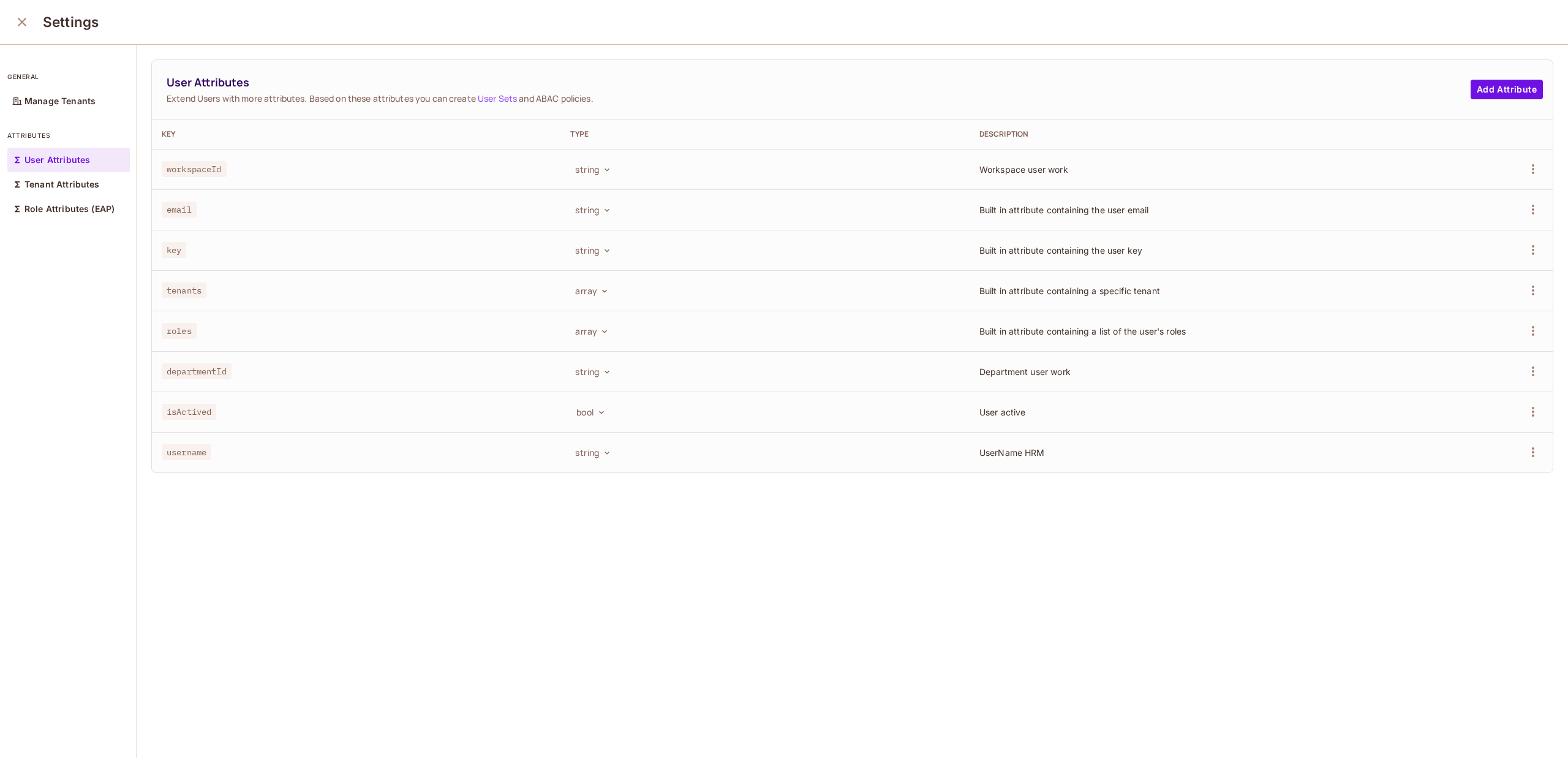
click at [65, 265] on div "general Manage Tenants attributes User Attributes Tenant Attributes Role Attrib…" at bounding box center [68, 402] width 136 height 714
drag, startPoint x: 4, startPoint y: 136, endPoint x: 58, endPoint y: 139, distance: 54.1
click at [58, 137] on div "general Manage Tenants attributes User Attributes Tenant Attributes Role Attrib…" at bounding box center [68, 402] width 136 height 714
click at [74, 223] on div "general Manage Tenants attributes User Attributes Tenant Attributes Role Attrib…" at bounding box center [68, 402] width 136 height 714
click at [23, 21] on icon "close" at bounding box center [22, 22] width 9 height 9
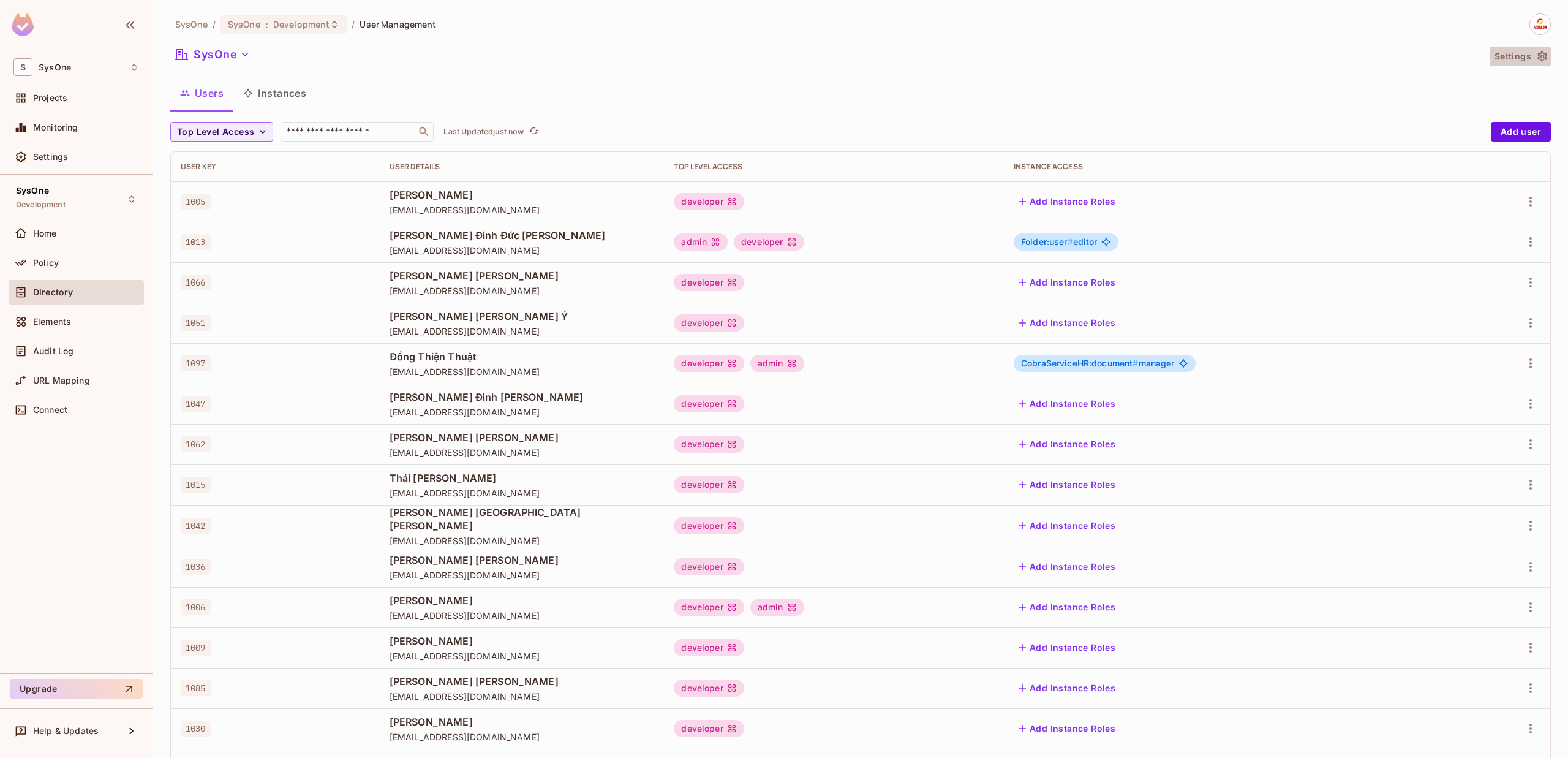
click at [1512, 54] on button "Settings" at bounding box center [1519, 56] width 61 height 19
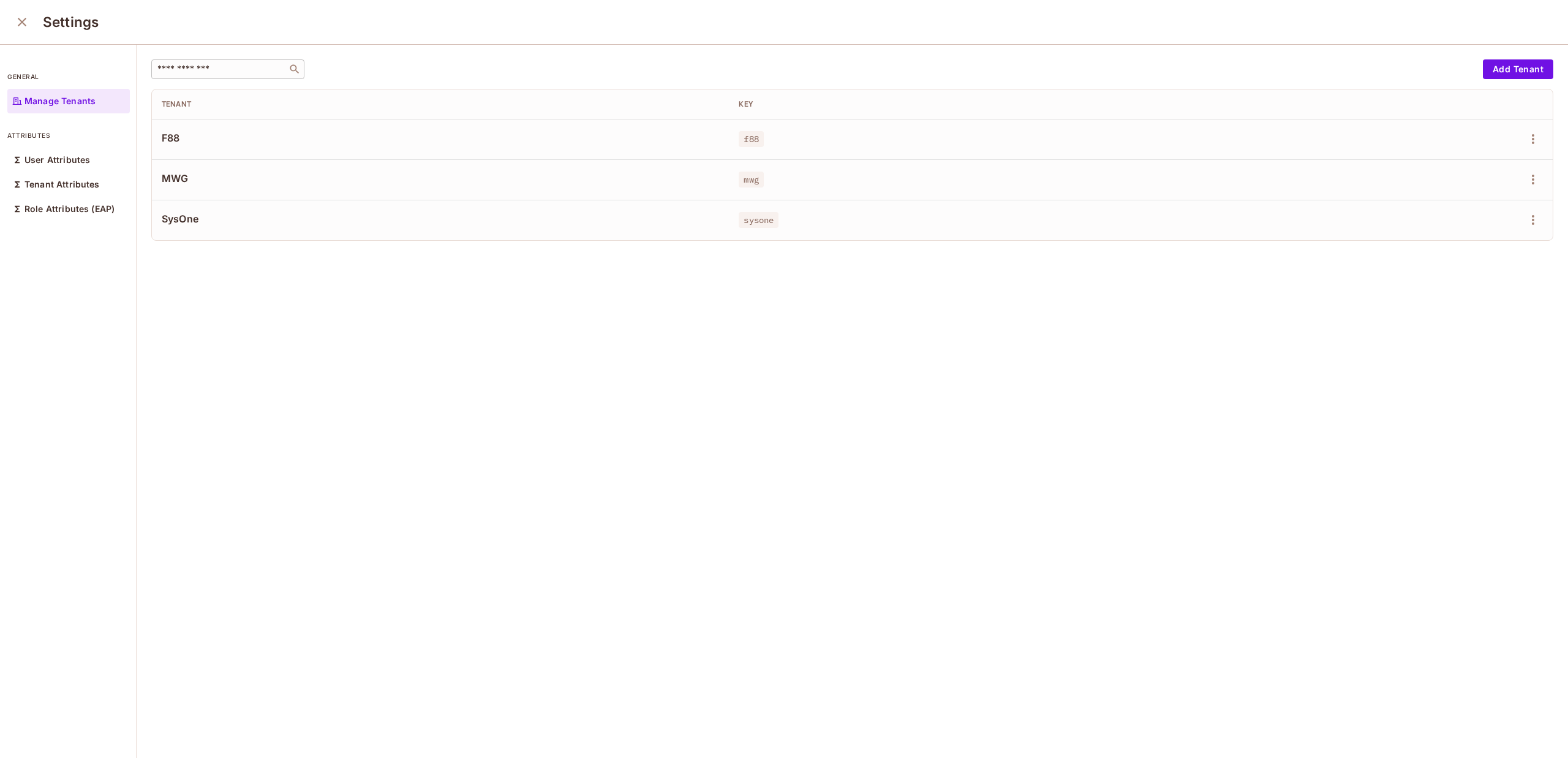
click at [206, 73] on input "text" at bounding box center [219, 69] width 128 height 12
click at [19, 18] on icon "close" at bounding box center [22, 22] width 15 height 15
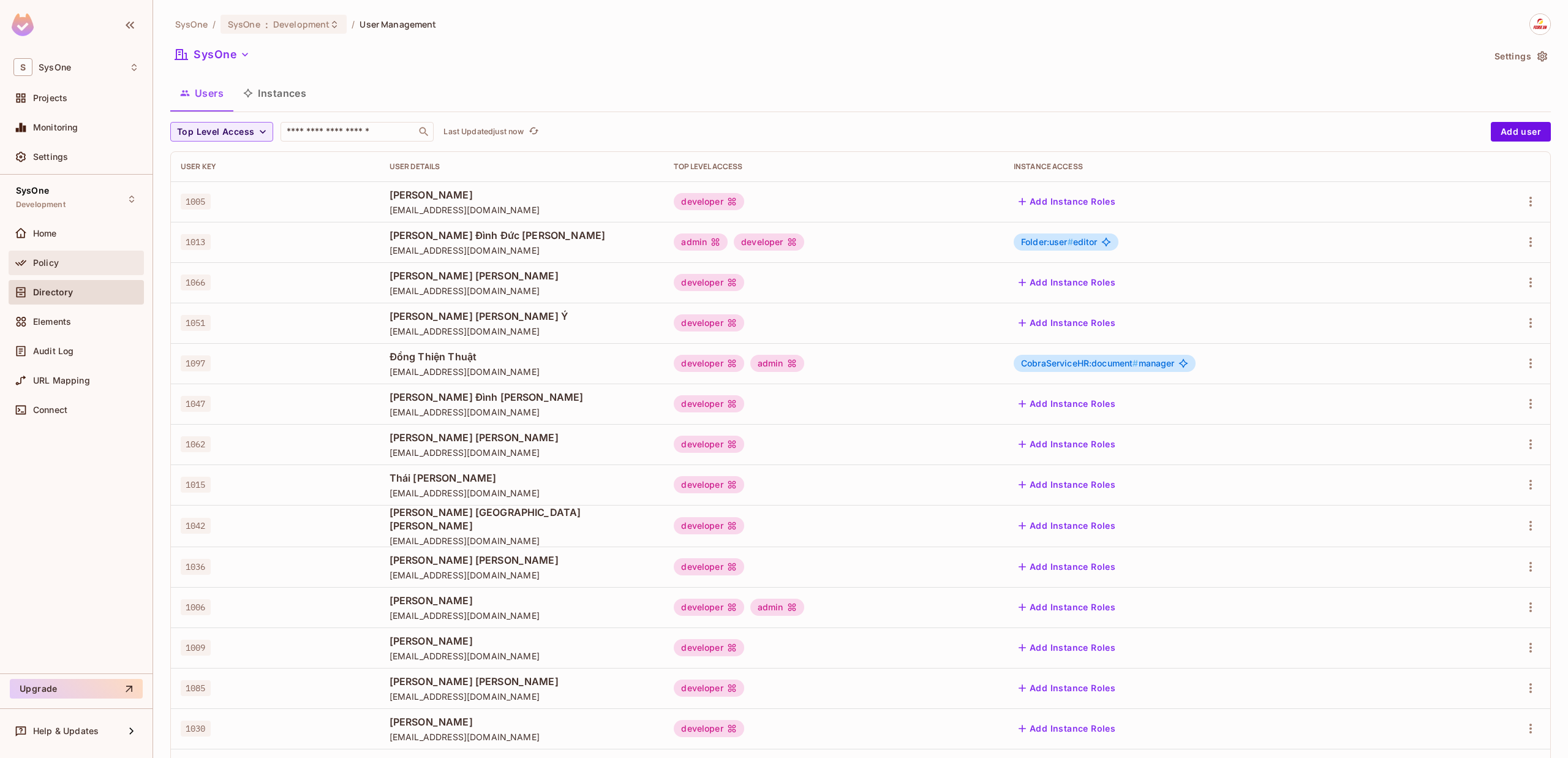
click at [57, 267] on span "Policy" at bounding box center [46, 263] width 26 height 10
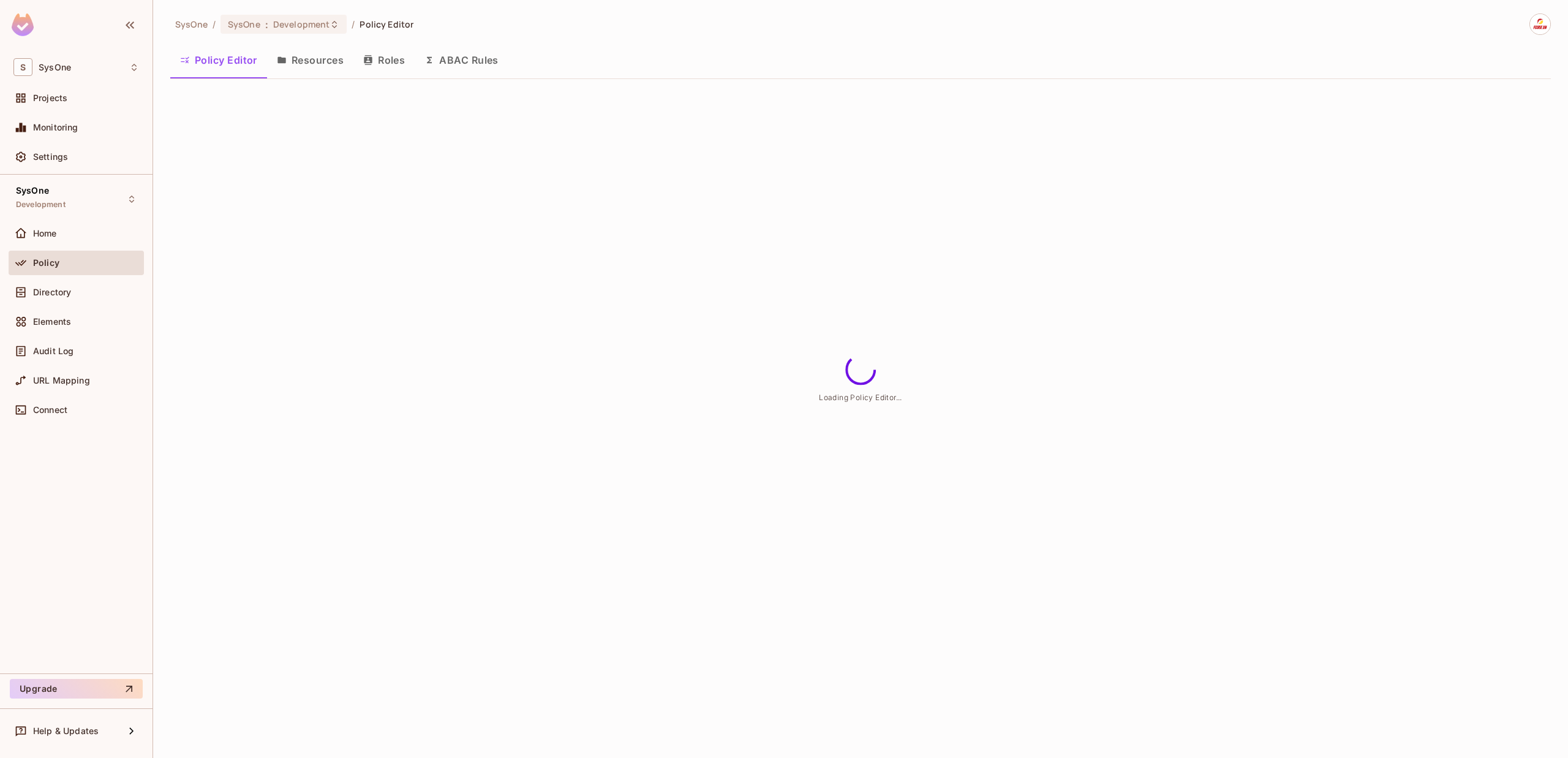
click at [478, 54] on button "ABAC Rules" at bounding box center [461, 60] width 93 height 31
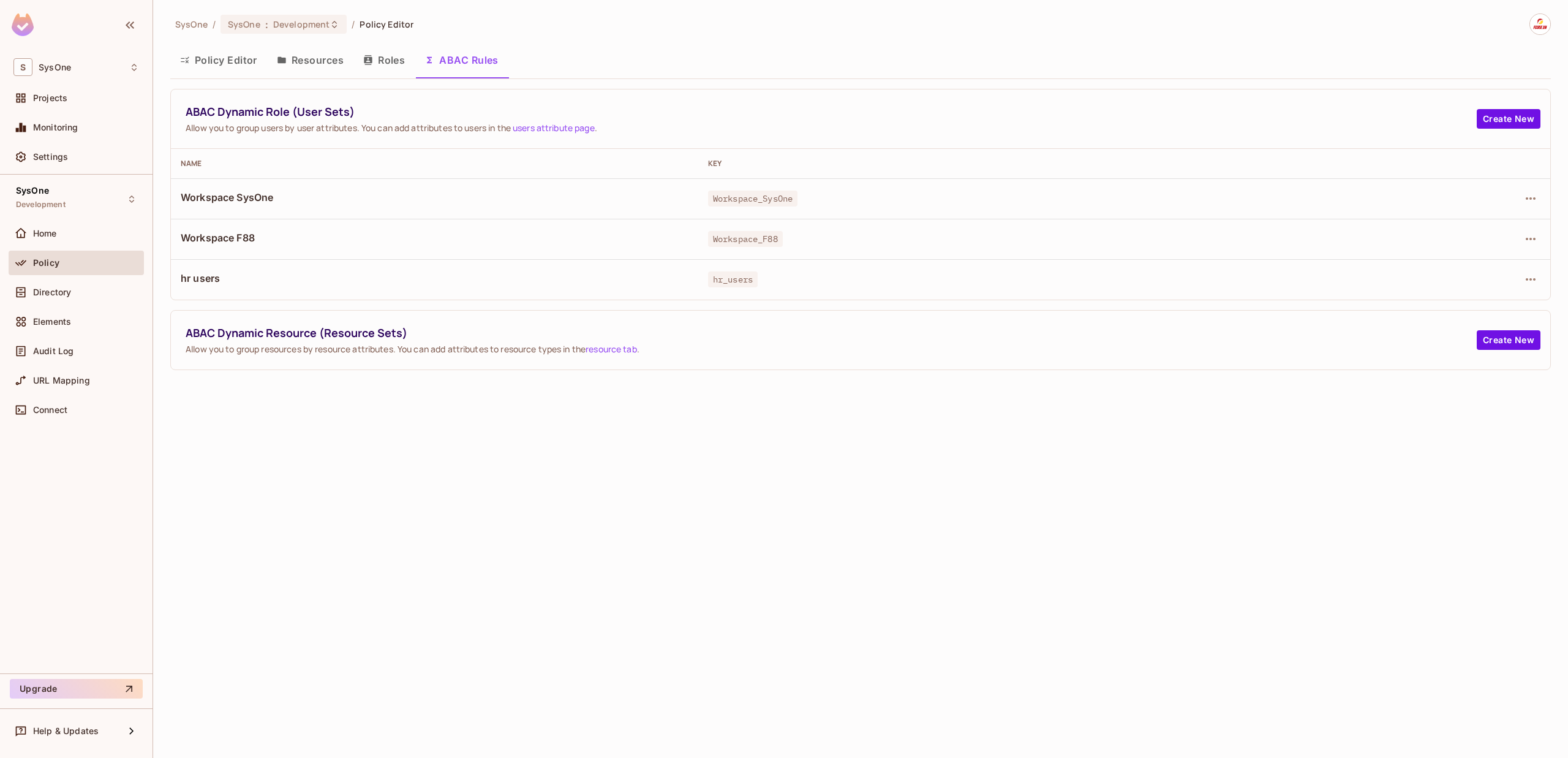
click at [381, 126] on span "Allow you to group users by user attributes. You can add attributes to users in…" at bounding box center [831, 127] width 1291 height 11
click at [1532, 197] on icon "button" at bounding box center [1531, 198] width 15 height 15
click at [1444, 234] on span "Edit Dynamic Role (User Set)" at bounding box center [1446, 226] width 127 height 19
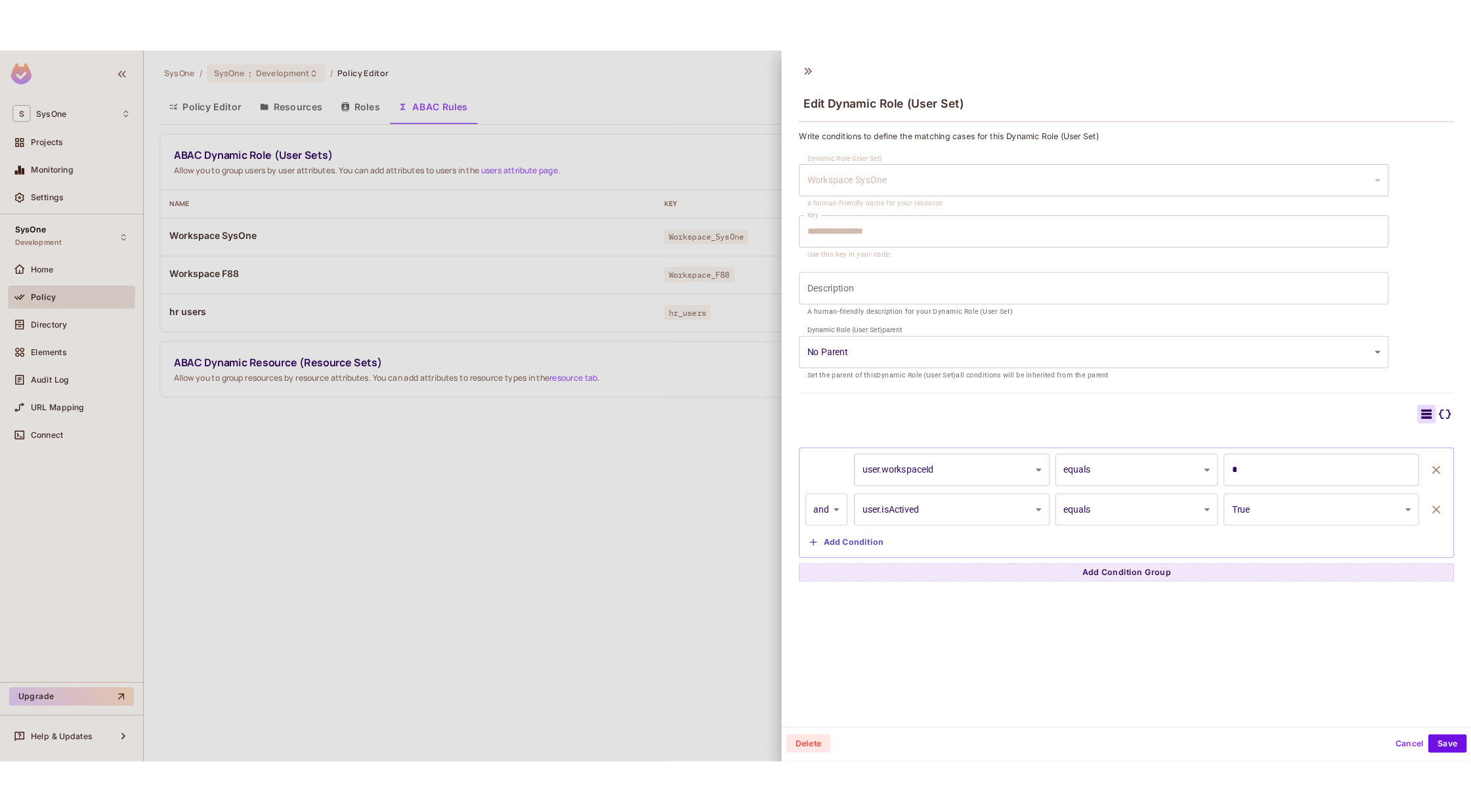
scroll to position [2, 0]
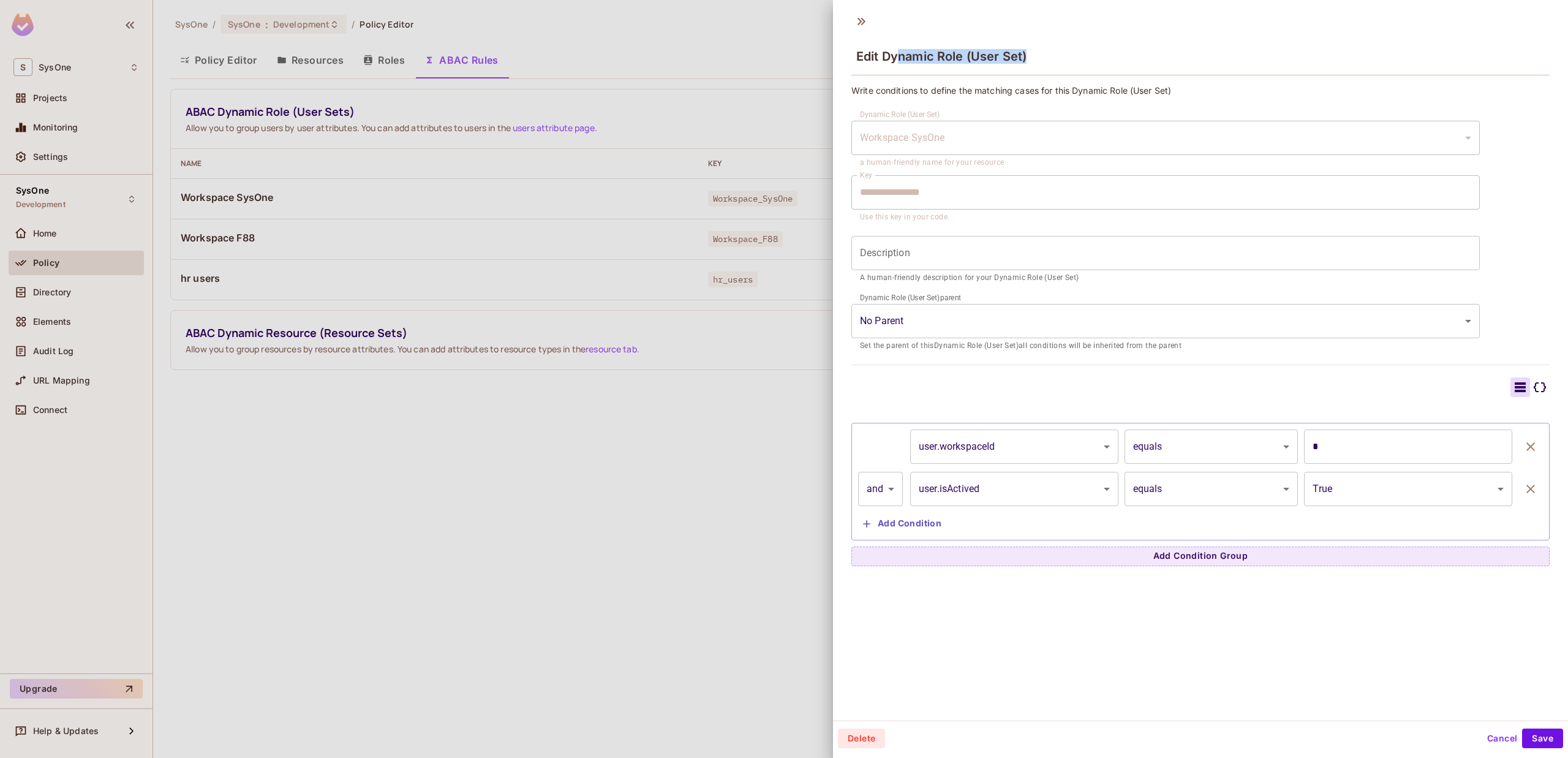
drag, startPoint x: 900, startPoint y: 56, endPoint x: 1027, endPoint y: 51, distance: 127.1
click at [1027, 51] on div "Edit Dynamic Role (User Set)" at bounding box center [1200, 55] width 698 height 40
click at [1494, 738] on button "Cancel" at bounding box center [1501, 738] width 40 height 19
